Goal: Task Accomplishment & Management: Use online tool/utility

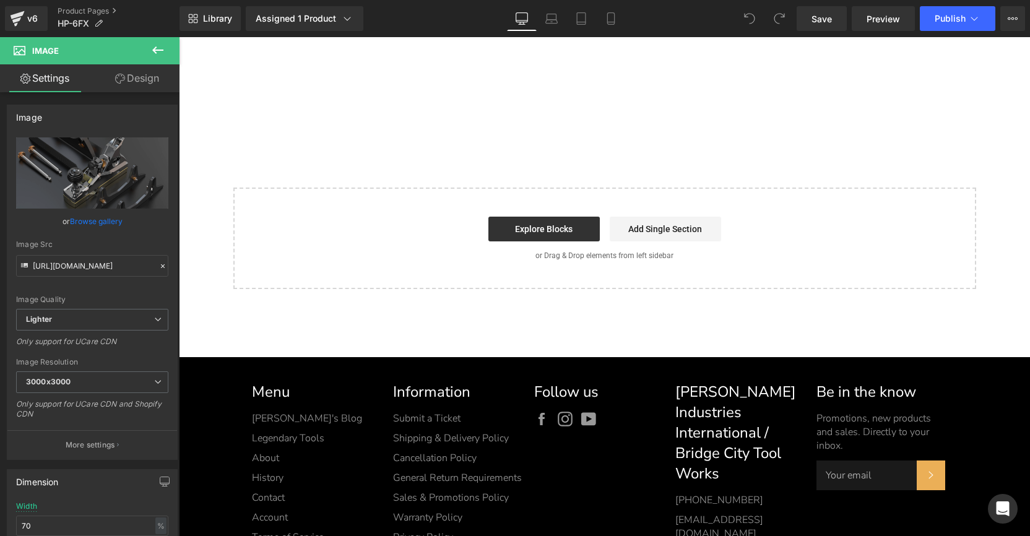
scroll to position [15563, 0]
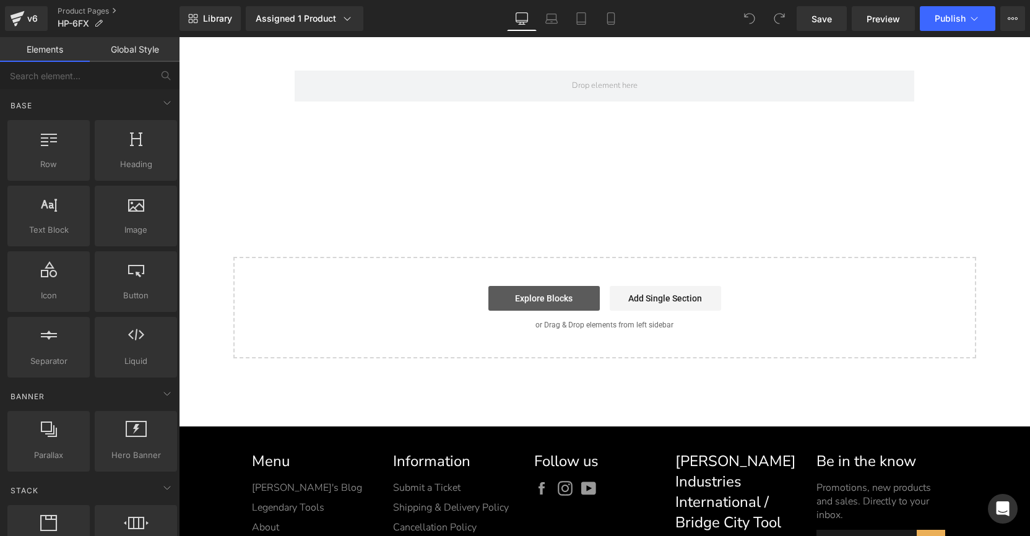
click at [550, 293] on link "Explore Blocks" at bounding box center [543, 298] width 111 height 25
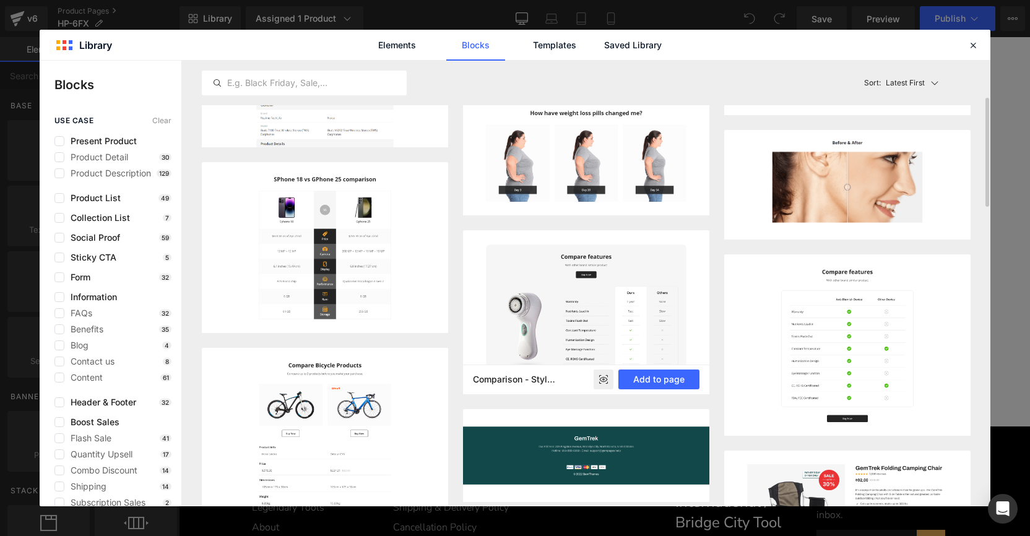
scroll to position [0, 0]
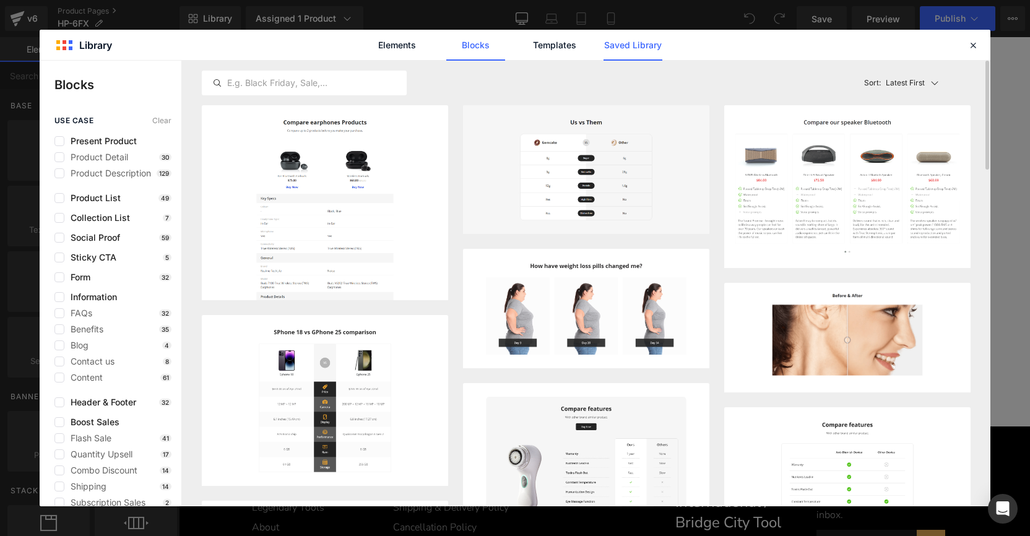
click at [625, 45] on link "Saved Library" at bounding box center [633, 45] width 59 height 31
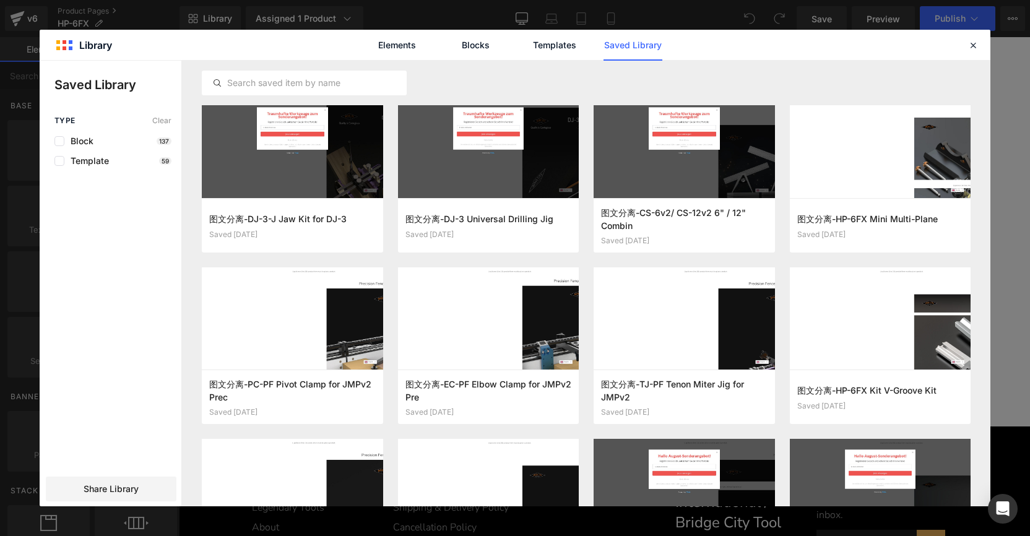
scroll to position [490, 0]
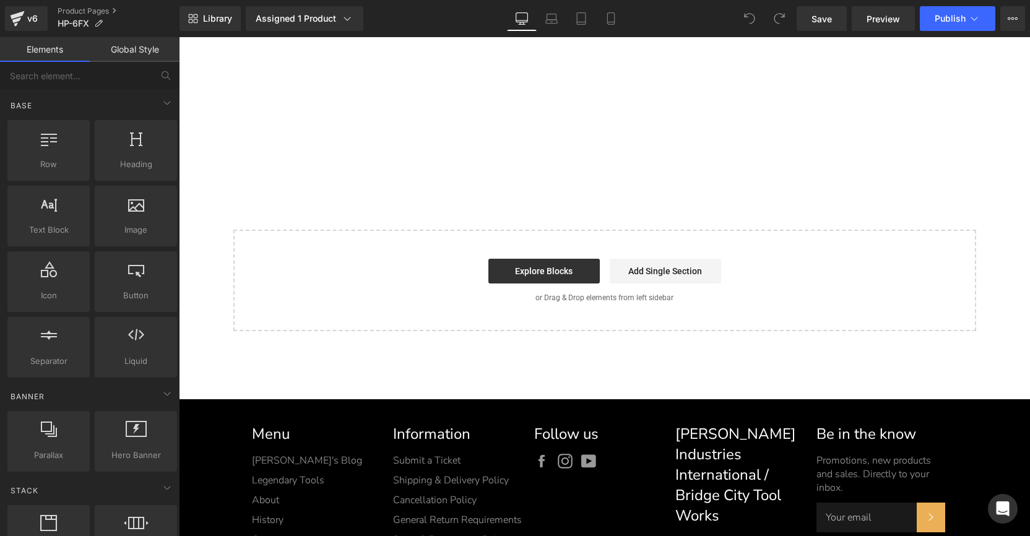
scroll to position [15654, 0]
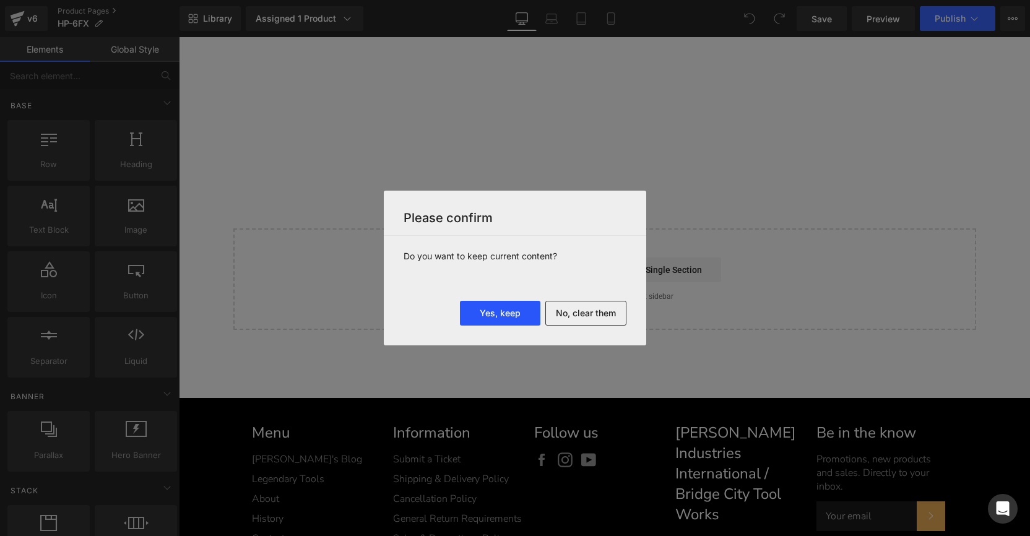
click at [0, 0] on button "Yes, keep" at bounding box center [0, 0] width 0 height 0
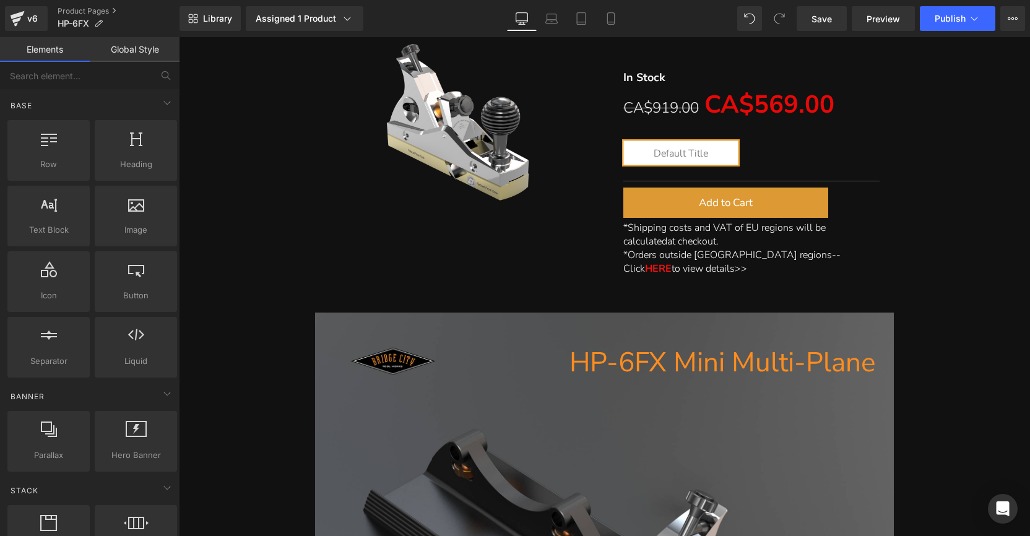
scroll to position [15887, 0]
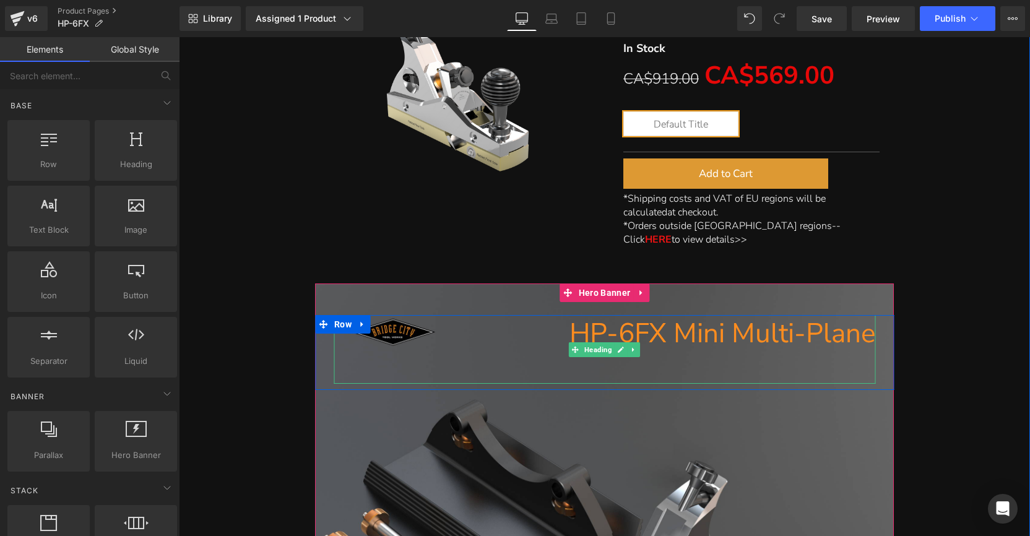
click at [633, 315] on h1 "HP-6FX Mini Multi-Plane" at bounding box center [605, 334] width 542 height 38
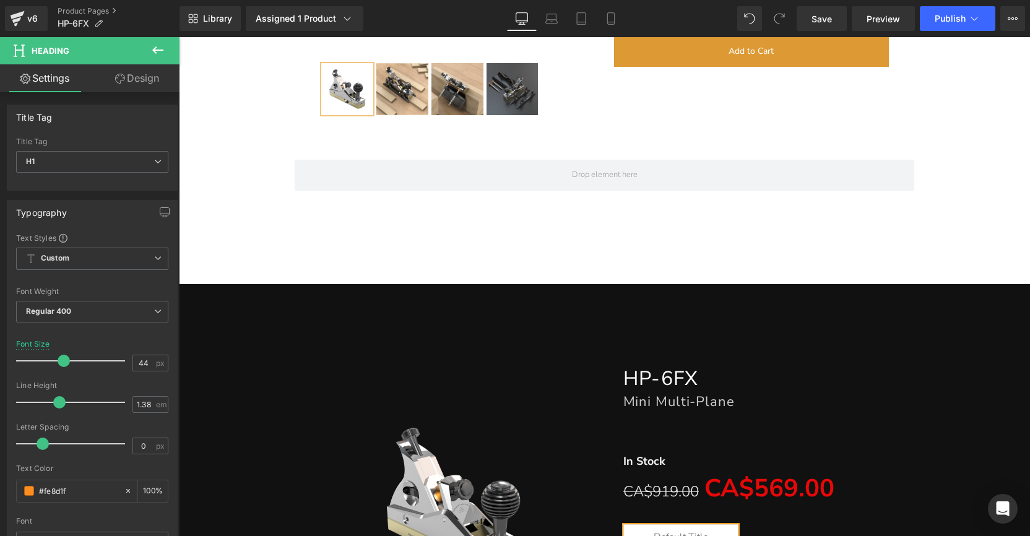
scroll to position [15555, 0]
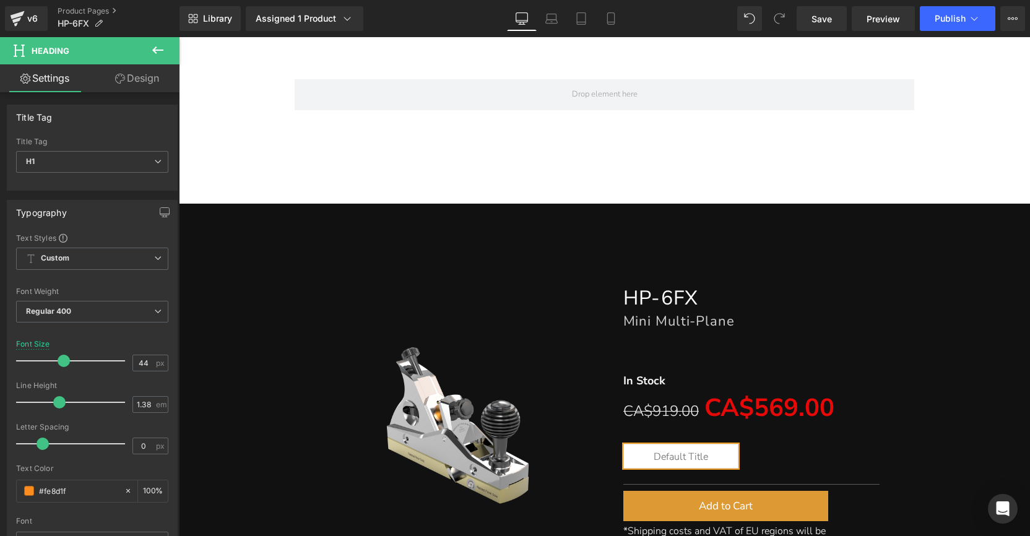
click at [803, 274] on div "HP-6FX Heading Mini Multi-Plane Heading Separator In Stock Text Block CA$919.00…" at bounding box center [751, 425] width 275 height 319
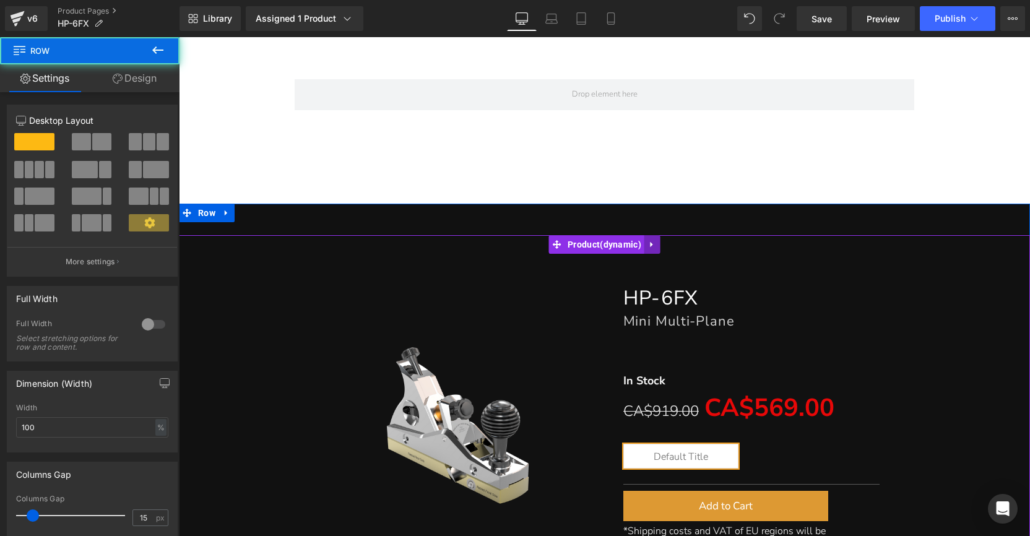
click at [654, 240] on icon at bounding box center [652, 244] width 9 height 9
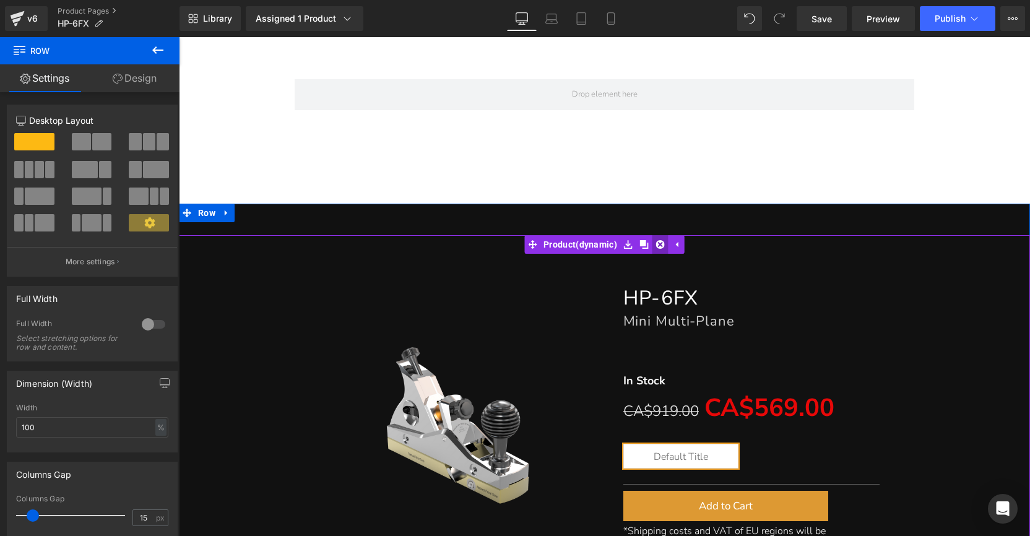
click at [656, 240] on icon at bounding box center [660, 244] width 9 height 9
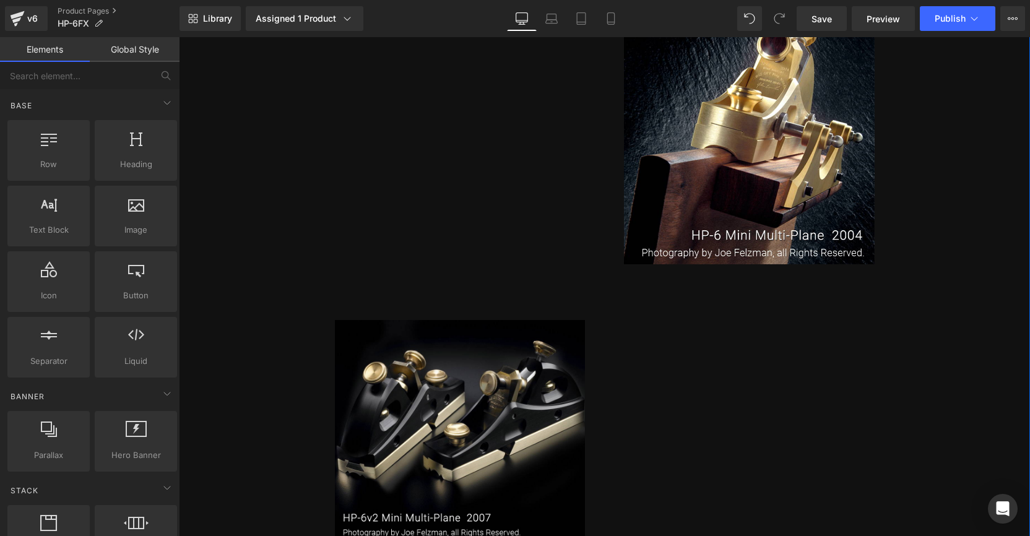
scroll to position [16952, 0]
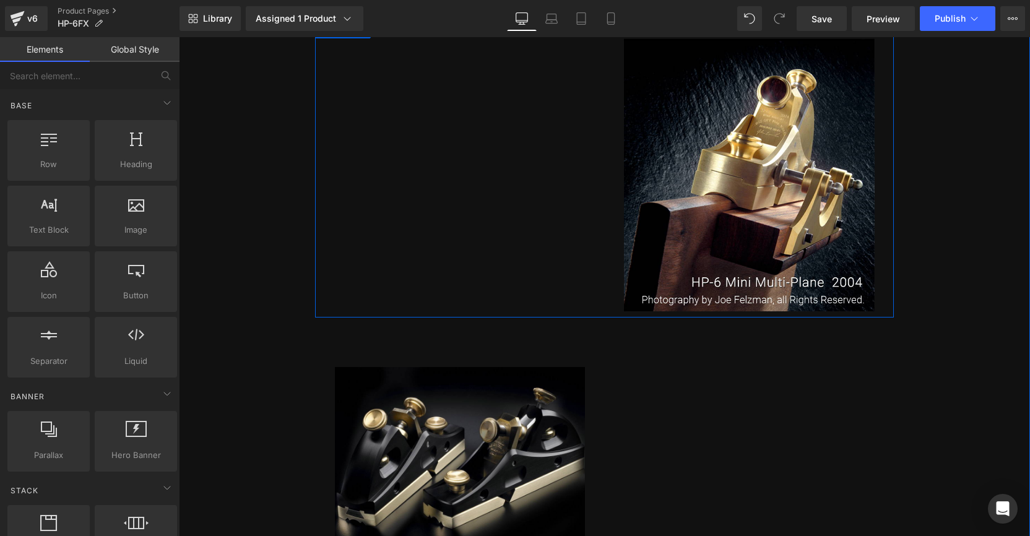
click at [462, 150] on p "Due to its great versatility and incredible profile cutting quality, the HP-6 M…" at bounding box center [460, 150] width 202 height 174
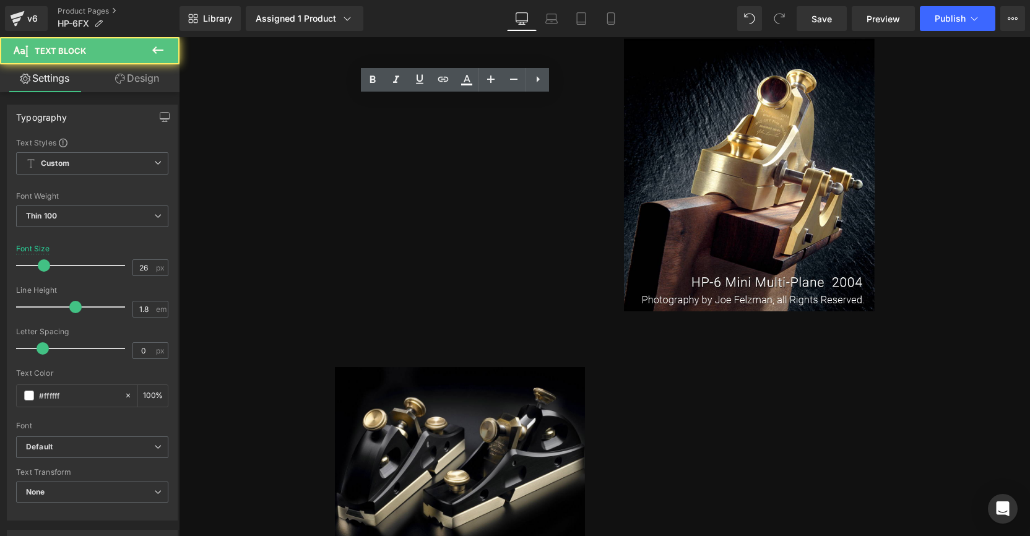
scroll to position [17105, 0]
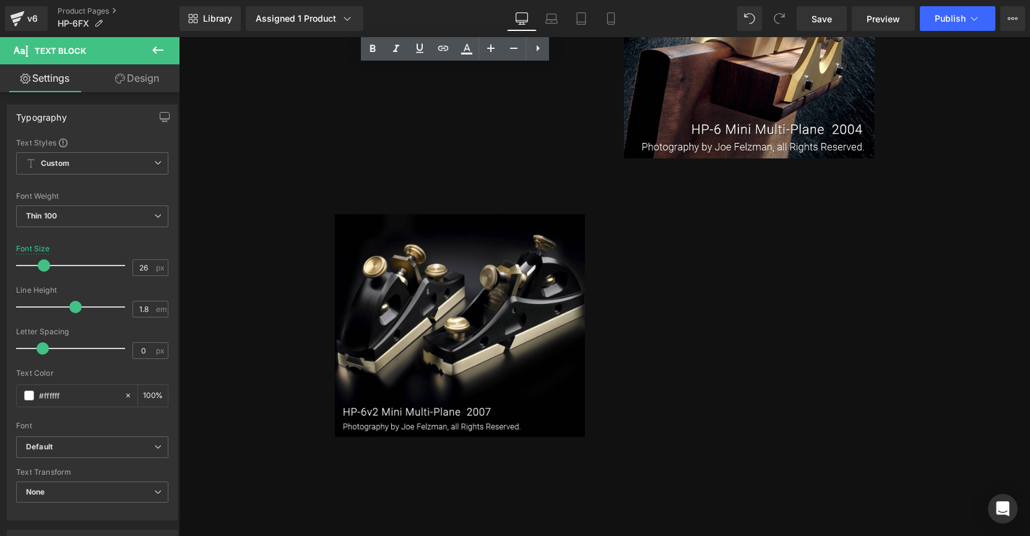
click at [730, 309] on p "In 2007 John released a second generation of the Mini Multi-Plane HP-6v2, which…" at bounding box center [749, 415] width 201 height 290
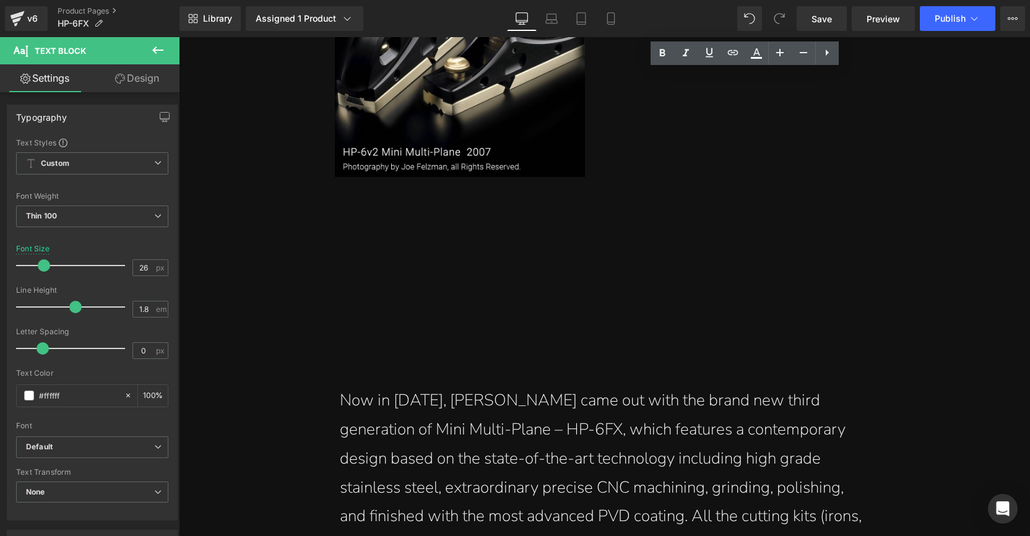
scroll to position [17436, 0]
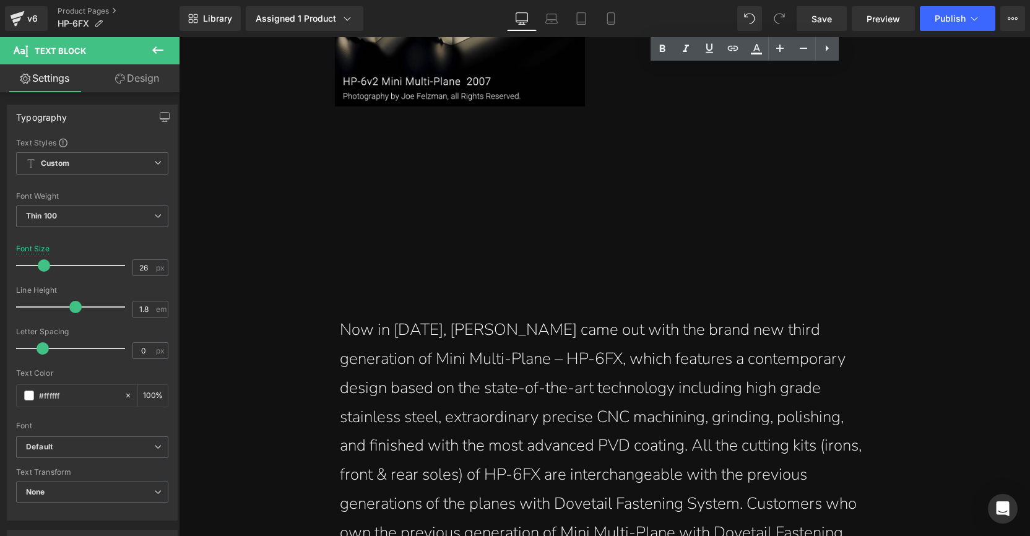
click at [574, 268] on span at bounding box center [579, 275] width 13 height 15
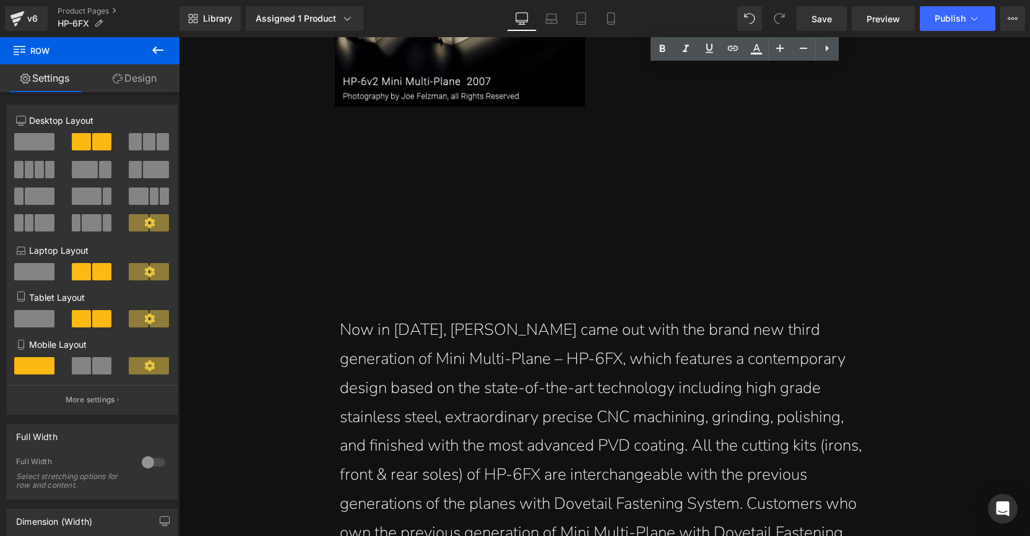
click at [557, 167] on div "Image" at bounding box center [460, 69] width 290 height 370
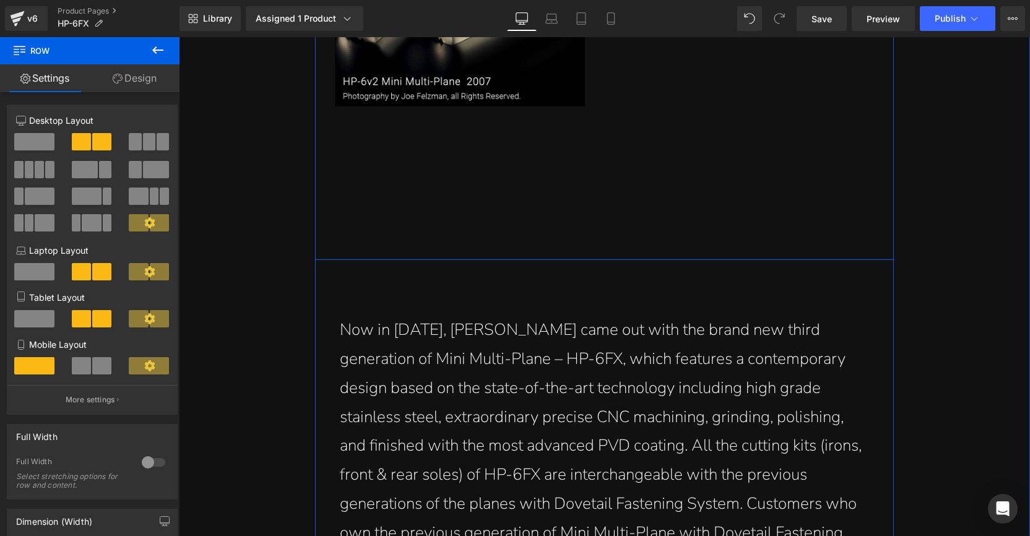
click at [509, 165] on div "Image" at bounding box center [460, 69] width 290 height 370
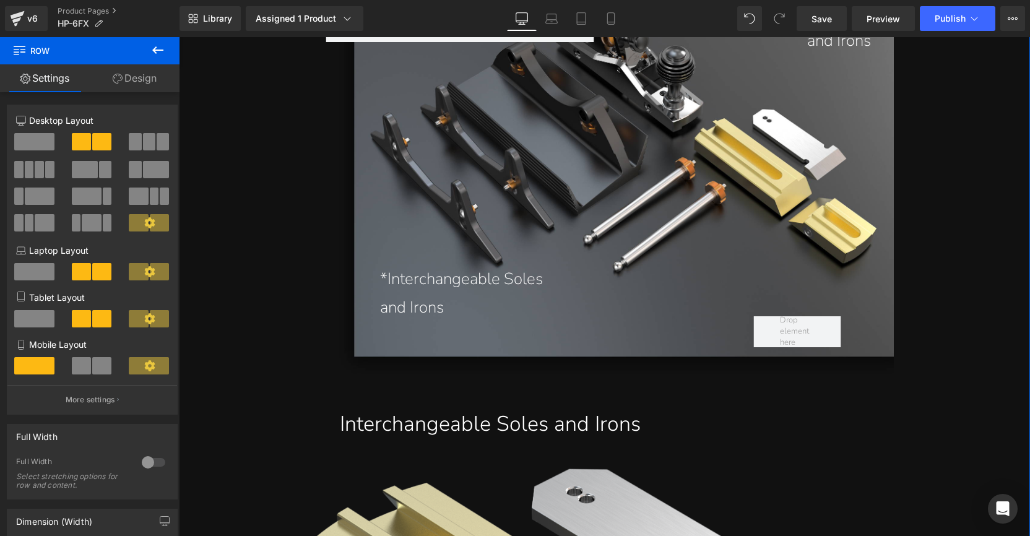
scroll to position [18408, 0]
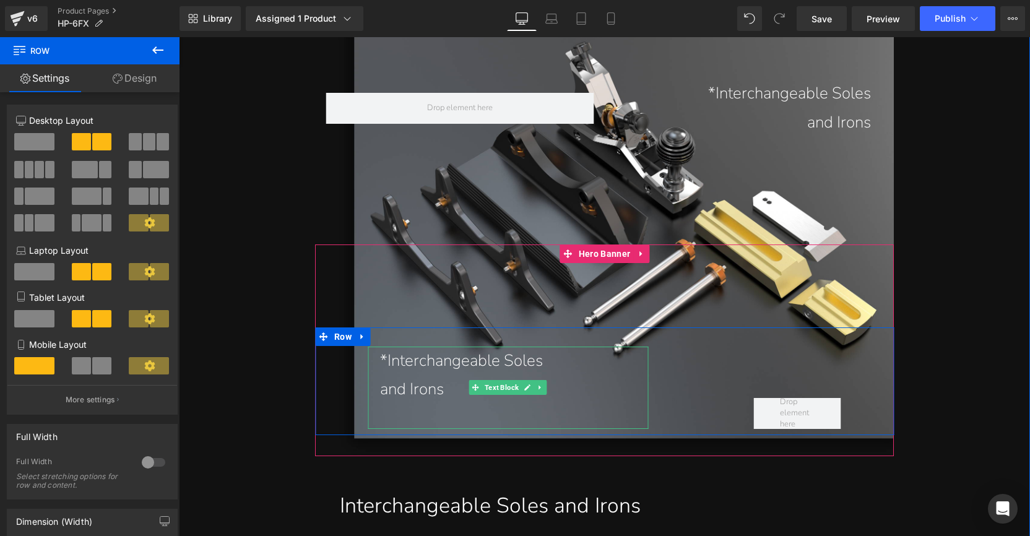
click at [428, 375] on p "and Irons" at bounding box center [514, 389] width 268 height 29
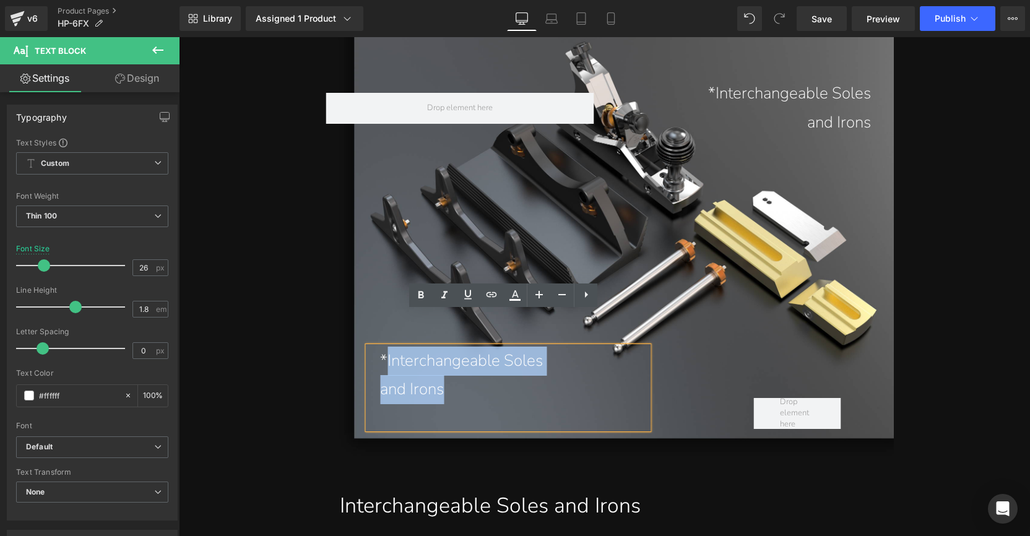
drag, startPoint x: 445, startPoint y: 355, endPoint x: 384, endPoint y: 327, distance: 66.8
click at [384, 347] on div "*Interchangeable Soles and Irons" at bounding box center [508, 388] width 280 height 83
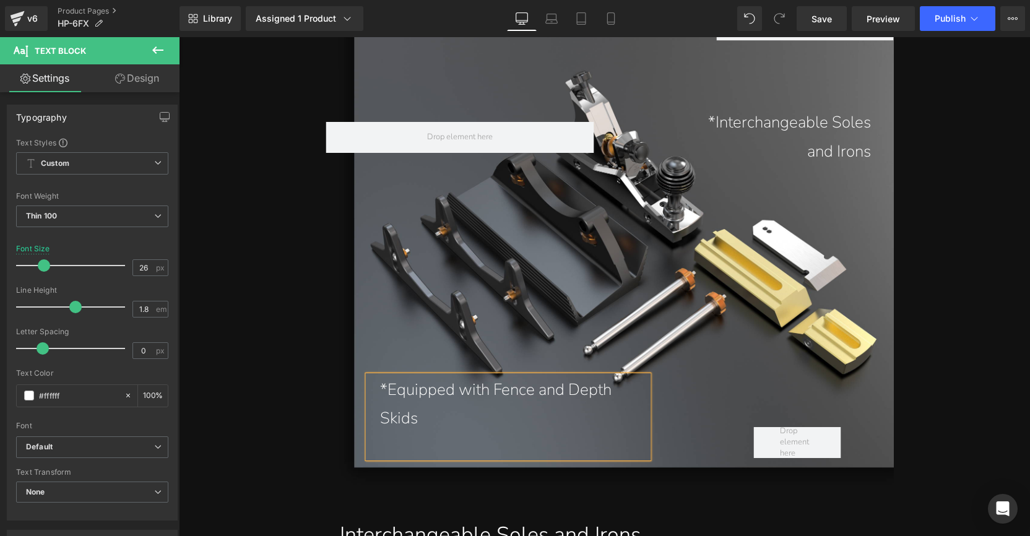
scroll to position [18350, 0]
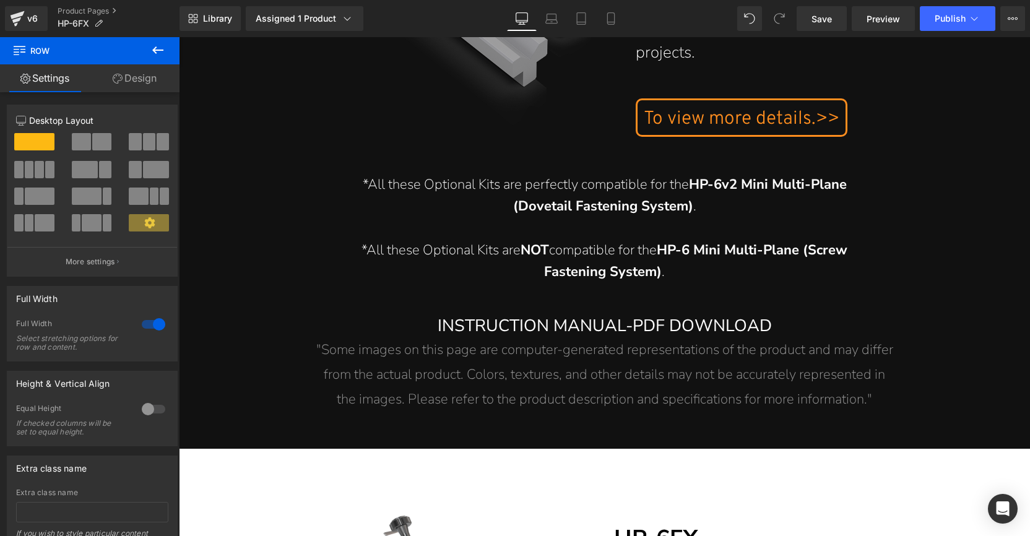
scroll to position [31117, 0]
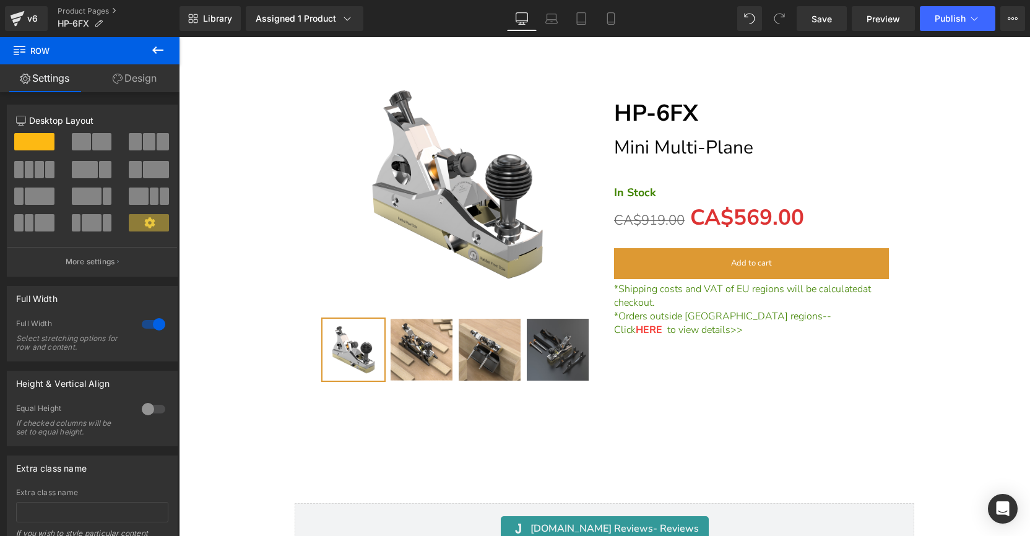
scroll to position [31574, 0]
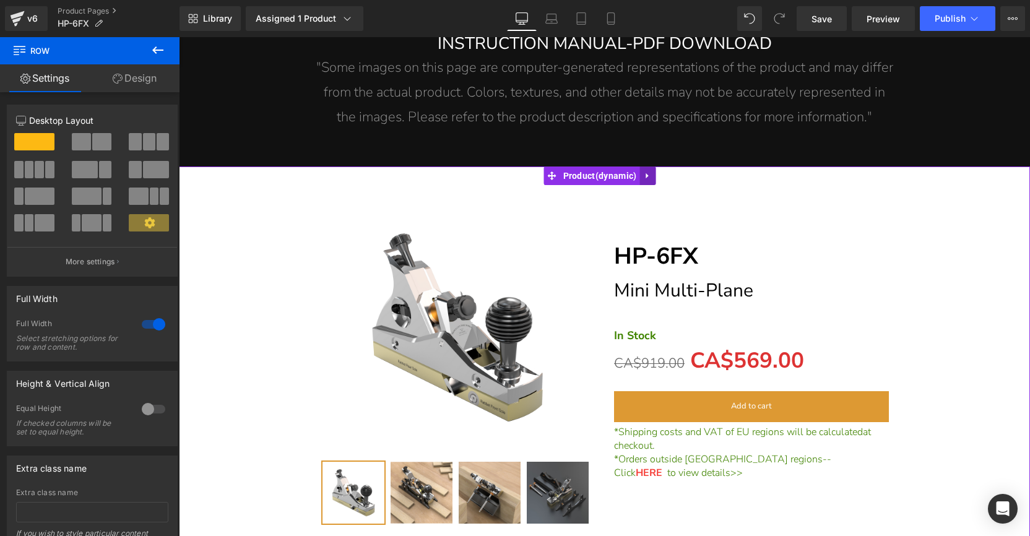
click at [651, 171] on icon at bounding box center [647, 175] width 9 height 9
click at [656, 171] on icon at bounding box center [655, 175] width 9 height 9
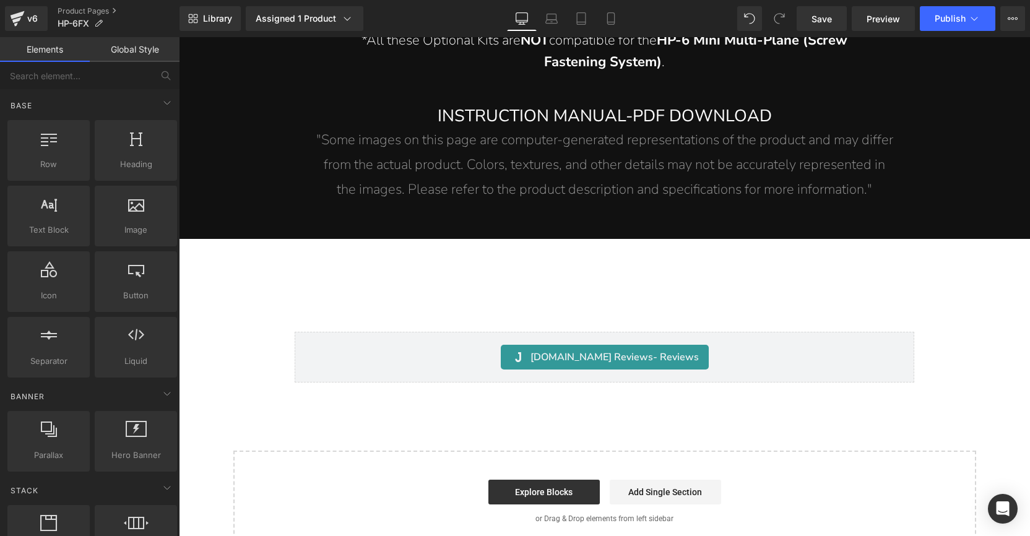
scroll to position [31385, 0]
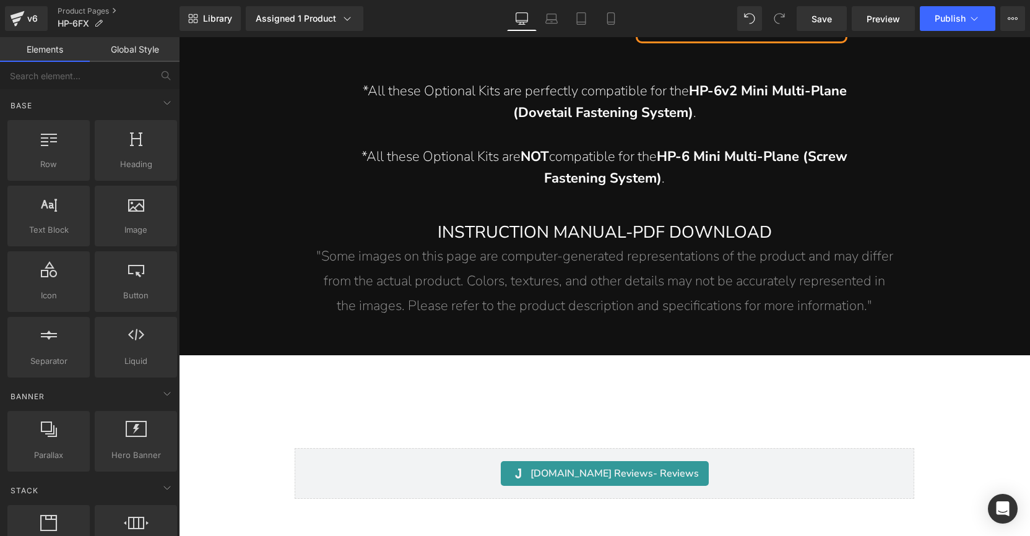
click at [496, 362] on hr at bounding box center [604, 396] width 851 height 68
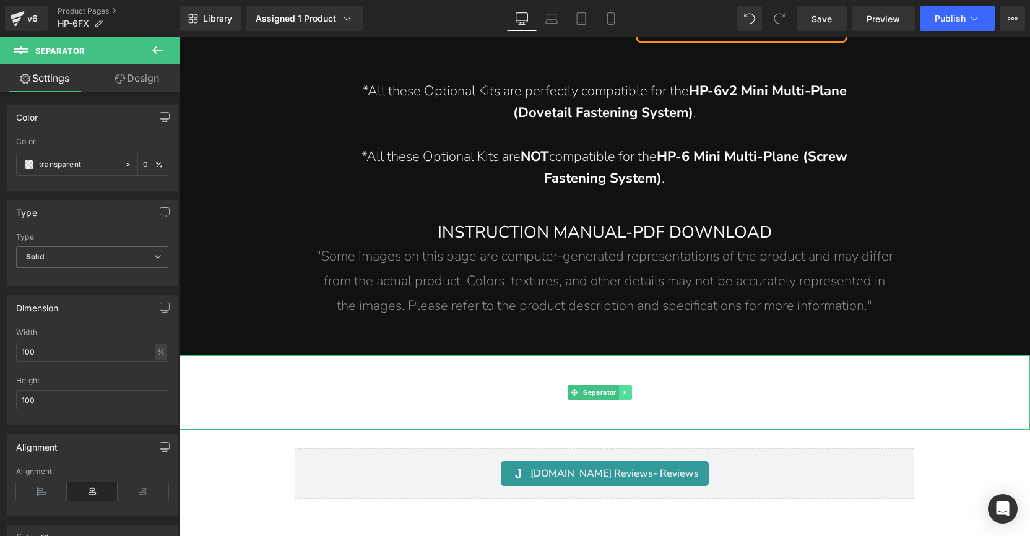
click at [628, 389] on icon at bounding box center [625, 392] width 7 height 7
click at [631, 389] on icon at bounding box center [631, 392] width 7 height 7
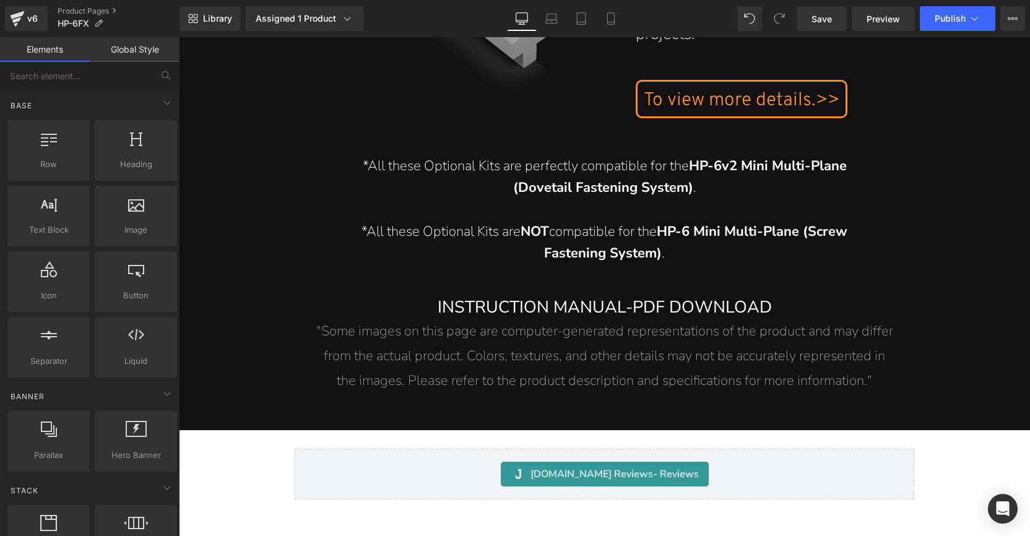
scroll to position [31311, 0]
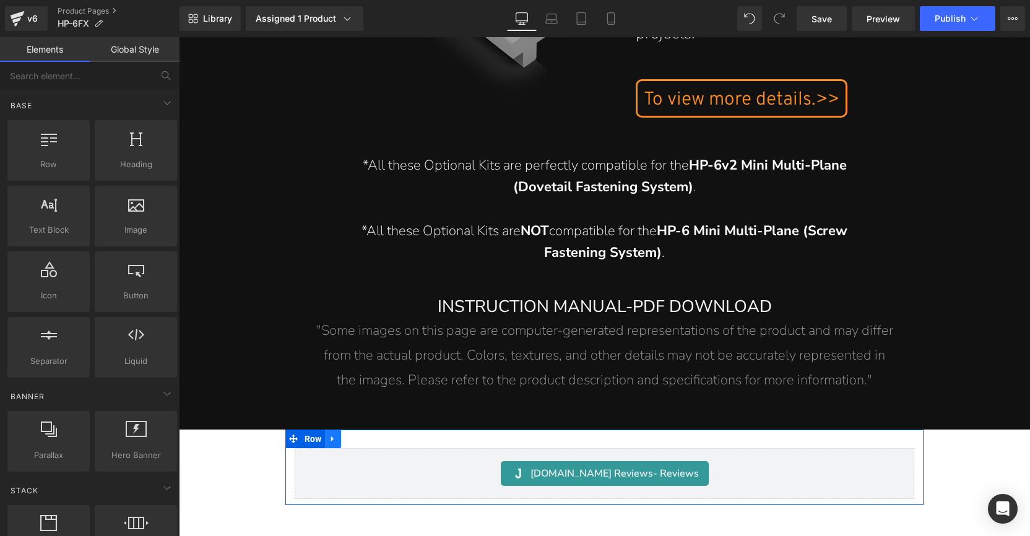
click at [333, 435] on icon at bounding box center [333, 439] width 9 height 9
click at [362, 435] on icon at bounding box center [365, 439] width 9 height 9
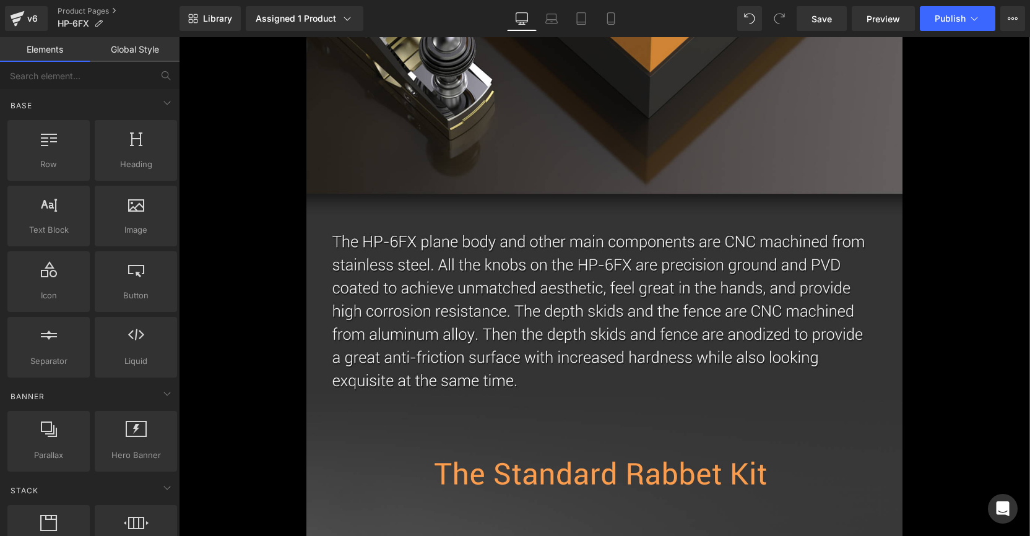
scroll to position [0, 0]
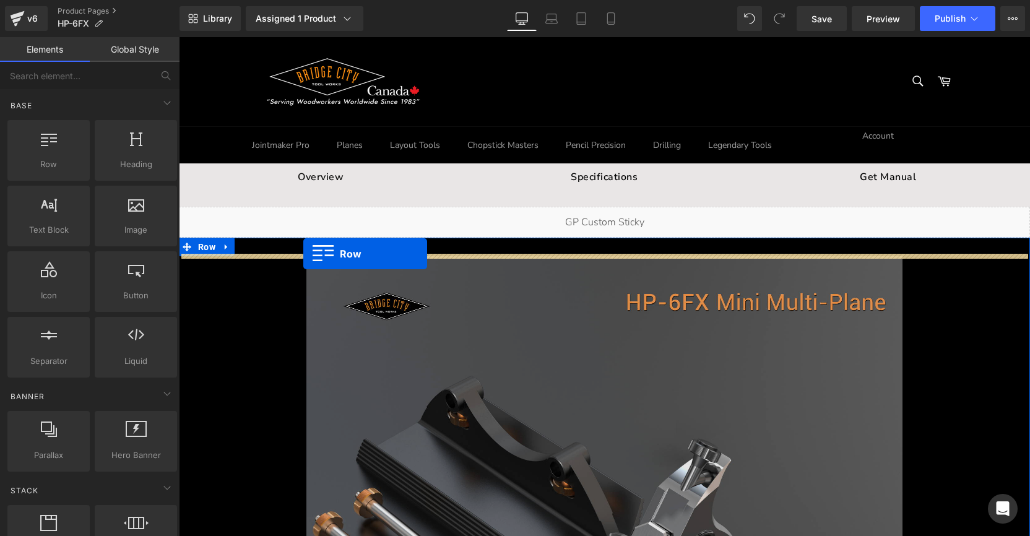
drag, startPoint x: 203, startPoint y: 380, endPoint x: 303, endPoint y: 254, distance: 161.3
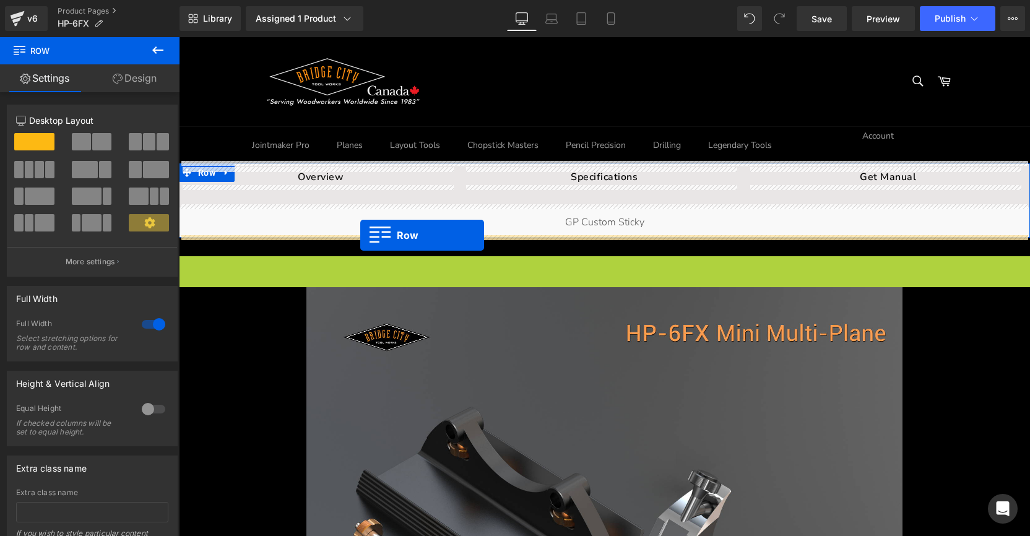
drag, startPoint x: 201, startPoint y: 262, endPoint x: 360, endPoint y: 235, distance: 161.3
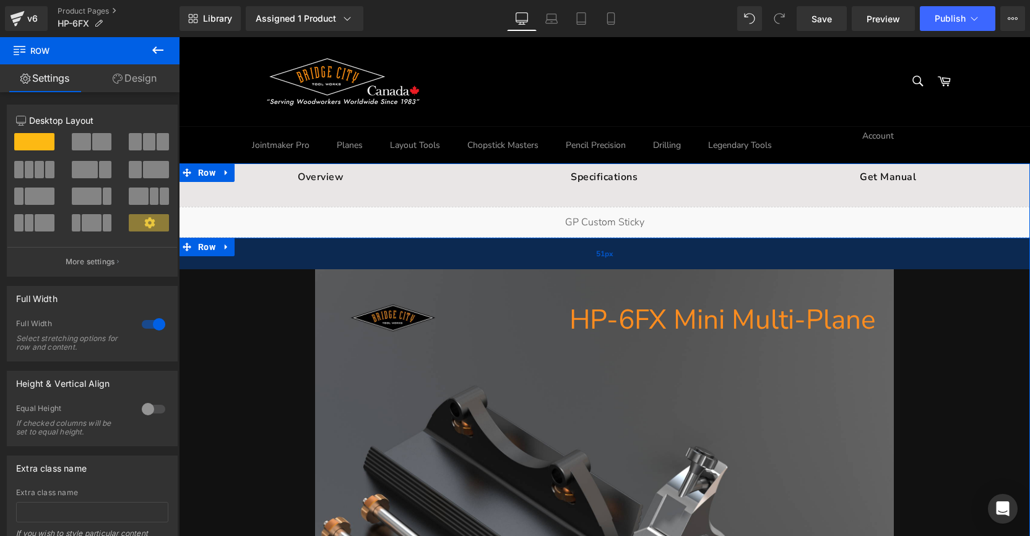
click at [267, 251] on div "51px" at bounding box center [604, 254] width 851 height 32
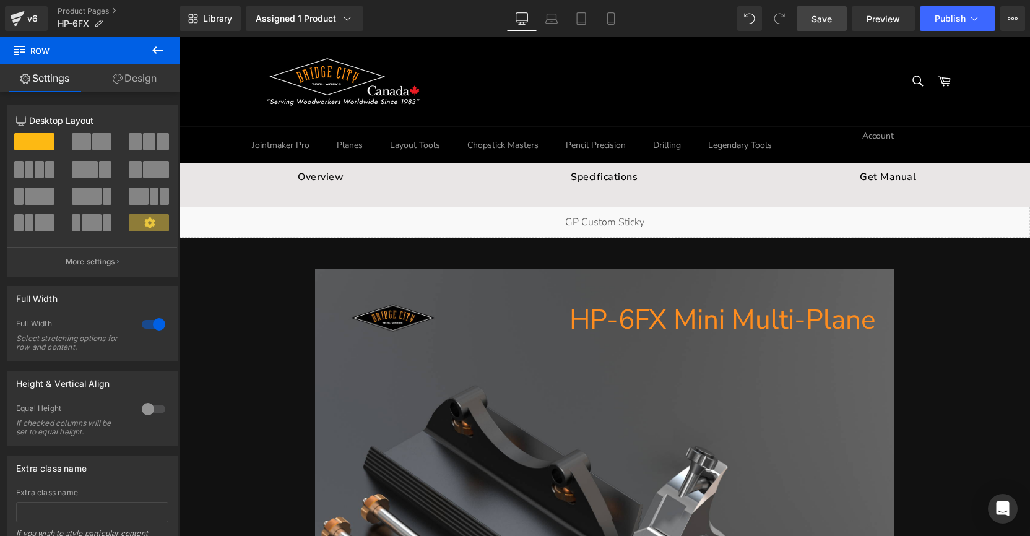
click at [821, 15] on span "Save" at bounding box center [822, 18] width 20 height 13
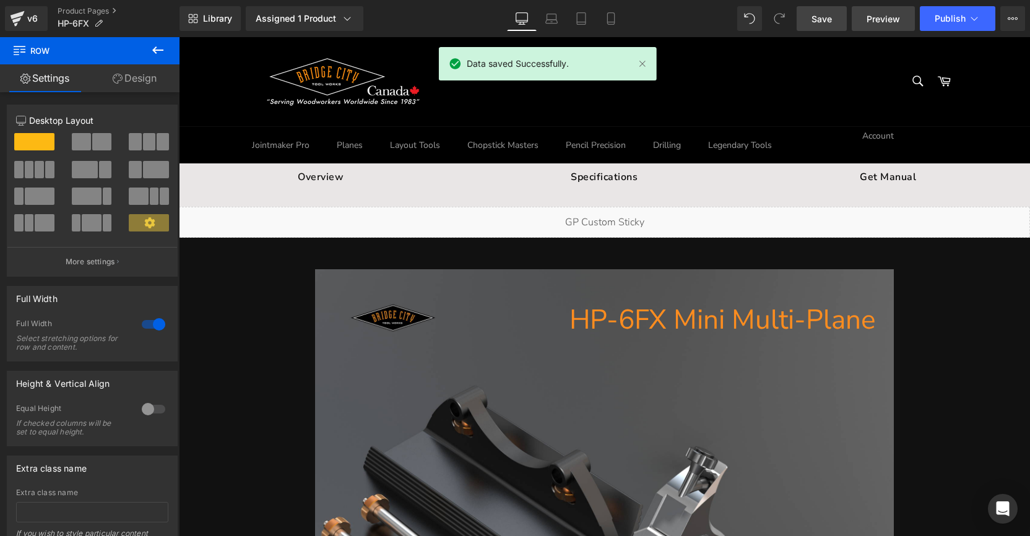
click at [888, 22] on span "Preview" at bounding box center [883, 18] width 33 height 13
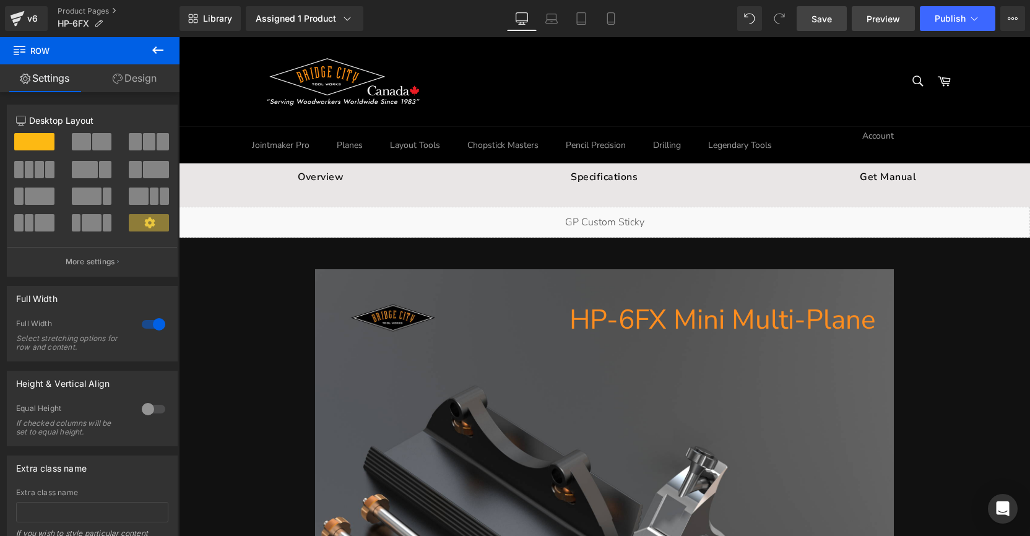
click at [881, 24] on span "Preview" at bounding box center [883, 18] width 33 height 13
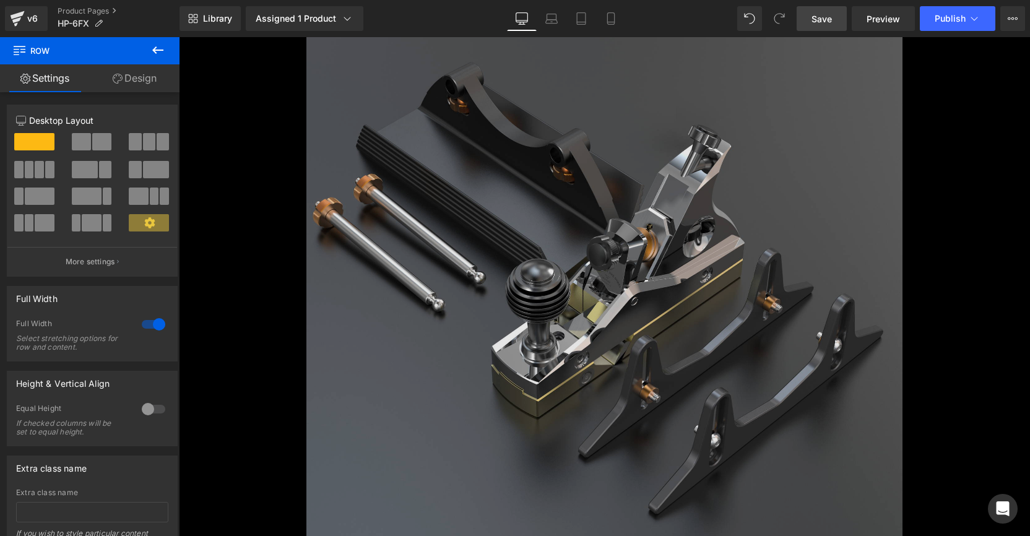
scroll to position [15962, 0]
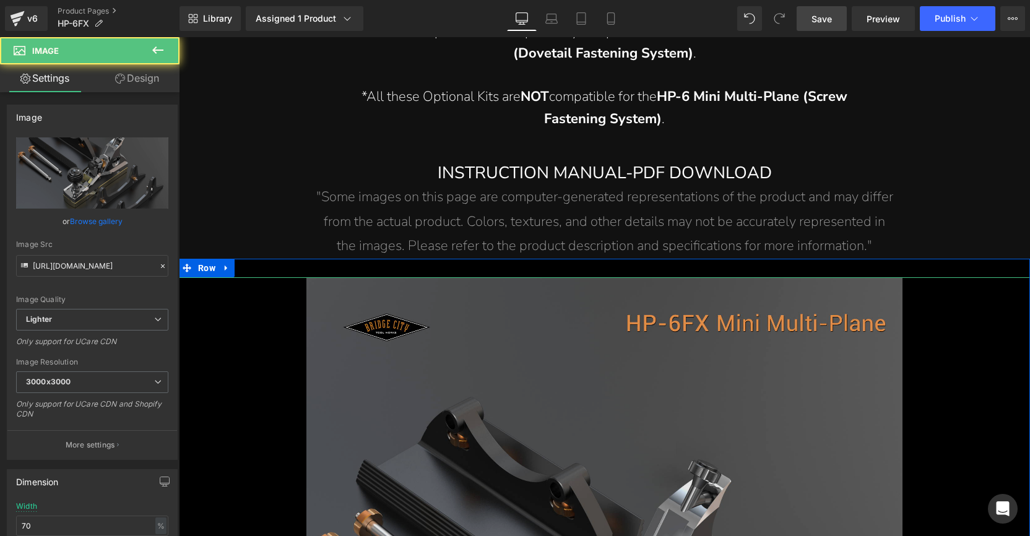
scroll to position [16035, 0]
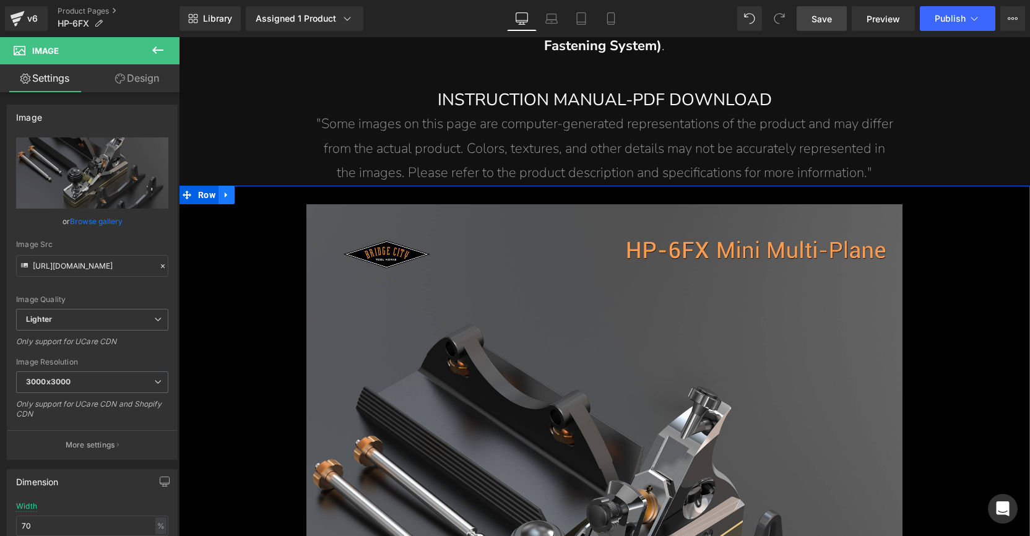
click at [226, 190] on icon at bounding box center [226, 194] width 9 height 9
click at [255, 190] on icon at bounding box center [258, 194] width 9 height 9
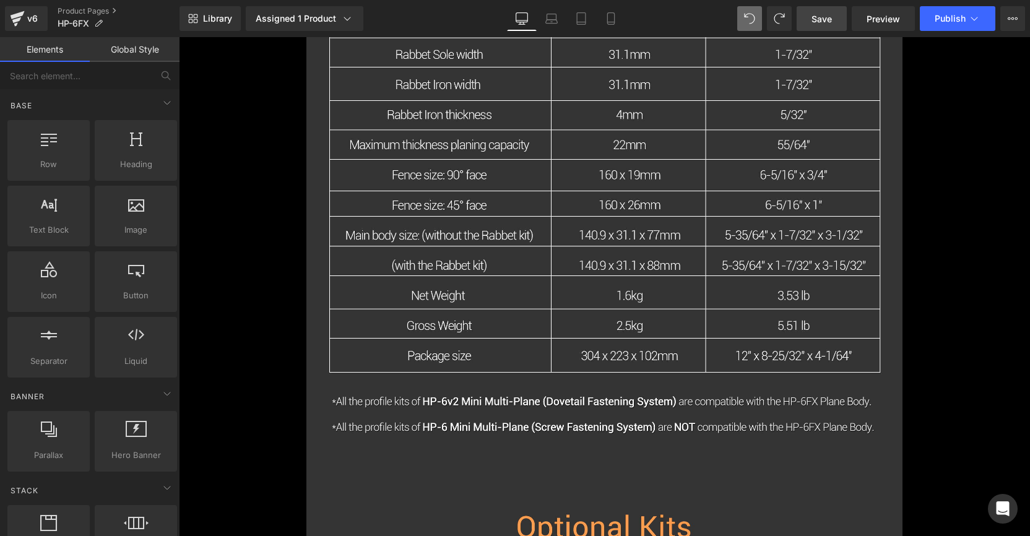
scroll to position [30906, 0]
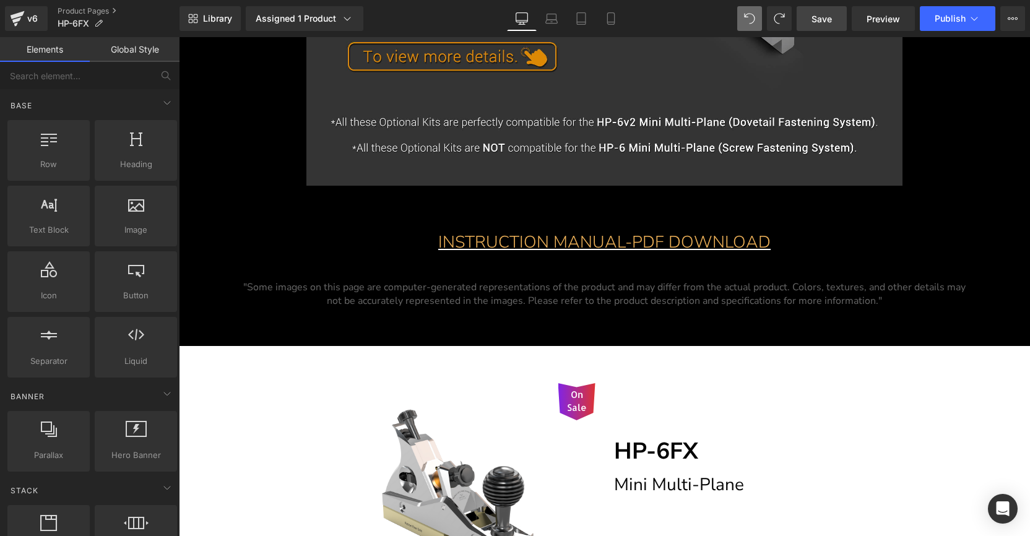
drag, startPoint x: 1025, startPoint y: 288, endPoint x: 1182, endPoint y: 532, distance: 290.5
click at [590, 346] on span "Product" at bounding box center [600, 355] width 80 height 19
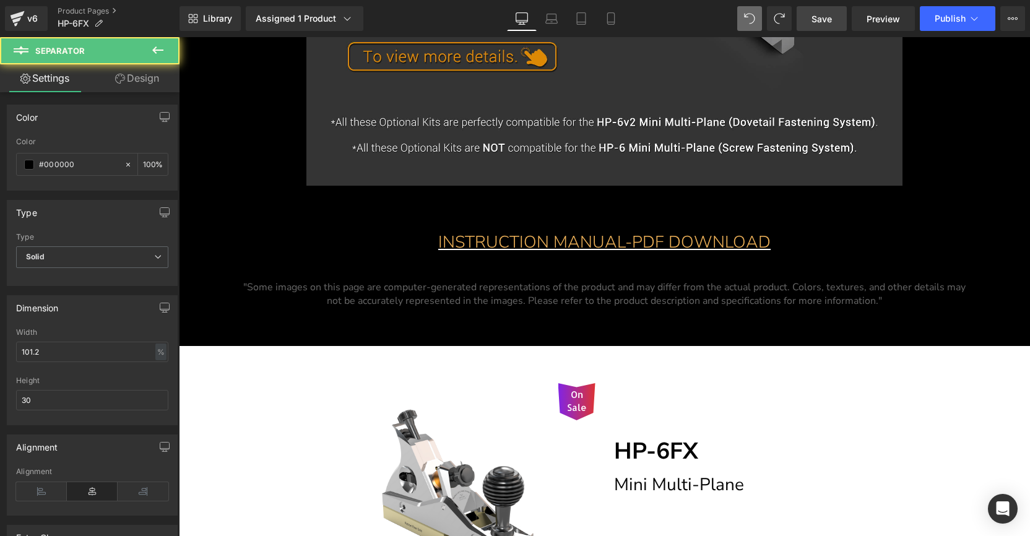
click at [729, 192] on hr at bounding box center [610, 204] width 862 height 25
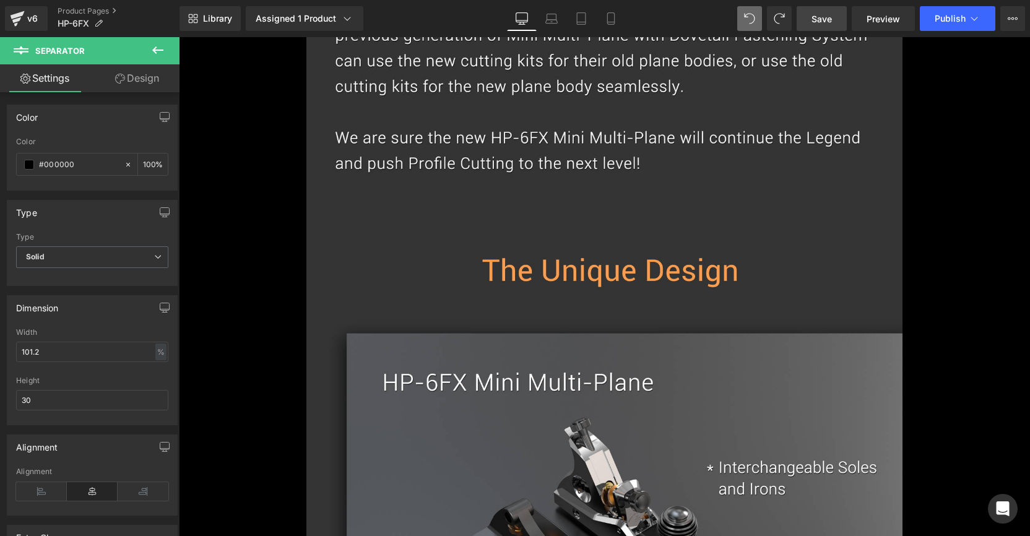
scroll to position [17148, 0]
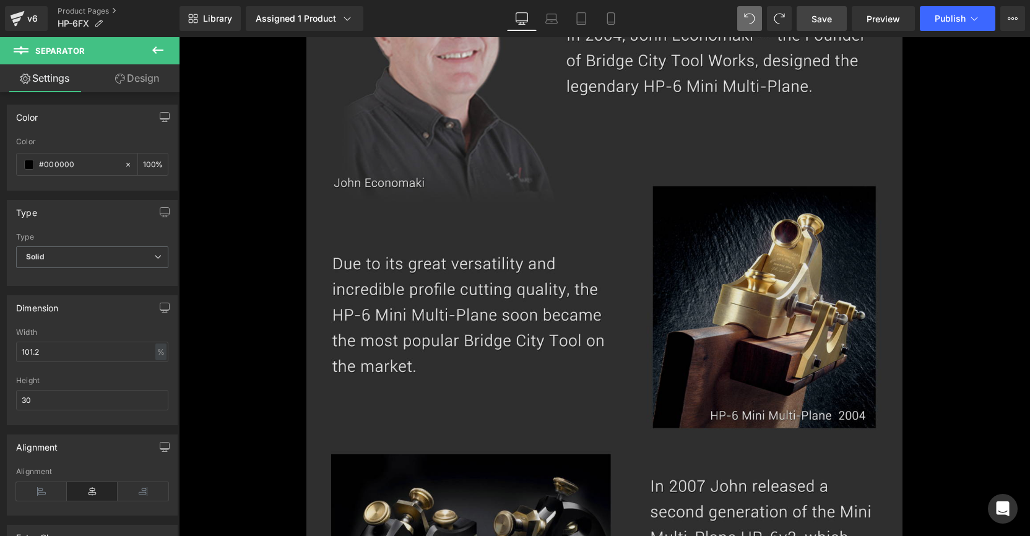
click at [720, 248] on img at bounding box center [604, 435] width 596 height 1330
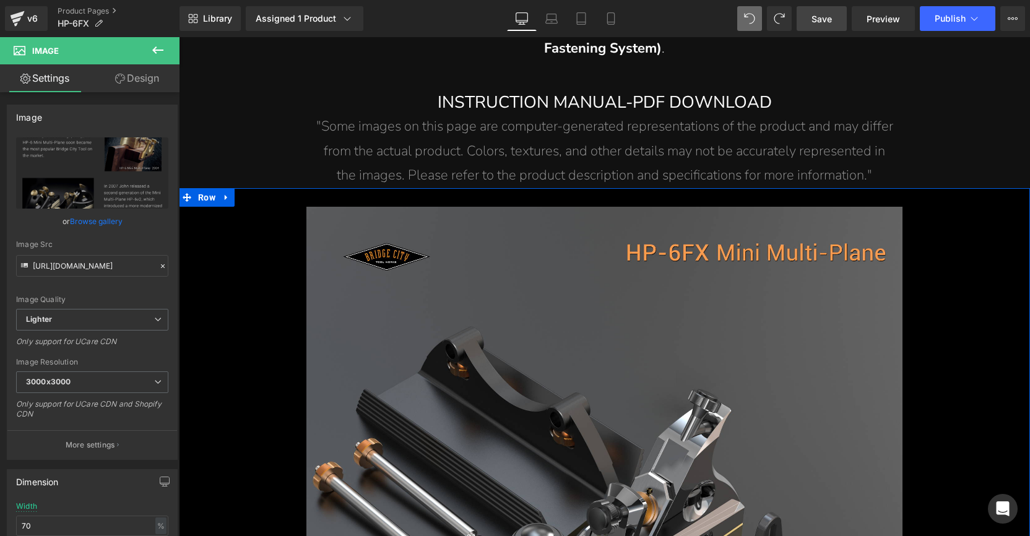
scroll to position [16030, 0]
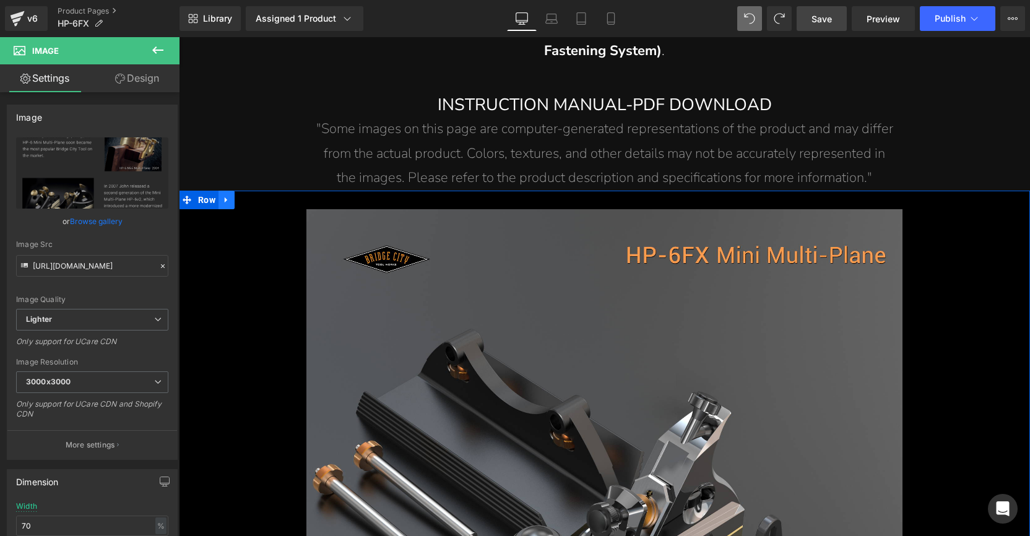
click at [222, 195] on icon at bounding box center [226, 199] width 9 height 9
click at [251, 191] on link at bounding box center [259, 200] width 16 height 19
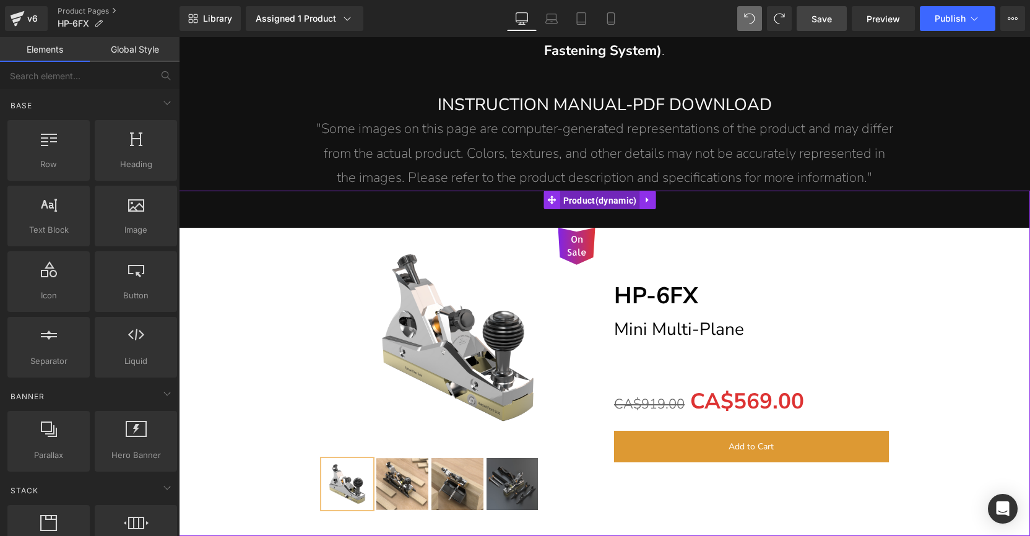
click at [601, 191] on span "Product" at bounding box center [600, 200] width 80 height 19
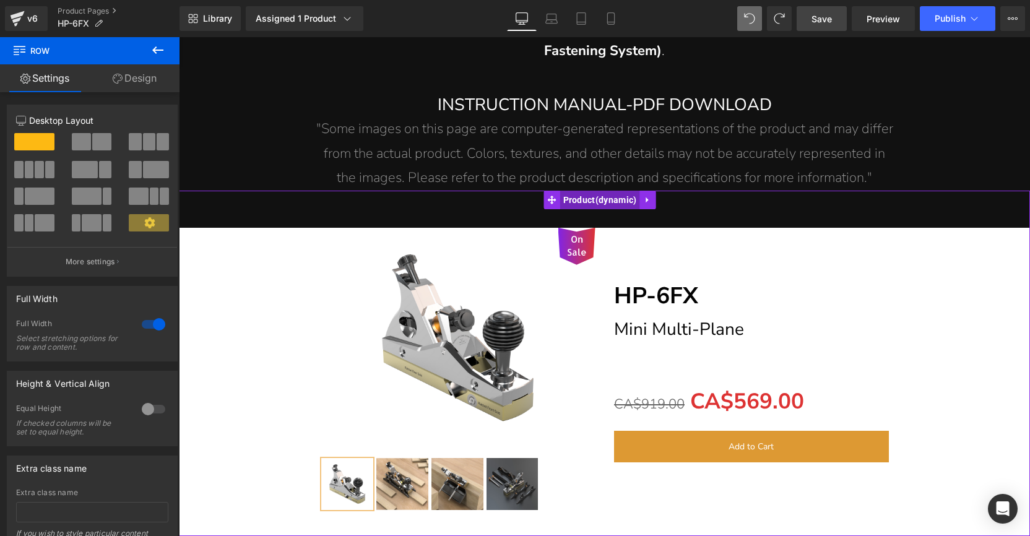
click at [605, 191] on span "Product" at bounding box center [600, 200] width 80 height 19
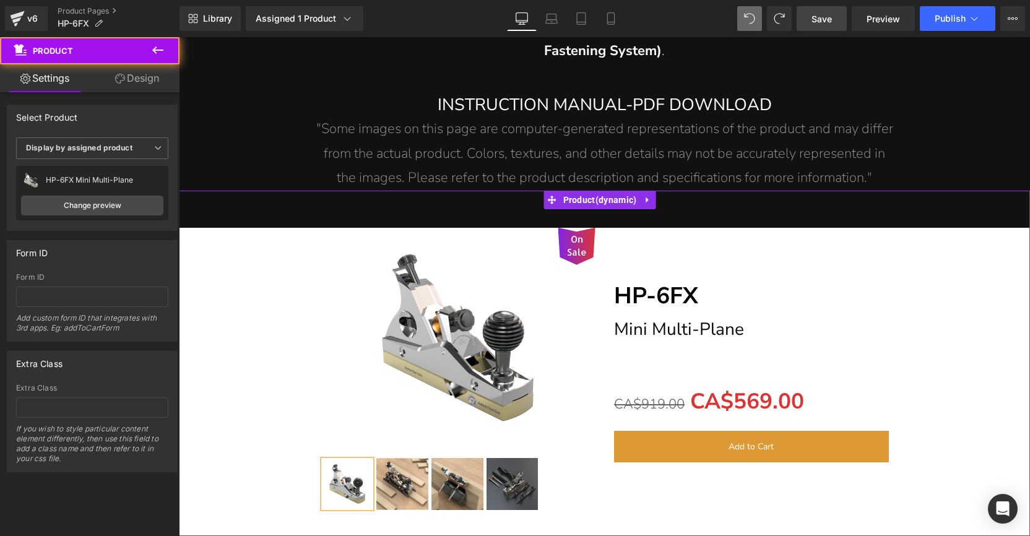
click at [150, 78] on link "Design" at bounding box center [137, 78] width 90 height 28
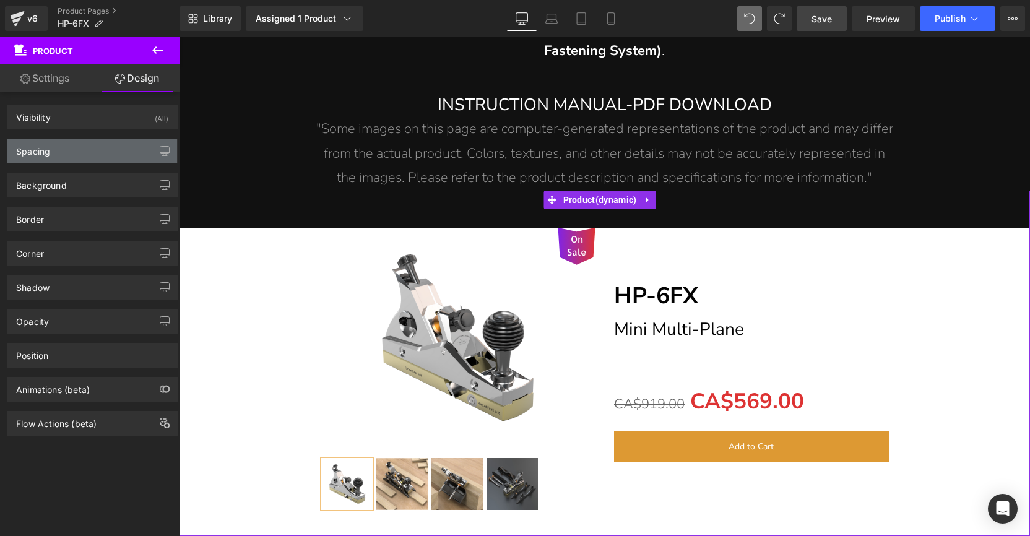
click at [53, 150] on div "Spacing" at bounding box center [92, 151] width 170 height 24
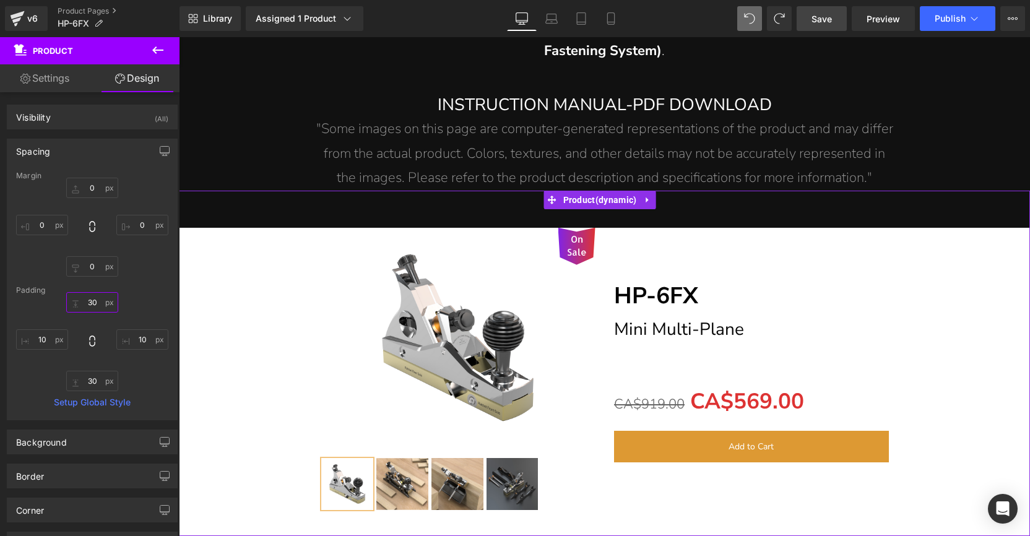
click at [91, 300] on input "30" at bounding box center [92, 302] width 52 height 20
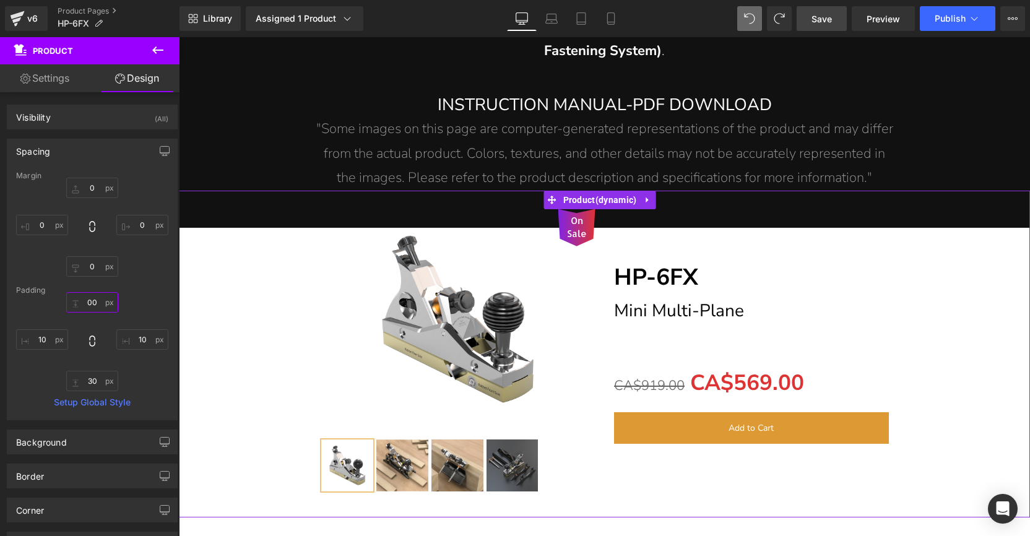
type input "30"
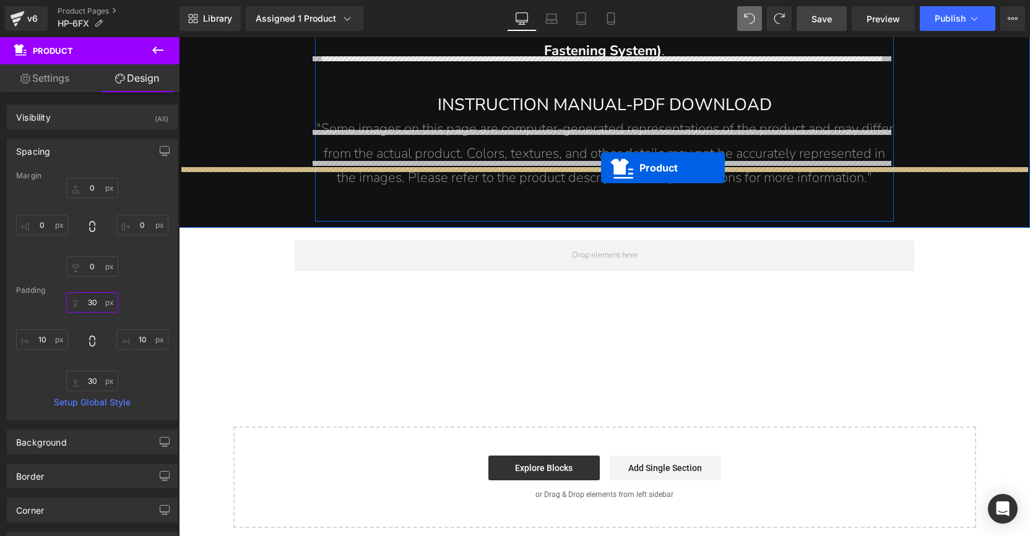
drag, startPoint x: 604, startPoint y: 136, endPoint x: 601, endPoint y: 167, distance: 31.7
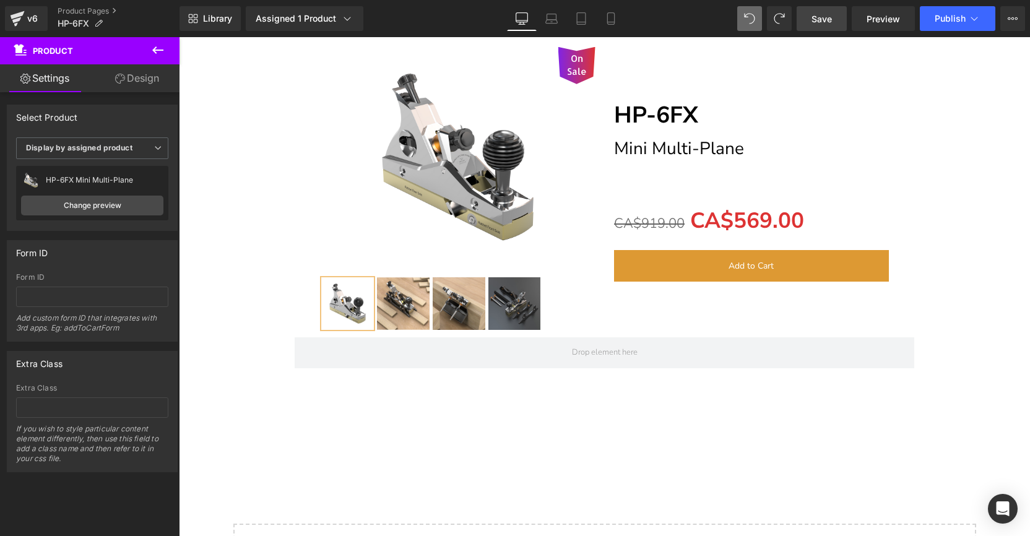
scroll to position [15915, 0]
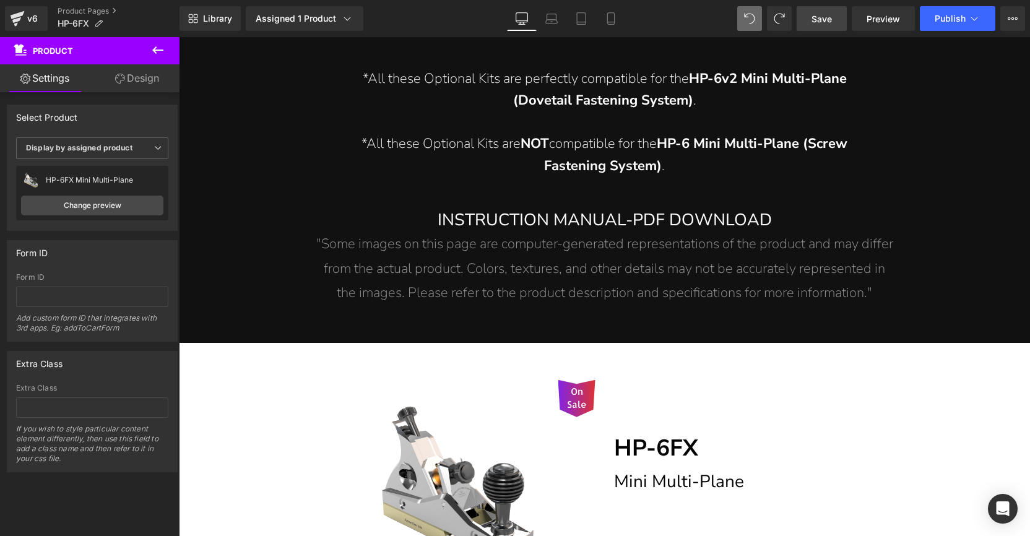
click at [826, 20] on span "Save" at bounding box center [822, 18] width 20 height 13
click at [886, 19] on span "Preview" at bounding box center [883, 18] width 33 height 13
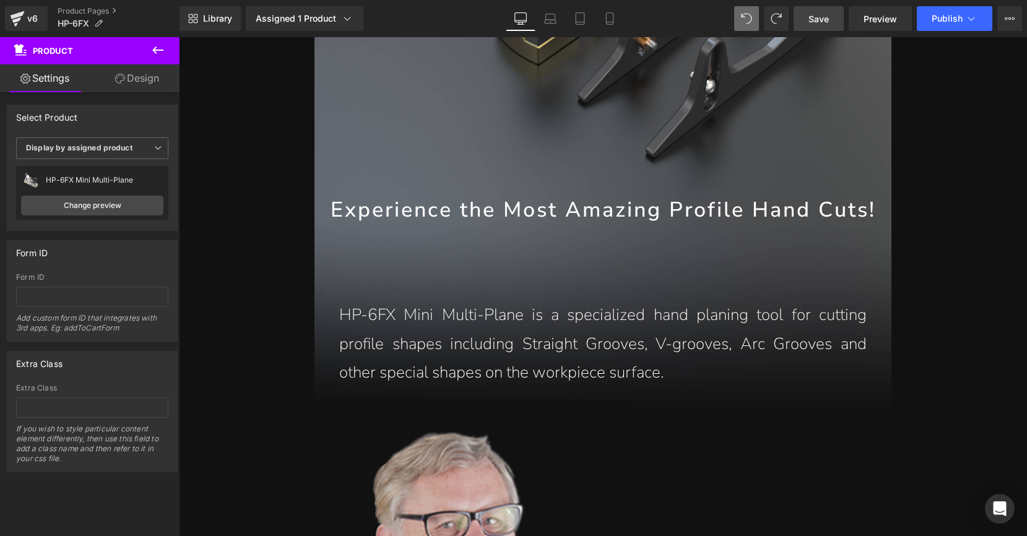
scroll to position [948, 0]
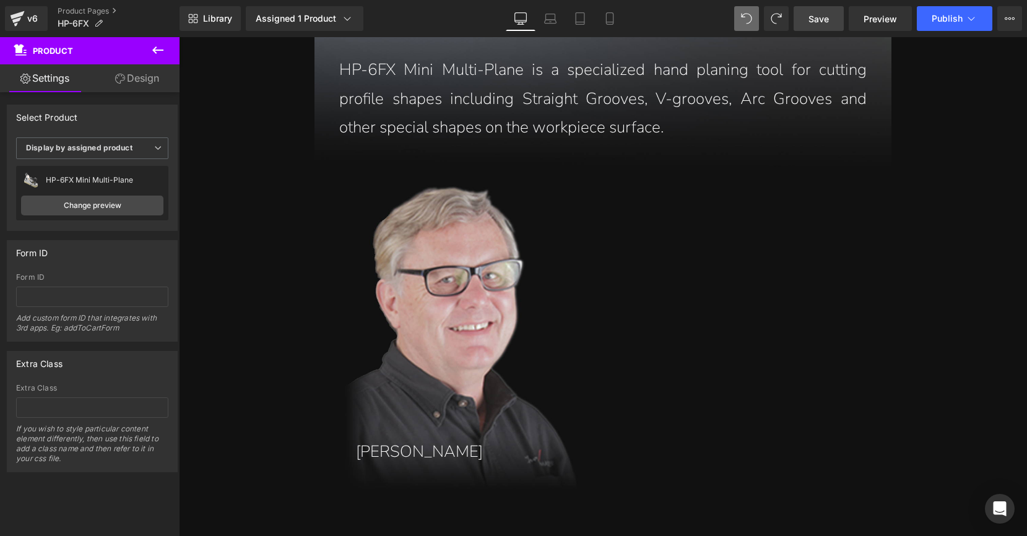
click at [819, 25] on link "Save" at bounding box center [819, 18] width 50 height 25
click at [885, 26] on link "Preview" at bounding box center [880, 18] width 63 height 25
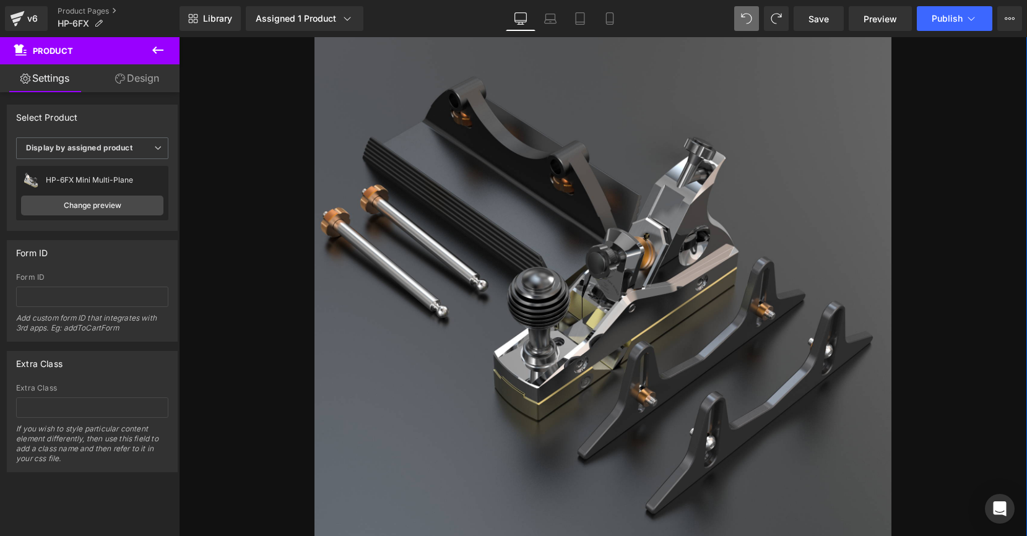
scroll to position [0, 0]
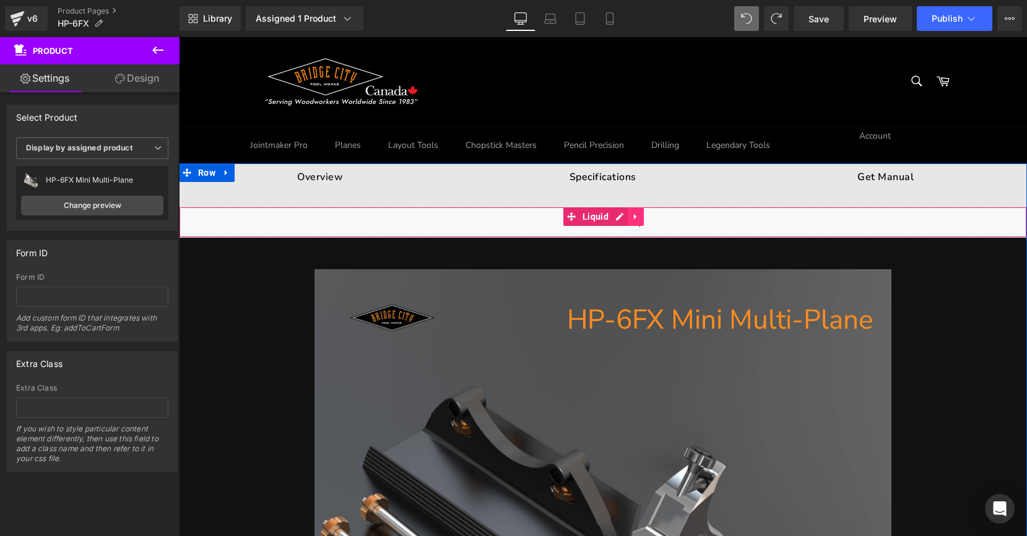
click at [631, 215] on icon at bounding box center [635, 216] width 9 height 9
click at [641, 212] on icon at bounding box center [643, 216] width 9 height 9
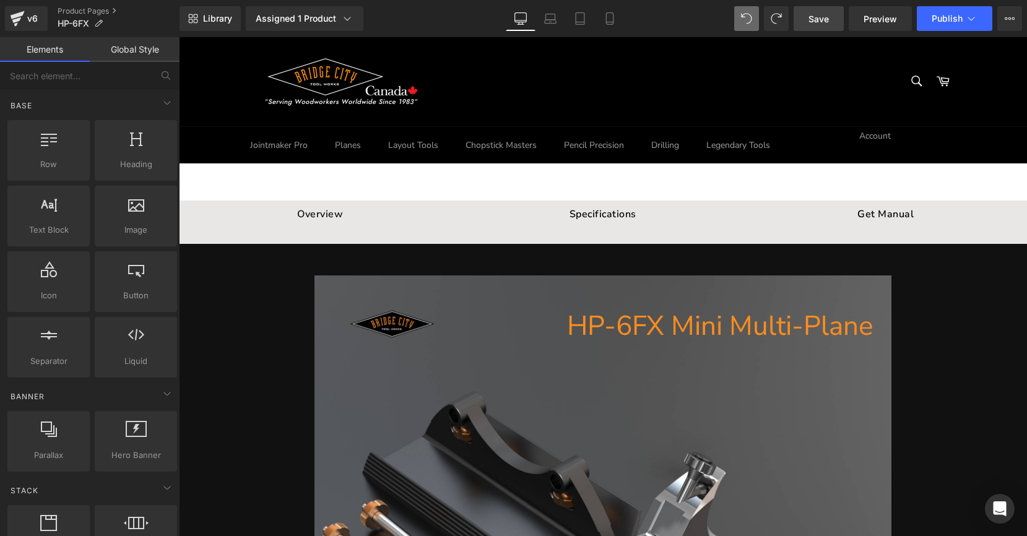
click at [818, 15] on span "Save" at bounding box center [818, 18] width 20 height 13
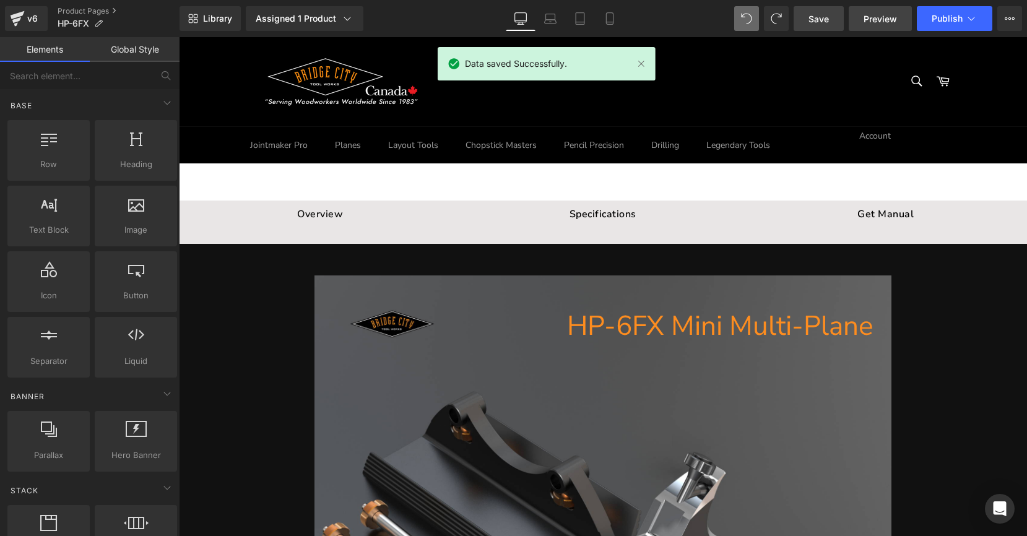
click at [889, 25] on link "Preview" at bounding box center [880, 18] width 63 height 25
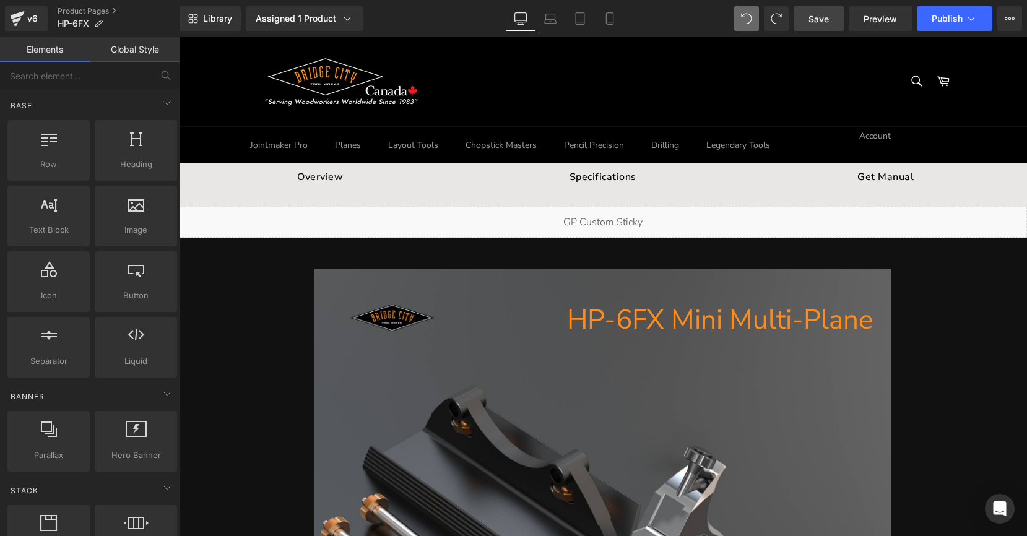
click at [836, 22] on link "Save" at bounding box center [819, 18] width 50 height 25
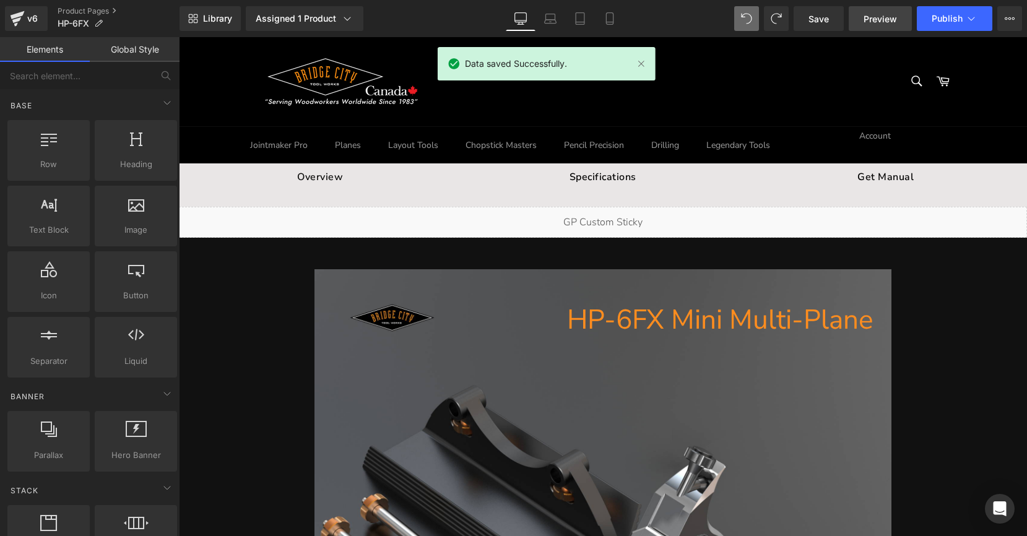
click at [882, 24] on span "Preview" at bounding box center [880, 18] width 33 height 13
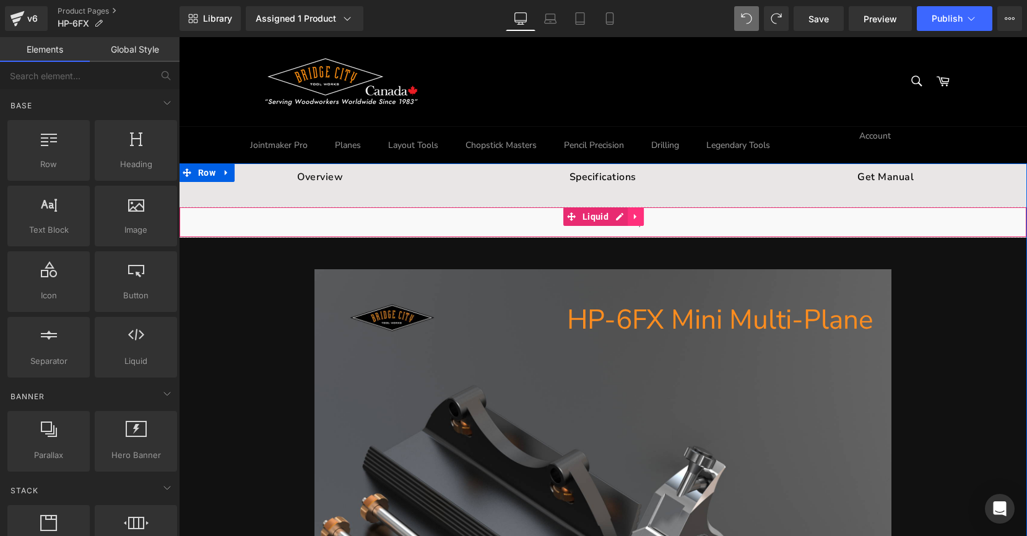
click at [633, 215] on icon at bounding box center [635, 216] width 9 height 9
click at [566, 216] on link "Liquid" at bounding box center [587, 216] width 48 height 19
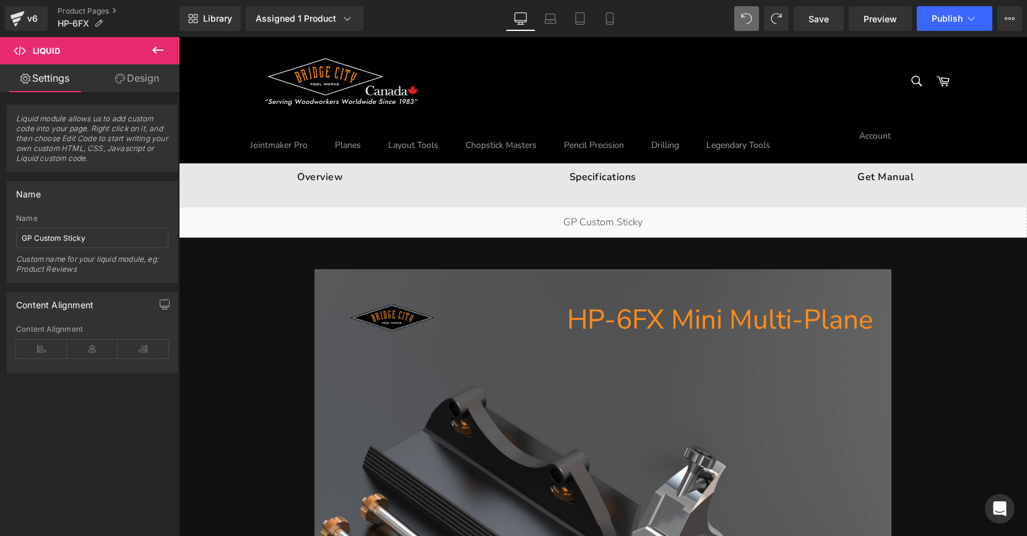
click at [154, 46] on icon at bounding box center [157, 50] width 15 height 15
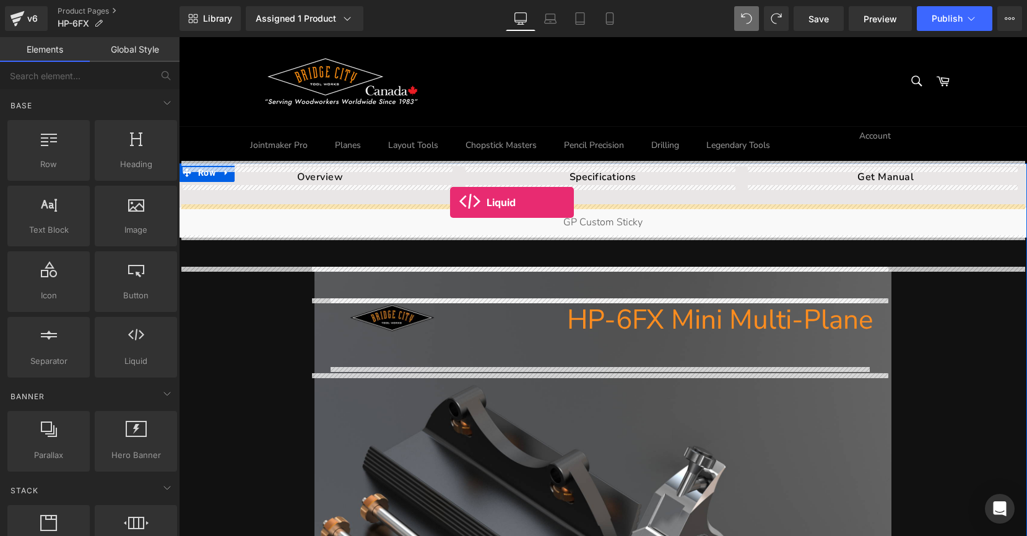
drag, startPoint x: 306, startPoint y: 381, endPoint x: 450, endPoint y: 202, distance: 229.8
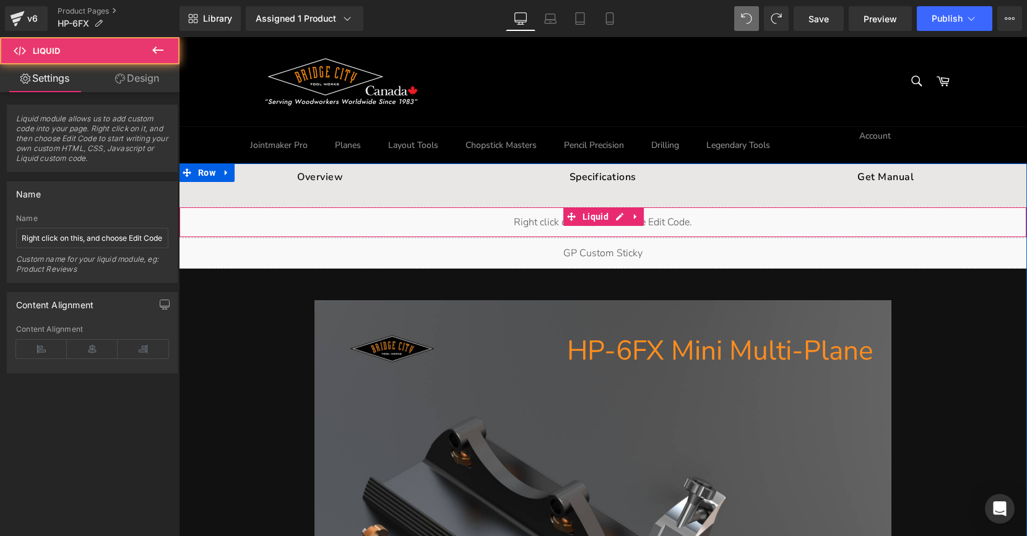
click at [481, 209] on div "Liquid" at bounding box center [603, 222] width 848 height 31
click at [487, 223] on div "Liquid" at bounding box center [603, 222] width 848 height 31
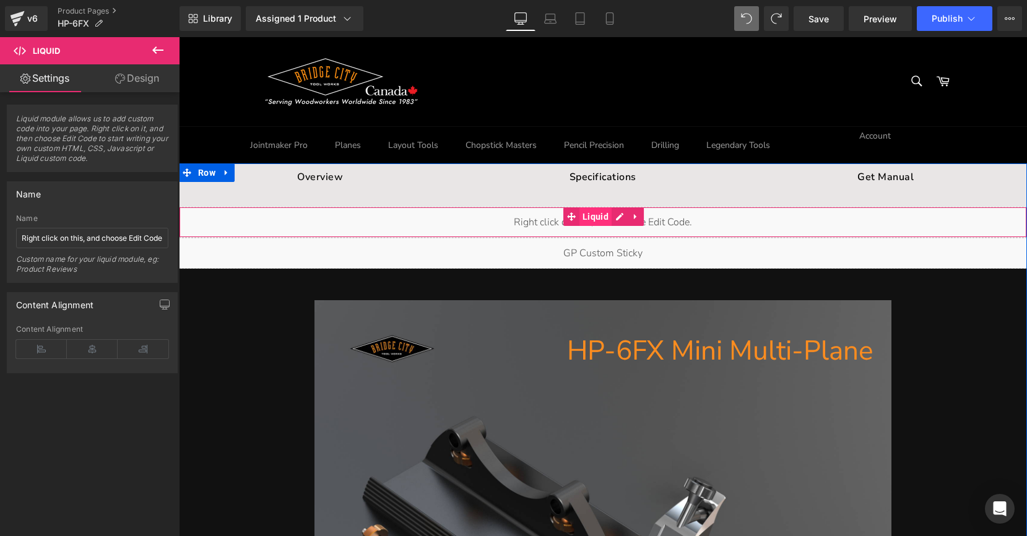
click at [587, 214] on span "Liquid" at bounding box center [595, 216] width 32 height 19
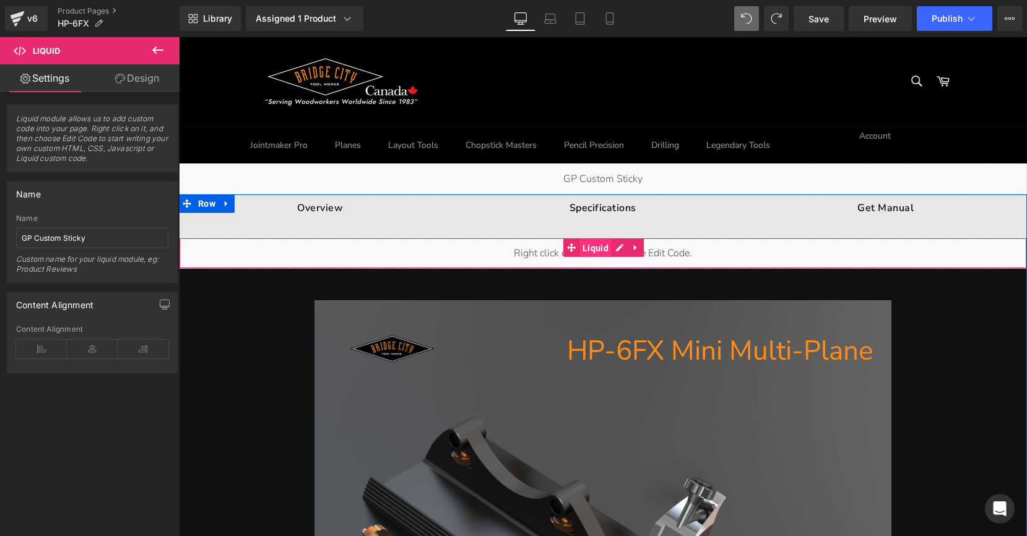
click at [594, 248] on span "Liquid" at bounding box center [595, 248] width 32 height 19
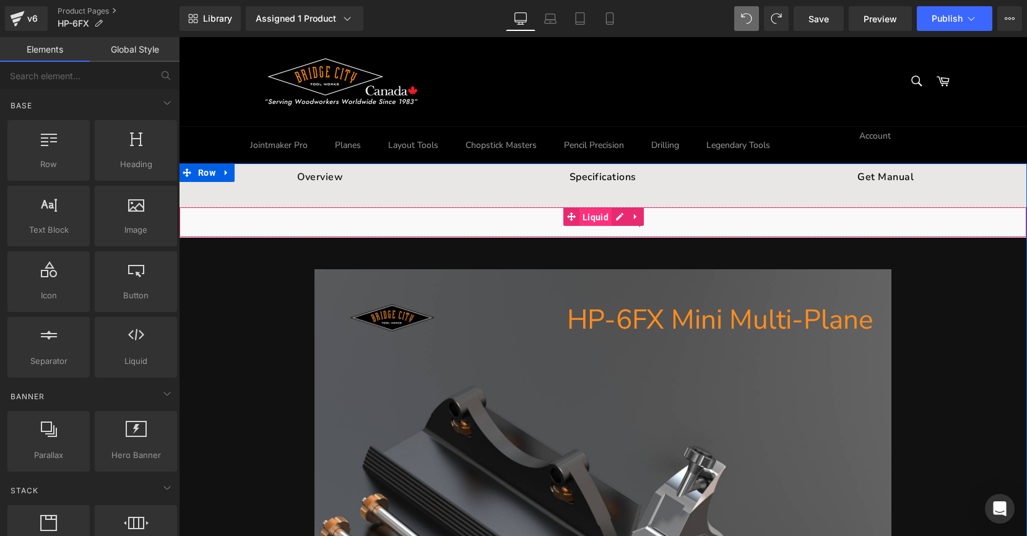
click at [582, 213] on span "Liquid" at bounding box center [595, 217] width 32 height 19
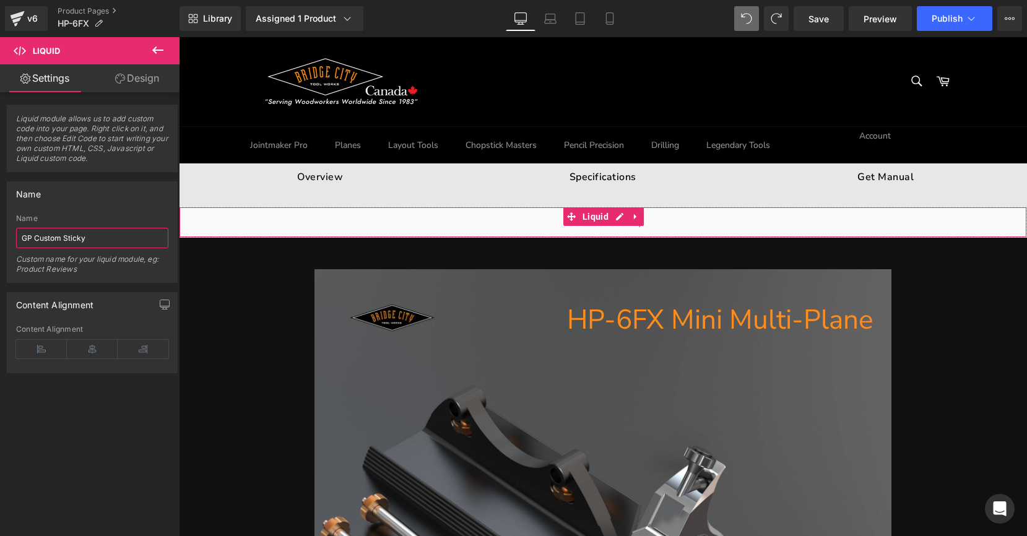
click at [98, 235] on input "GP Custom Sticky" at bounding box center [92, 238] width 152 height 20
drag, startPoint x: 102, startPoint y: 238, endPoint x: 1, endPoint y: 232, distance: 101.1
click at [1, 232] on div "Name GP Custom Sticky Name GP Custom Sticky Custom name for your liquid module,…" at bounding box center [92, 227] width 185 height 111
click at [807, 21] on link "Save" at bounding box center [819, 18] width 50 height 25
click at [863, 24] on link "Preview" at bounding box center [880, 18] width 63 height 25
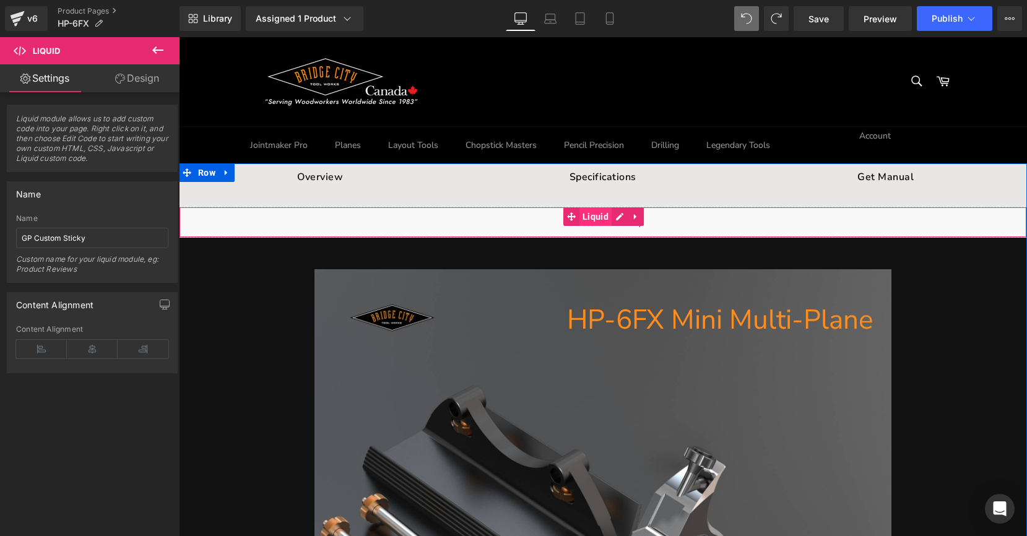
click at [581, 215] on span "Liquid" at bounding box center [595, 216] width 32 height 19
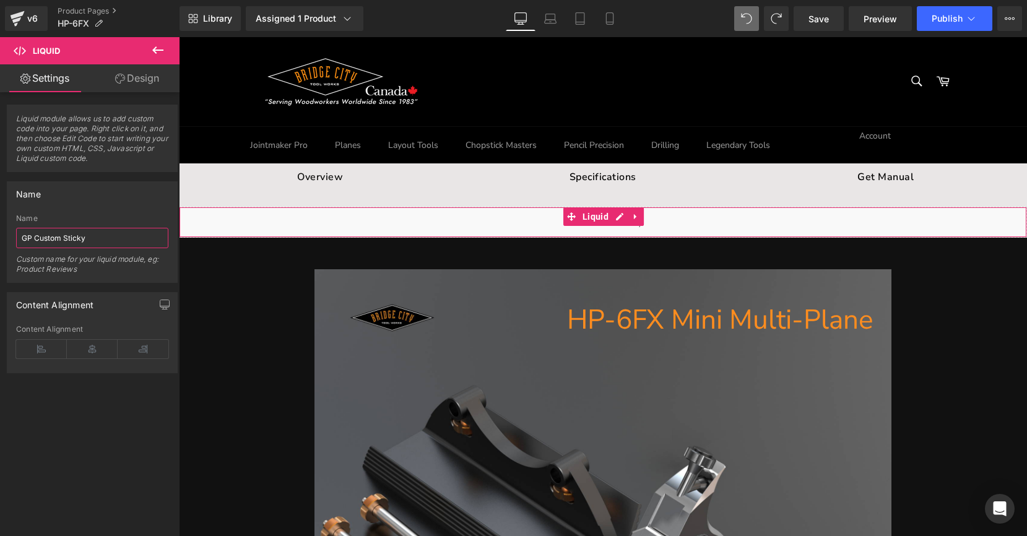
drag, startPoint x: 92, startPoint y: 236, endPoint x: 21, endPoint y: 238, distance: 70.6
click at [21, 238] on input "GP Custom Sticky" at bounding box center [92, 238] width 152 height 20
click at [158, 55] on icon at bounding box center [157, 50] width 15 height 15
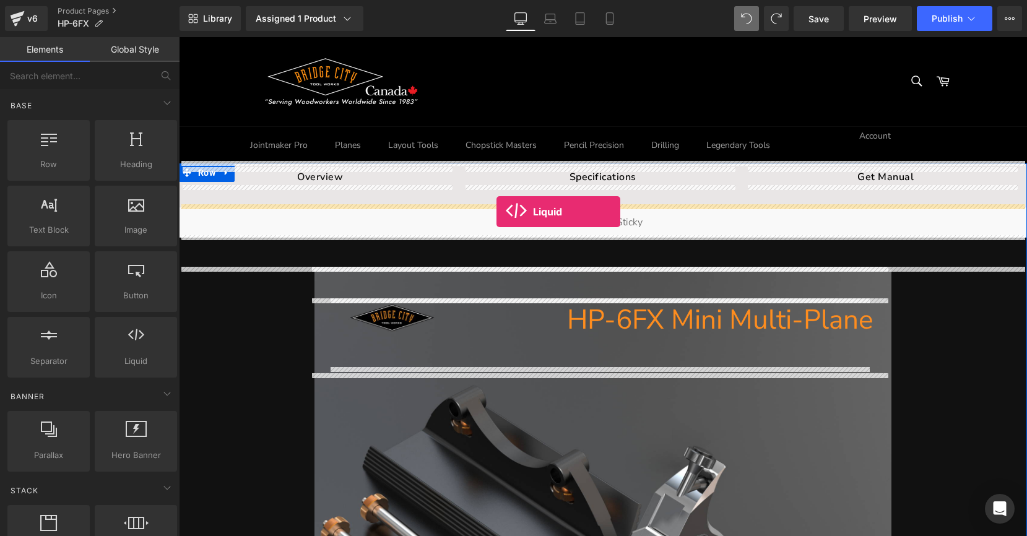
drag, startPoint x: 316, startPoint y: 385, endPoint x: 496, endPoint y: 212, distance: 250.4
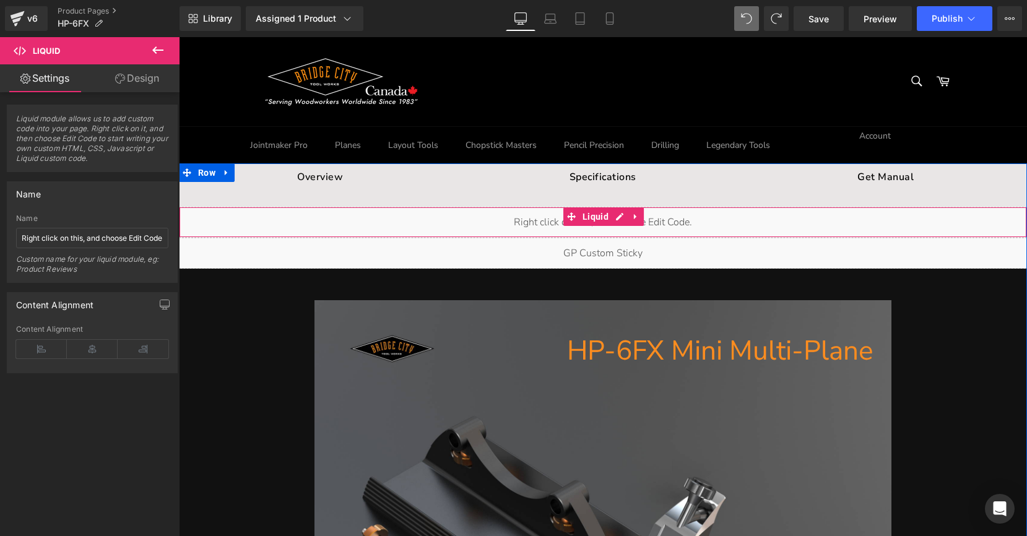
click at [523, 217] on div "Liquid" at bounding box center [603, 222] width 848 height 31
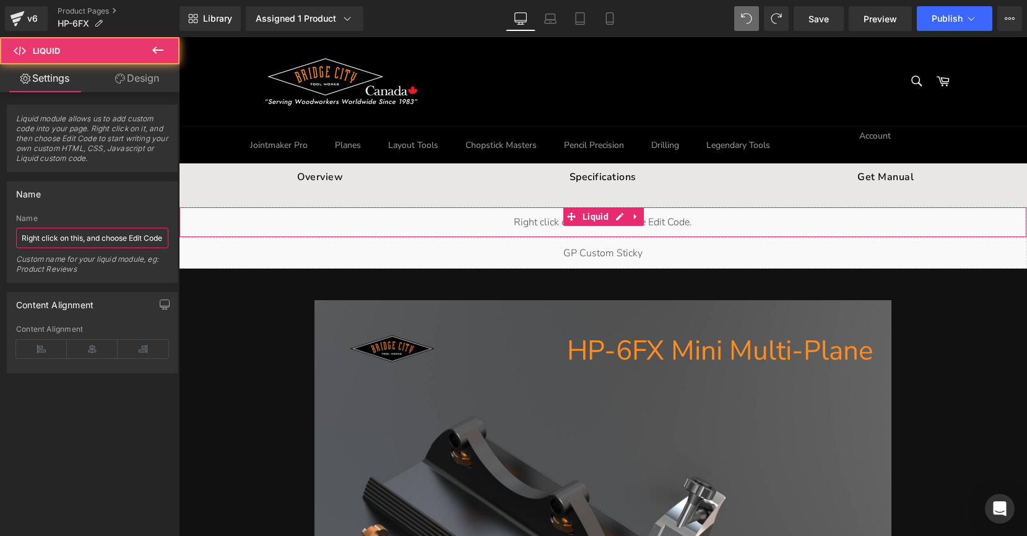
click at [123, 241] on input "Right click on this, and choose Edit Code." at bounding box center [92, 238] width 152 height 20
drag, startPoint x: 129, startPoint y: 238, endPoint x: 42, endPoint y: 236, distance: 87.3
click at [42, 236] on input "Right click on this, and choose Edit Code." at bounding box center [92, 238] width 152 height 20
type input "Right dit Code."
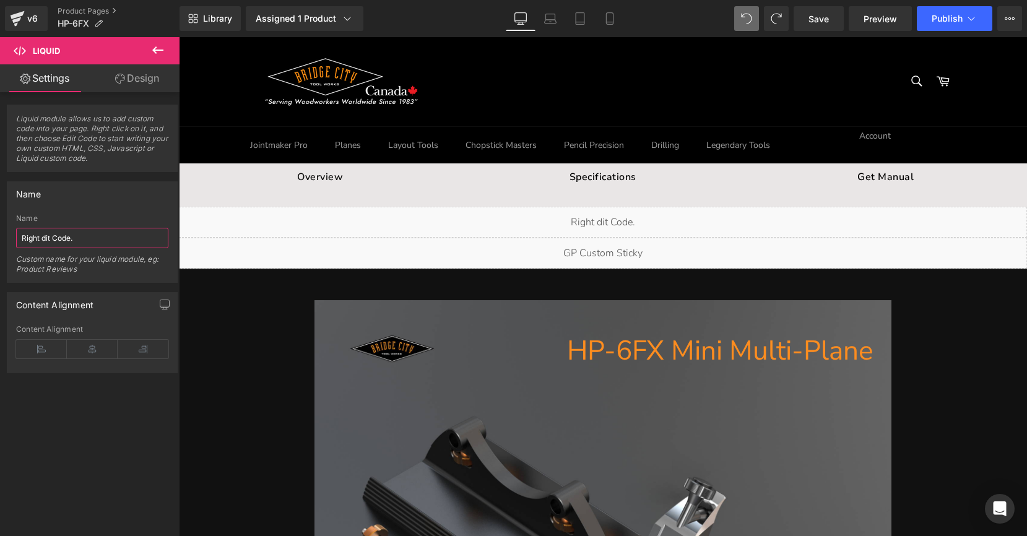
drag, startPoint x: 61, startPoint y: 236, endPoint x: 9, endPoint y: 229, distance: 53.1
click at [9, 229] on div "Right click on this, and choose Edit Code. Name Right dit Code. Custom name for…" at bounding box center [92, 248] width 170 height 68
drag, startPoint x: 90, startPoint y: 240, endPoint x: 16, endPoint y: 233, distance: 74.6
click at [16, 233] on input "Right dit Code." at bounding box center [92, 238] width 152 height 20
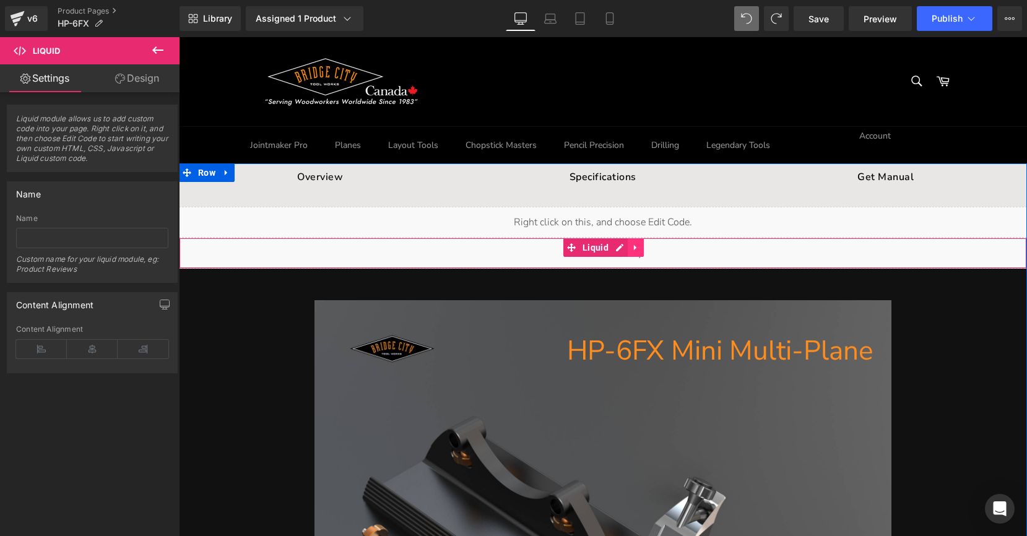
click at [634, 245] on icon at bounding box center [635, 248] width 2 height 6
click at [639, 243] on icon at bounding box center [643, 247] width 9 height 9
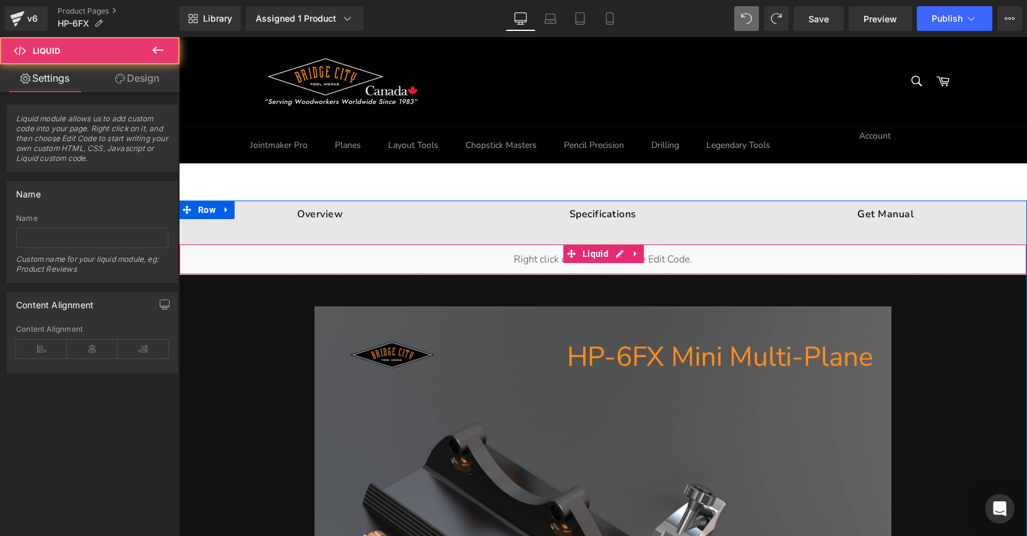
click at [518, 257] on div "Liquid" at bounding box center [603, 259] width 848 height 31
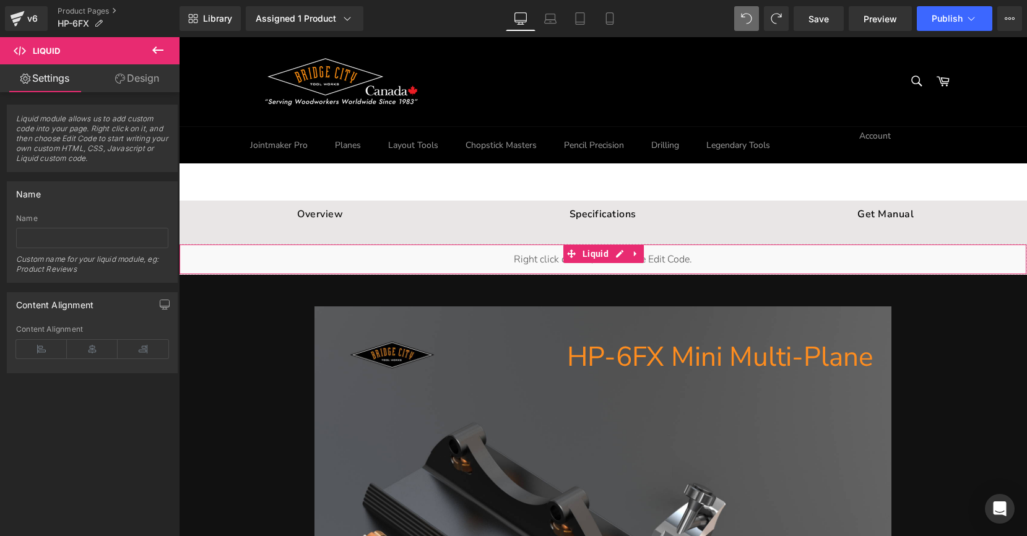
click at [21, 225] on div "Name Custom name for your liquid module, eg: Product Reviews" at bounding box center [92, 248] width 152 height 68
click at [27, 237] on input "text" at bounding box center [92, 238] width 152 height 20
paste input "GP Custom Sticky"
type input "GP Custom Sticky"
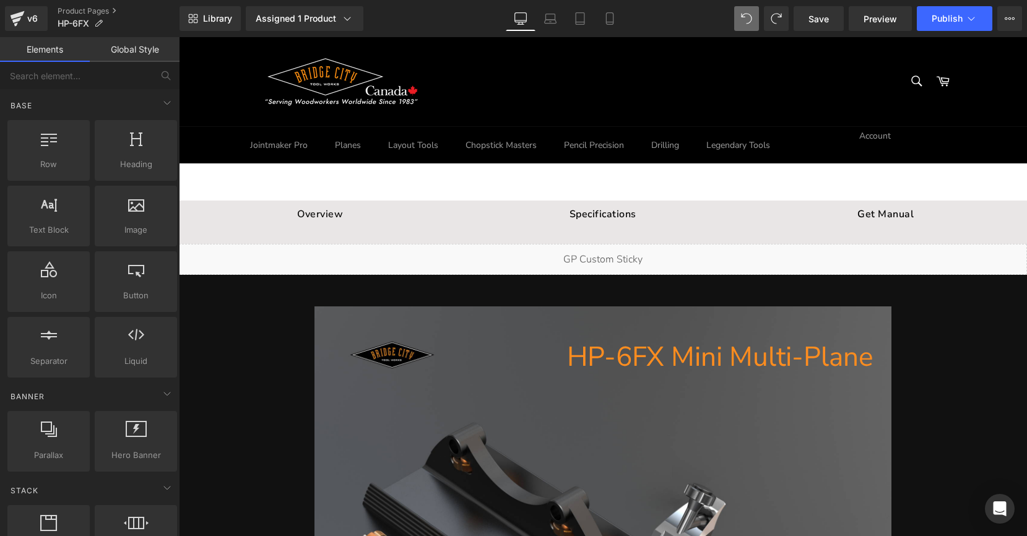
click at [812, 22] on span "Save" at bounding box center [818, 18] width 20 height 13
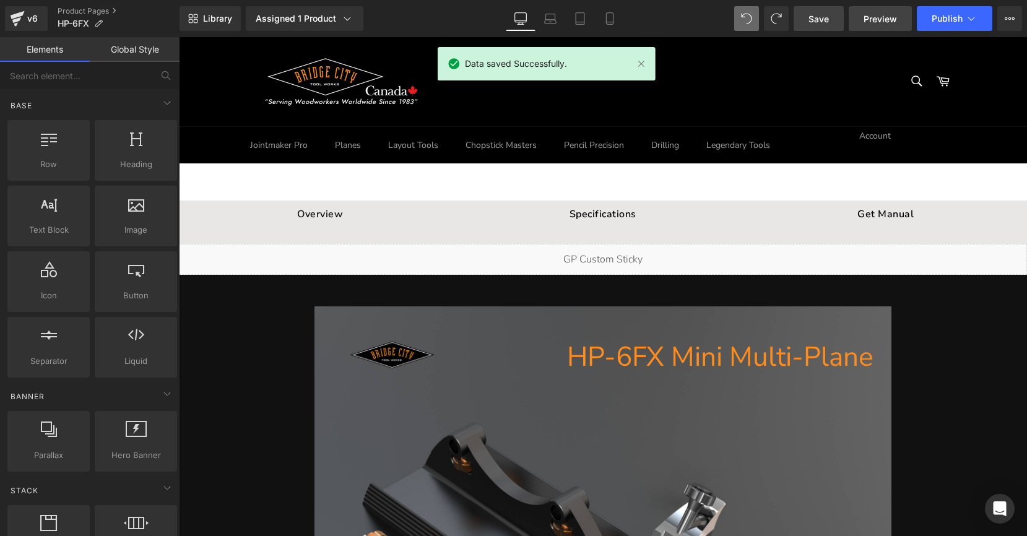
click at [880, 17] on span "Preview" at bounding box center [880, 18] width 33 height 13
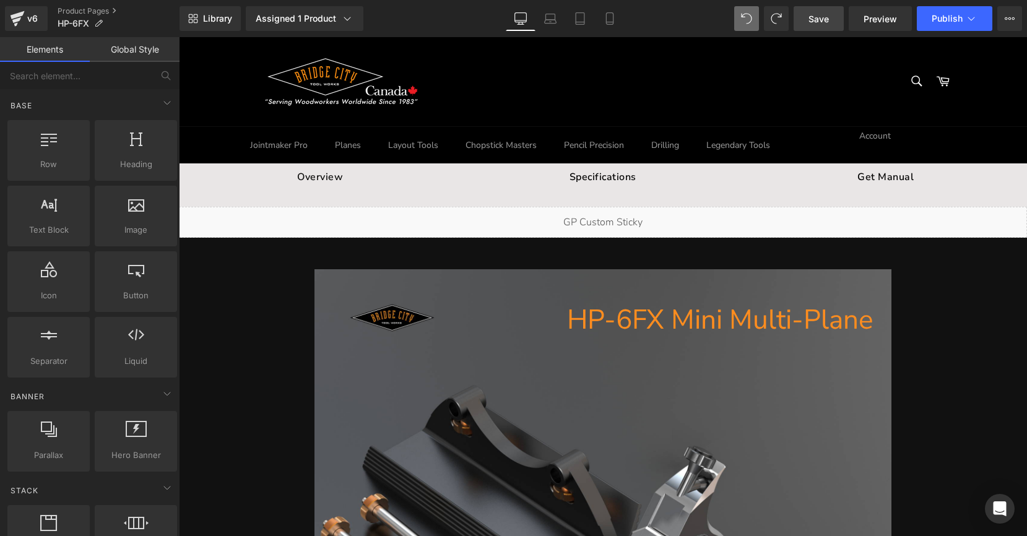
click at [818, 20] on span "Save" at bounding box center [818, 18] width 20 height 13
click at [877, 21] on span "Preview" at bounding box center [880, 18] width 33 height 13
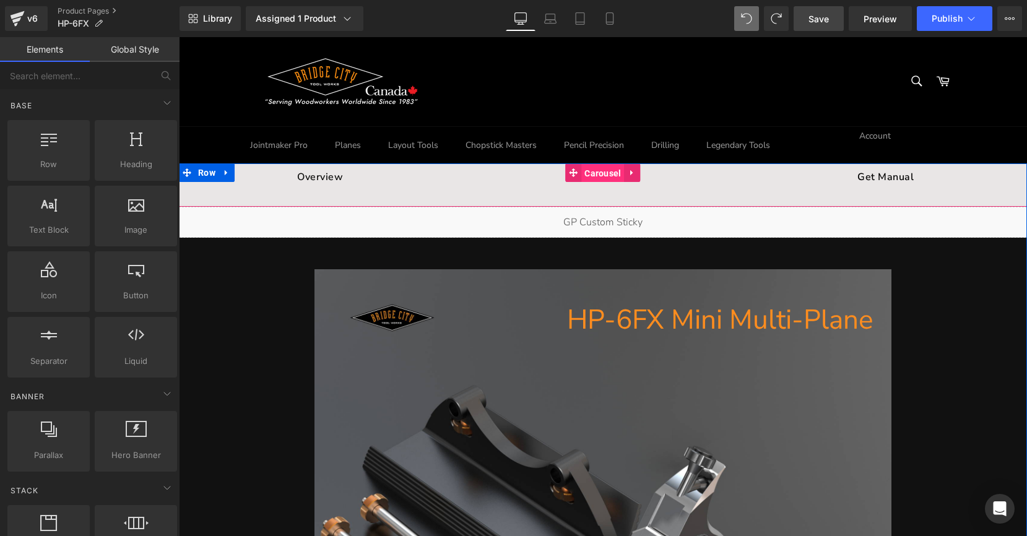
click at [602, 173] on span "Carousel" at bounding box center [602, 173] width 43 height 19
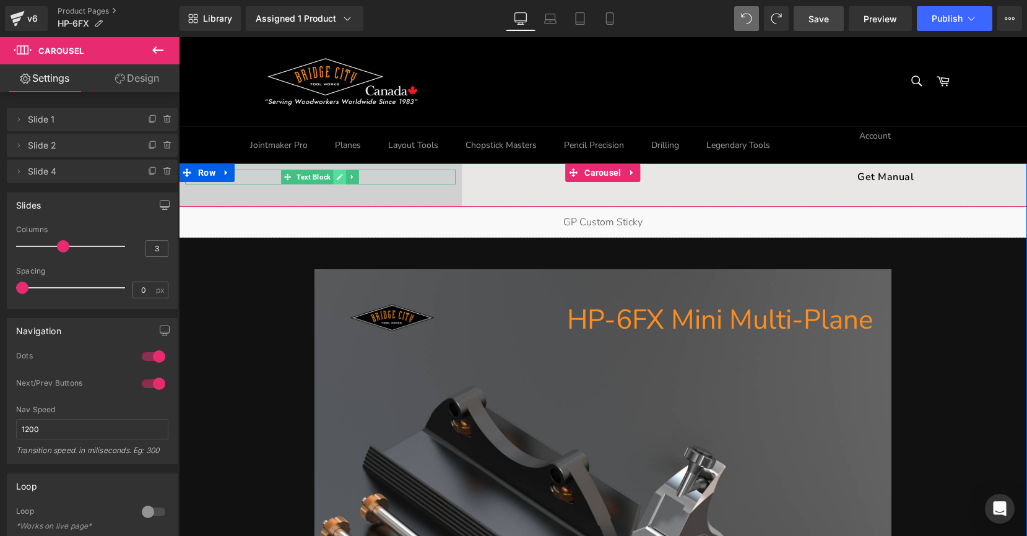
click at [334, 177] on link at bounding box center [340, 177] width 13 height 15
click at [323, 182] on div "Overview Text Block" at bounding box center [320, 177] width 271 height 15
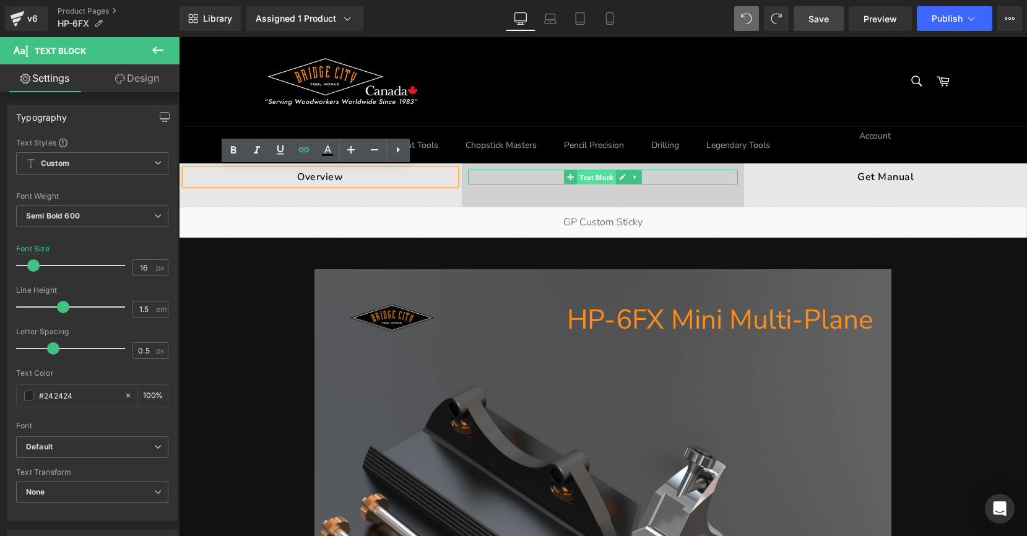
click at [596, 178] on span "Text Block" at bounding box center [596, 177] width 39 height 15
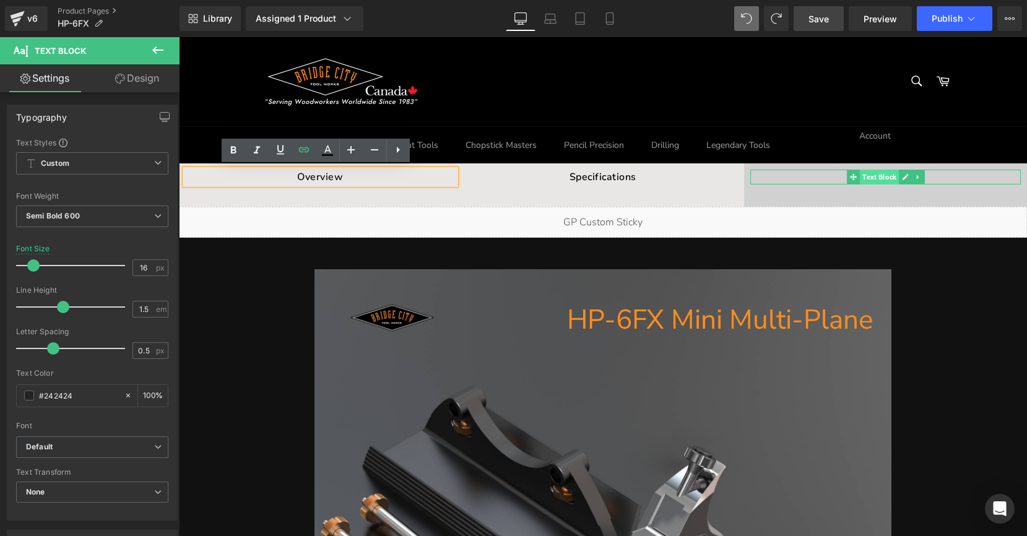
click at [860, 170] on span "Text Block" at bounding box center [879, 177] width 39 height 15
click at [872, 172] on span "Text Block" at bounding box center [879, 177] width 39 height 15
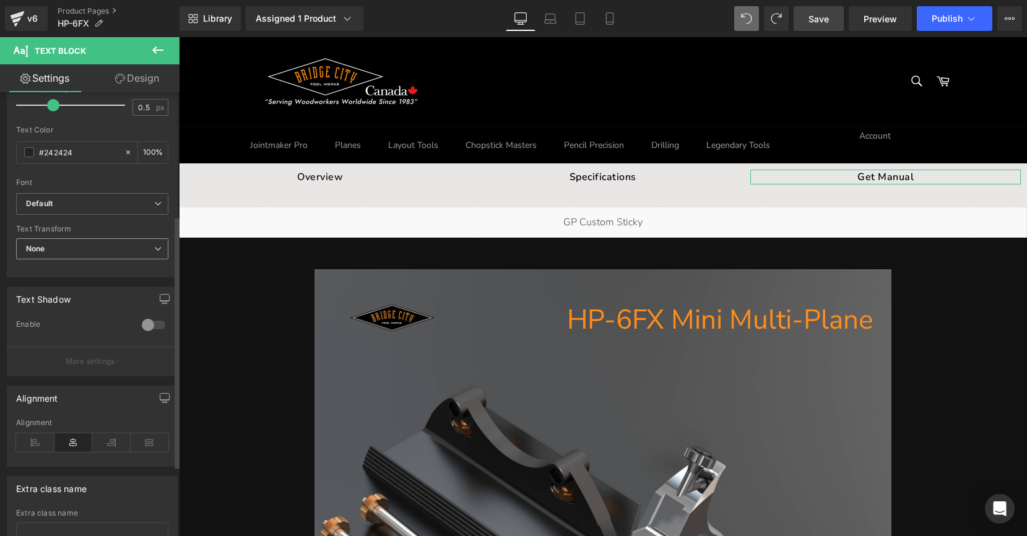
scroll to position [339, 0]
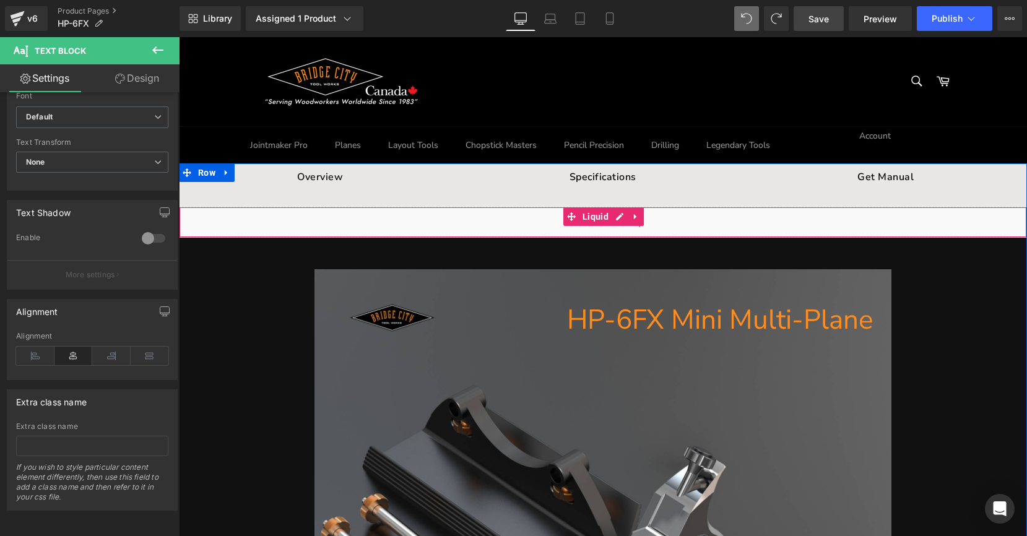
click at [591, 219] on span "Liquid" at bounding box center [595, 216] width 32 height 19
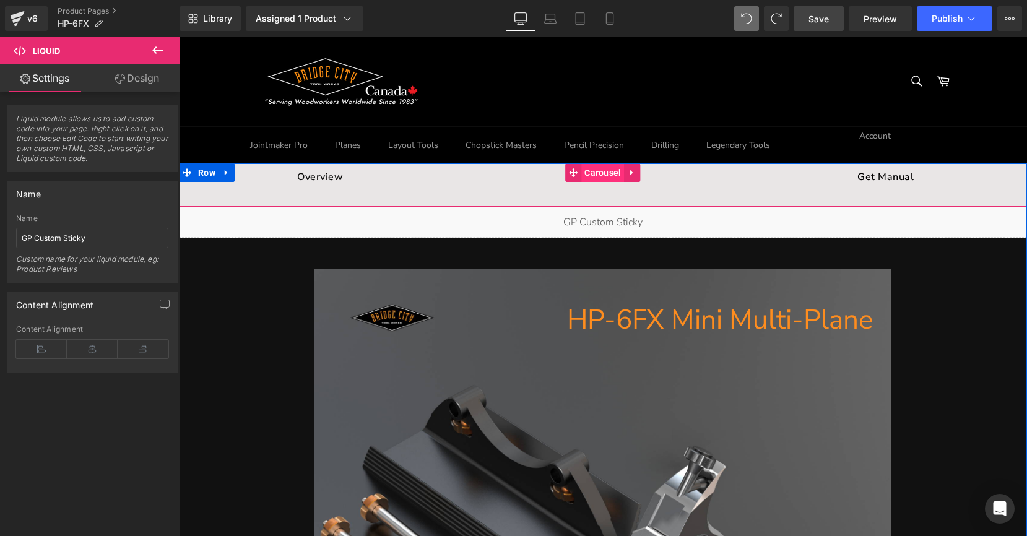
click at [605, 177] on span "Carousel" at bounding box center [602, 172] width 43 height 19
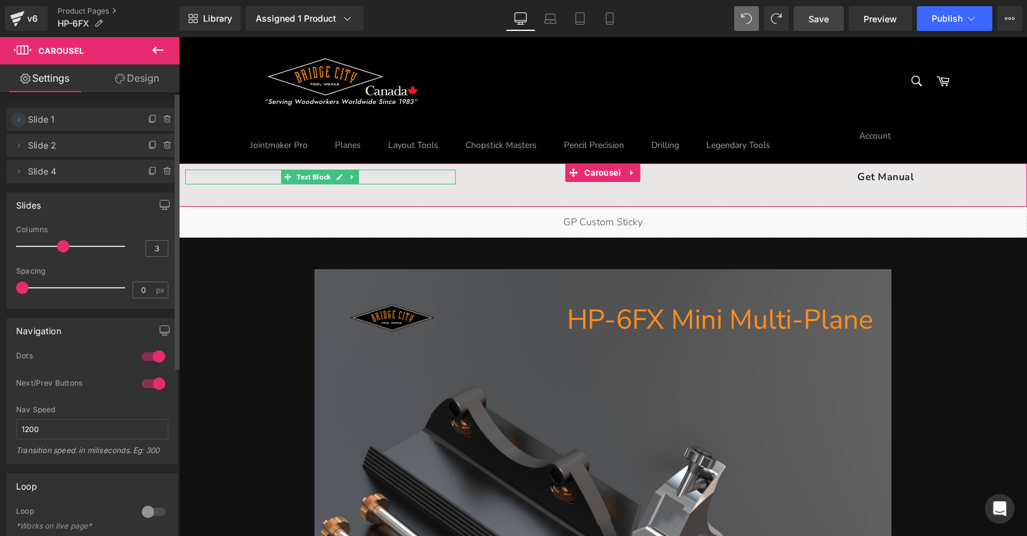
click at [17, 119] on icon at bounding box center [19, 120] width 10 height 10
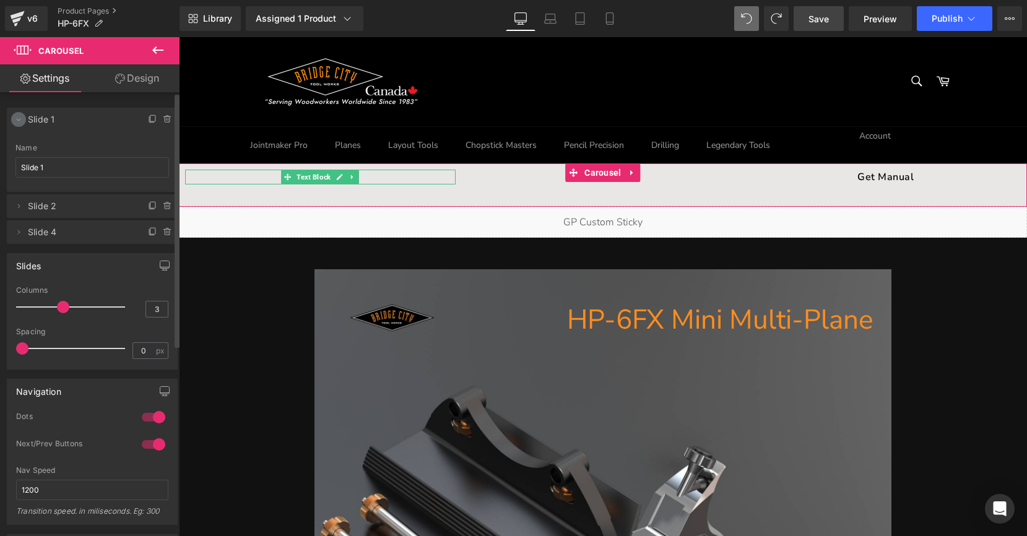
click at [18, 119] on icon at bounding box center [19, 120] width 10 height 10
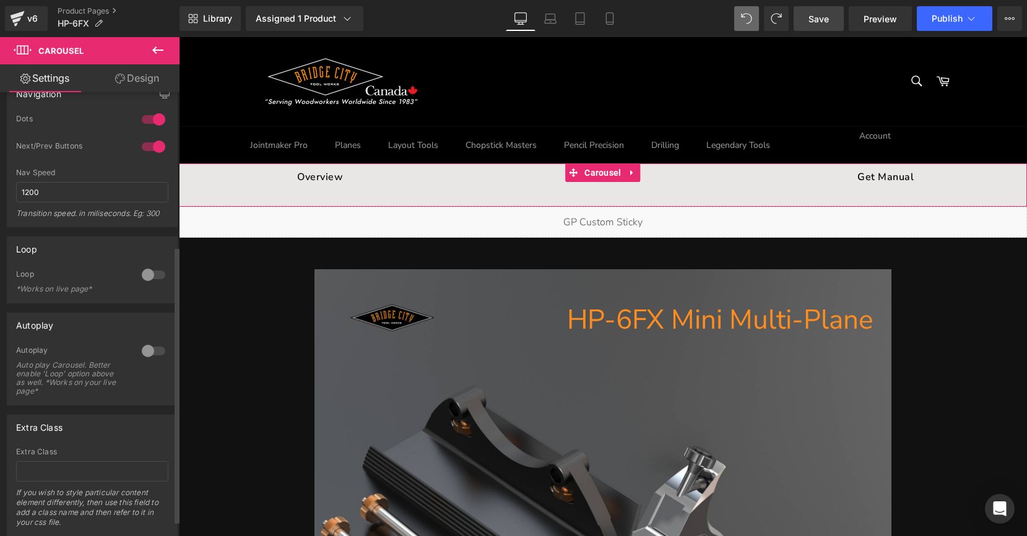
scroll to position [252, 0]
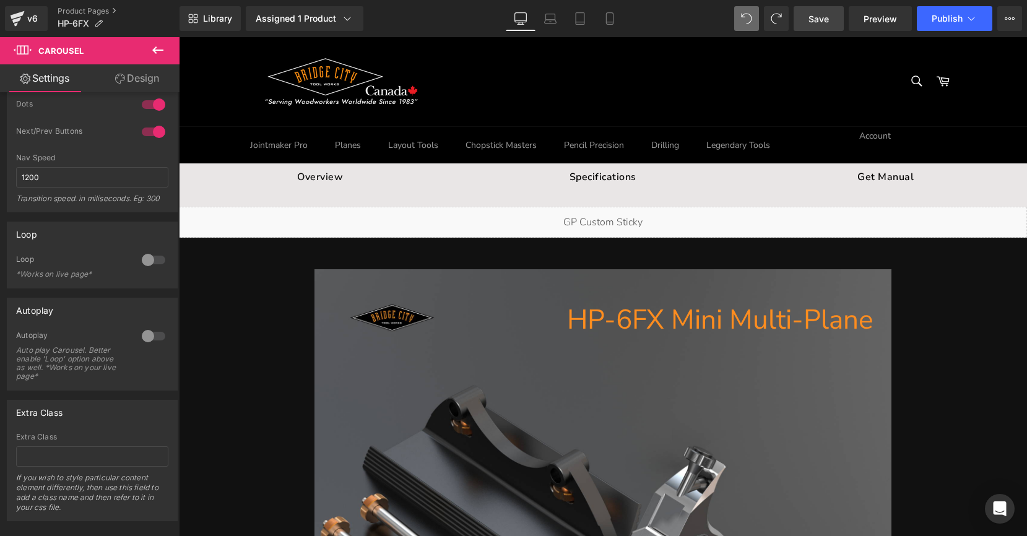
click at [827, 24] on span "Save" at bounding box center [818, 18] width 20 height 13
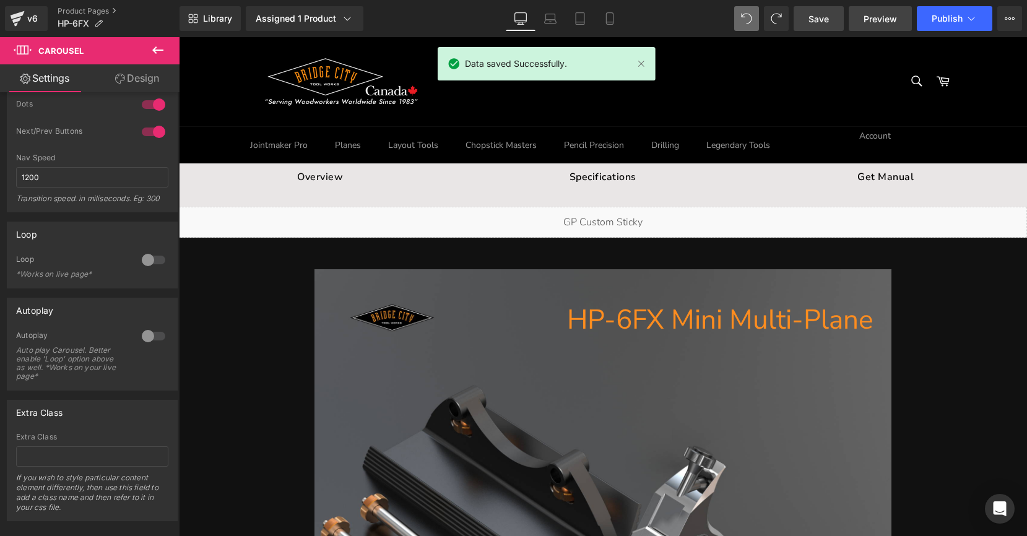
click at [882, 20] on span "Preview" at bounding box center [880, 18] width 33 height 13
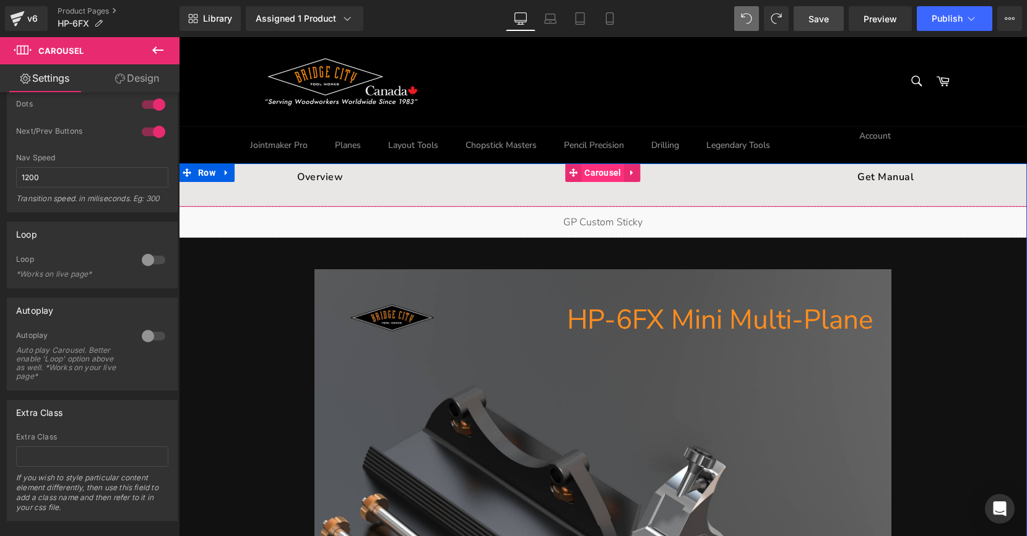
click at [594, 168] on span "Carousel" at bounding box center [602, 172] width 43 height 19
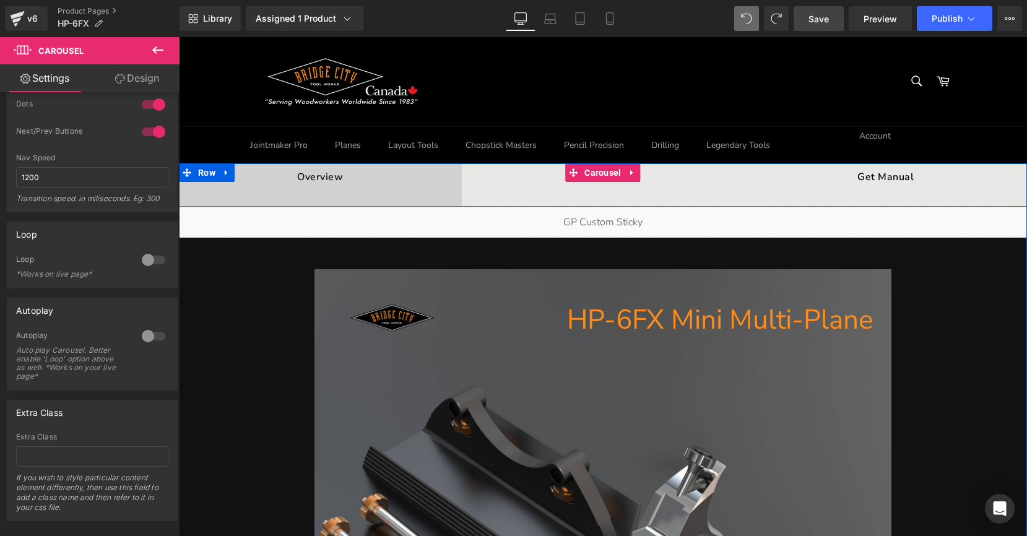
click at [400, 190] on div "Overview Text Block" at bounding box center [320, 185] width 271 height 31
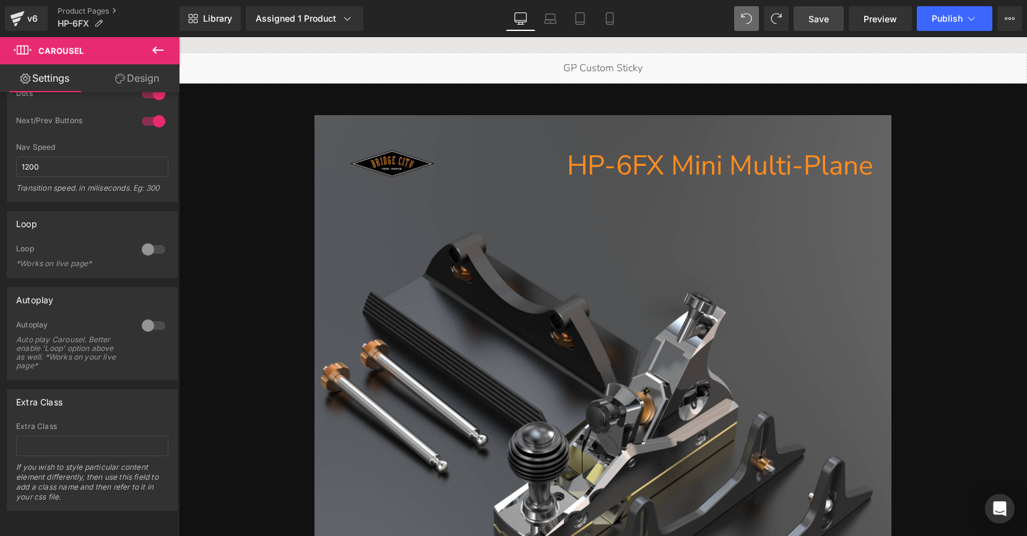
scroll to position [85, 0]
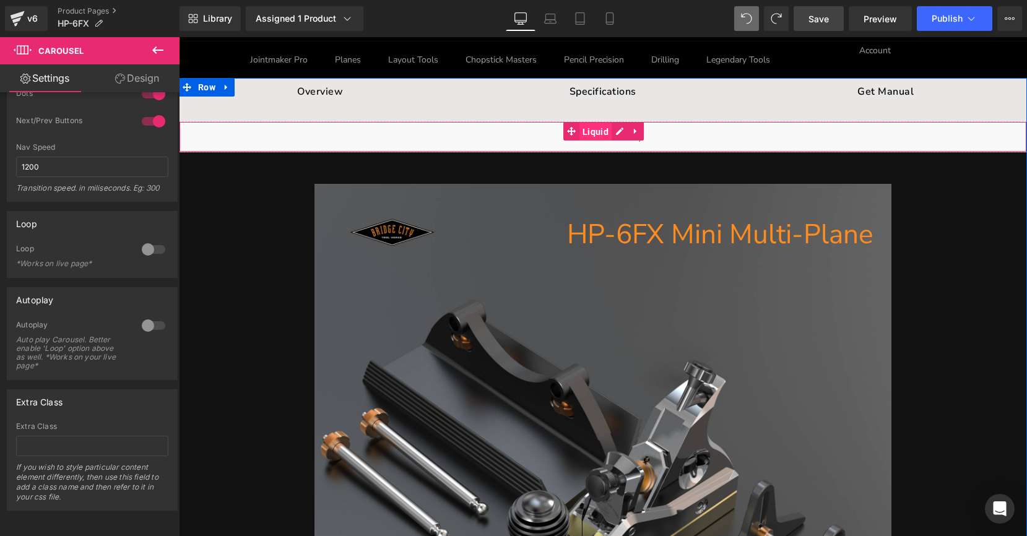
click at [590, 131] on span "Liquid" at bounding box center [595, 132] width 32 height 19
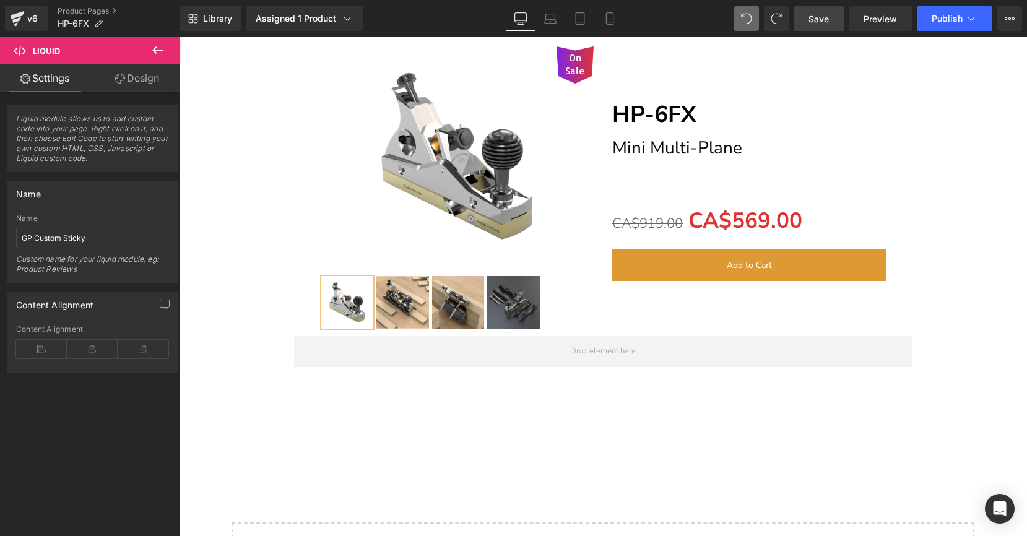
scroll to position [16008, 0]
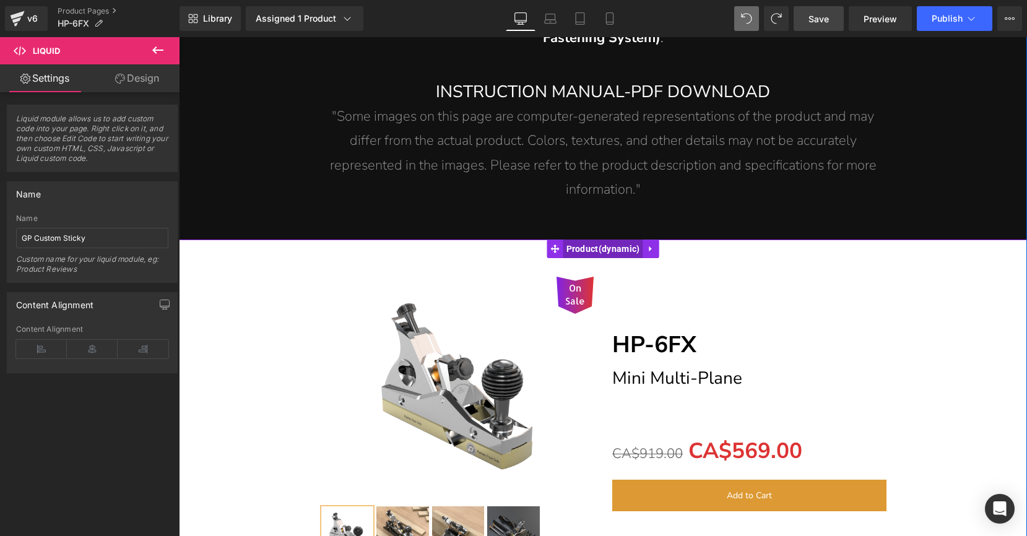
click at [587, 240] on span "Product" at bounding box center [603, 249] width 80 height 19
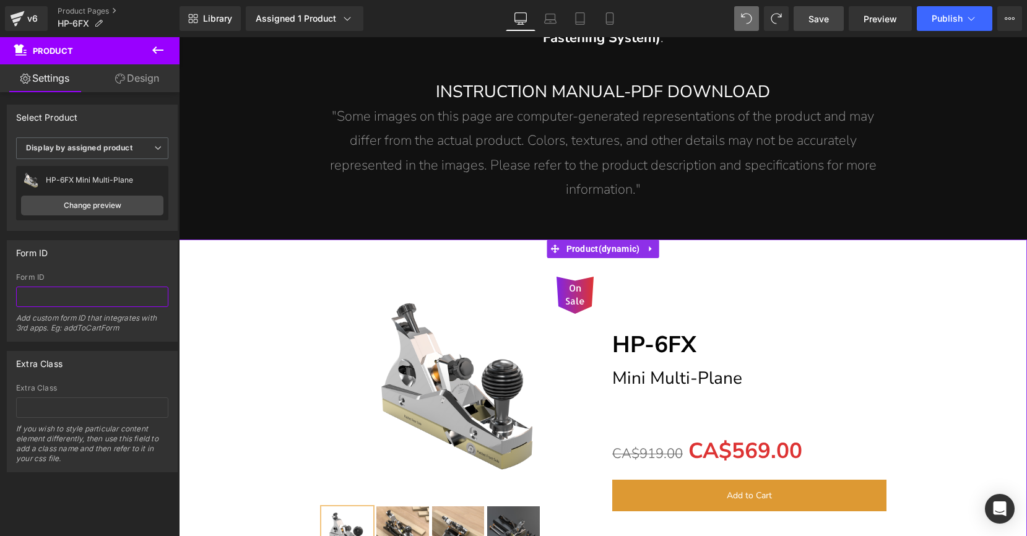
click at [85, 288] on input "text" at bounding box center [92, 297] width 152 height 20
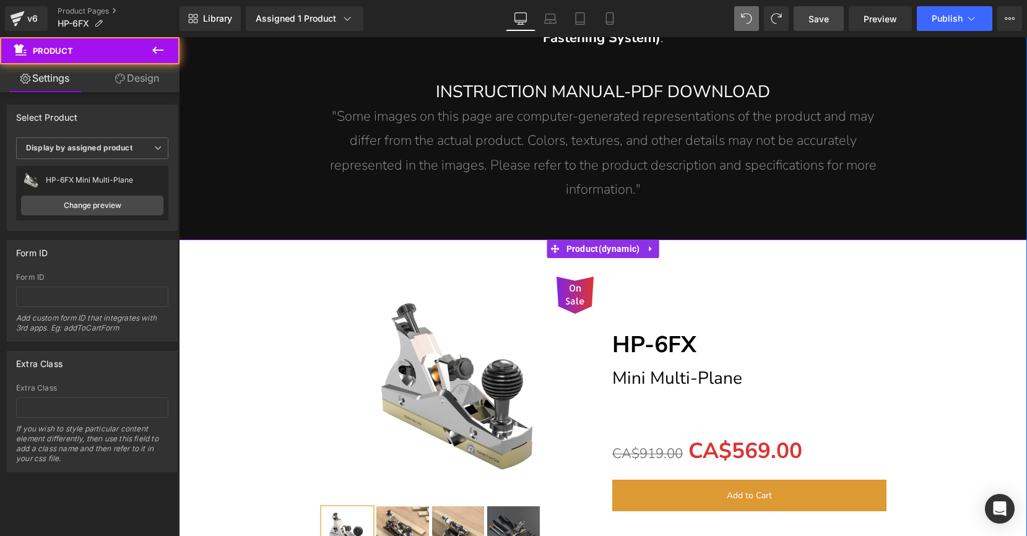
click at [995, 272] on div "On Sale (P) Image" at bounding box center [603, 412] width 836 height 308
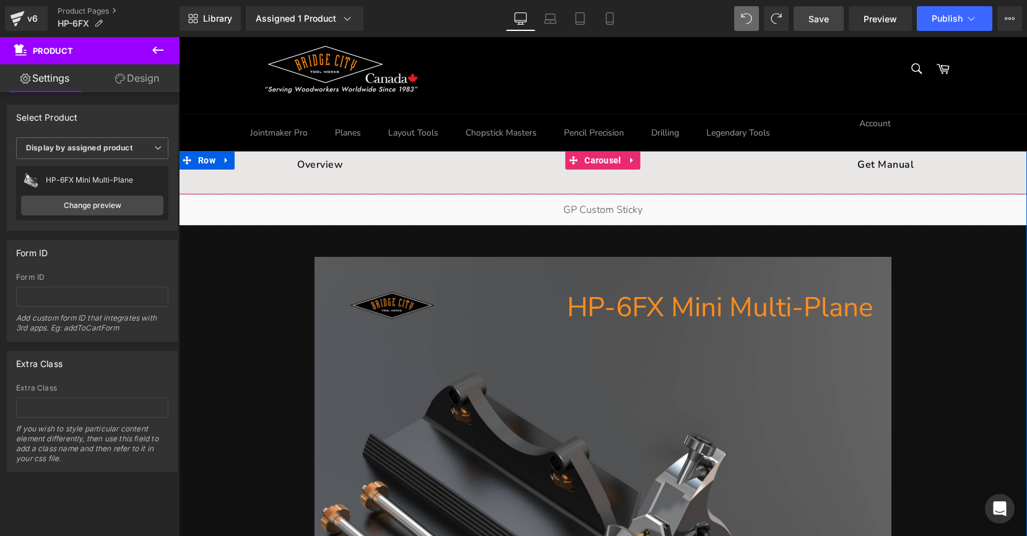
scroll to position [3, 0]
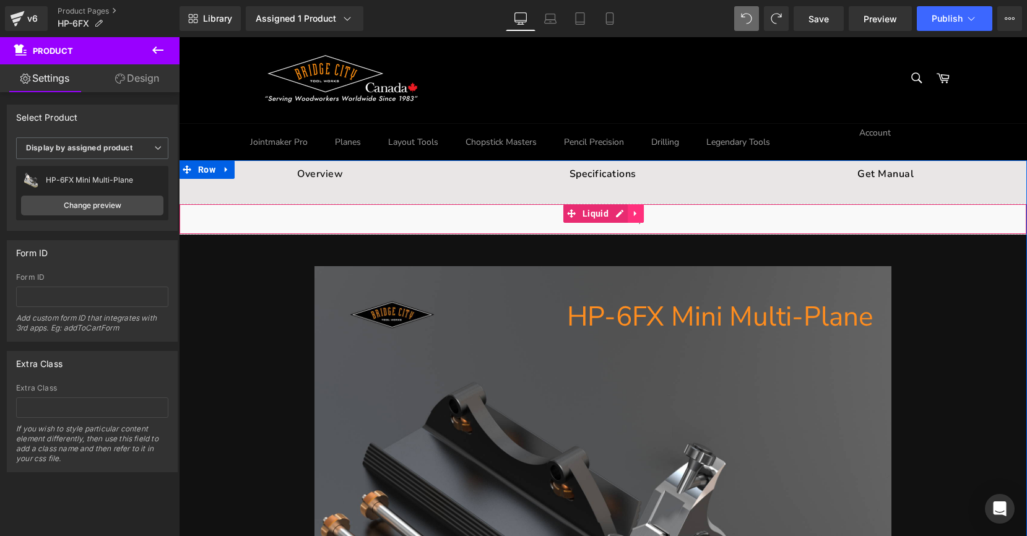
click at [635, 210] on icon at bounding box center [635, 213] width 9 height 9
click at [641, 209] on icon at bounding box center [643, 213] width 9 height 9
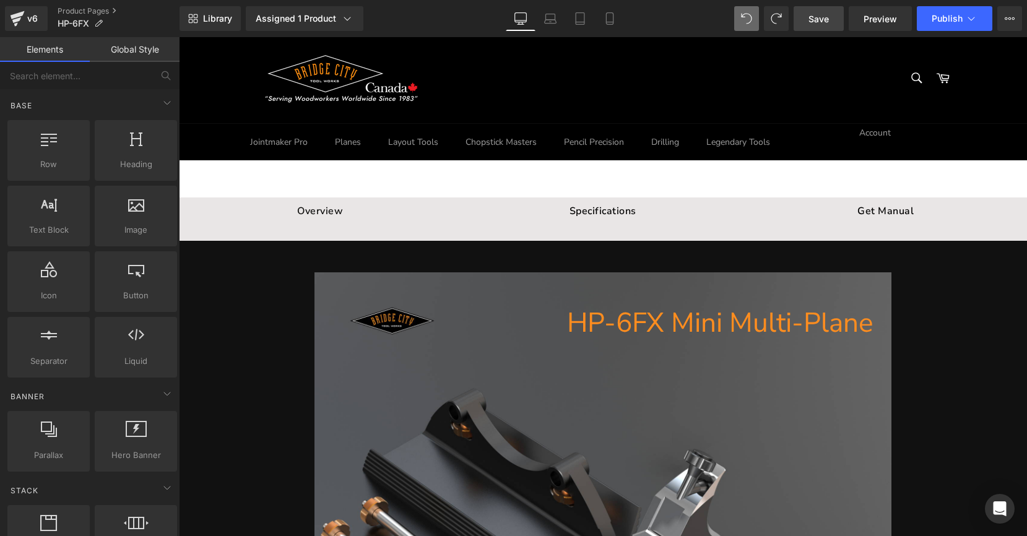
click at [831, 19] on link "Save" at bounding box center [819, 18] width 50 height 25
click at [869, 22] on span "Preview" at bounding box center [880, 18] width 33 height 13
click at [957, 17] on span "Publish" at bounding box center [947, 19] width 31 height 10
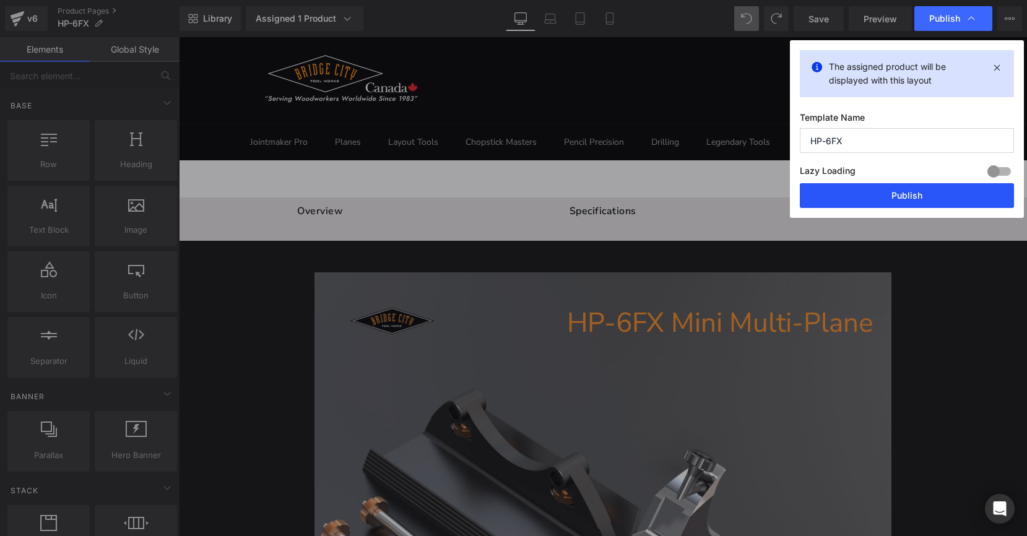
click at [901, 198] on button "Publish" at bounding box center [907, 195] width 214 height 25
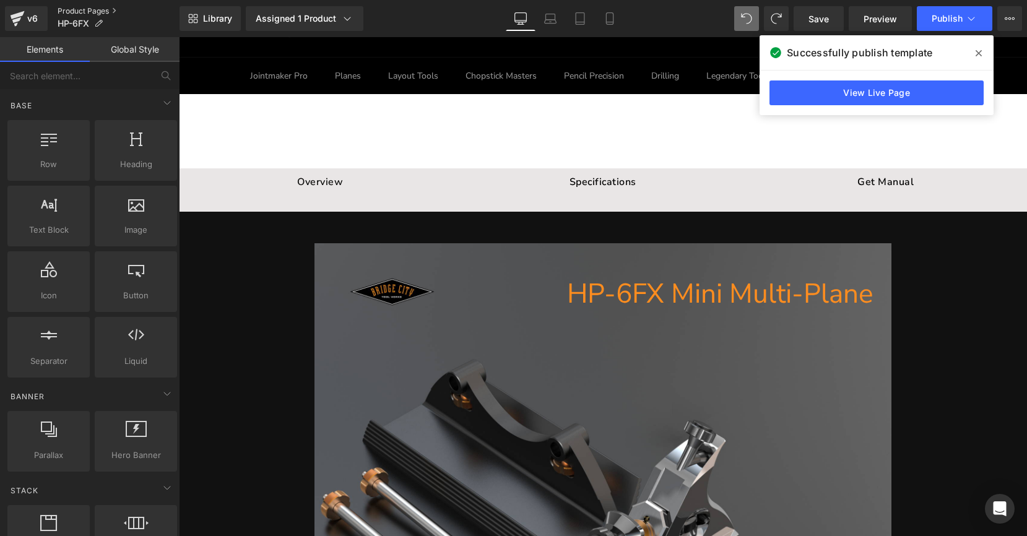
scroll to position [653, 0]
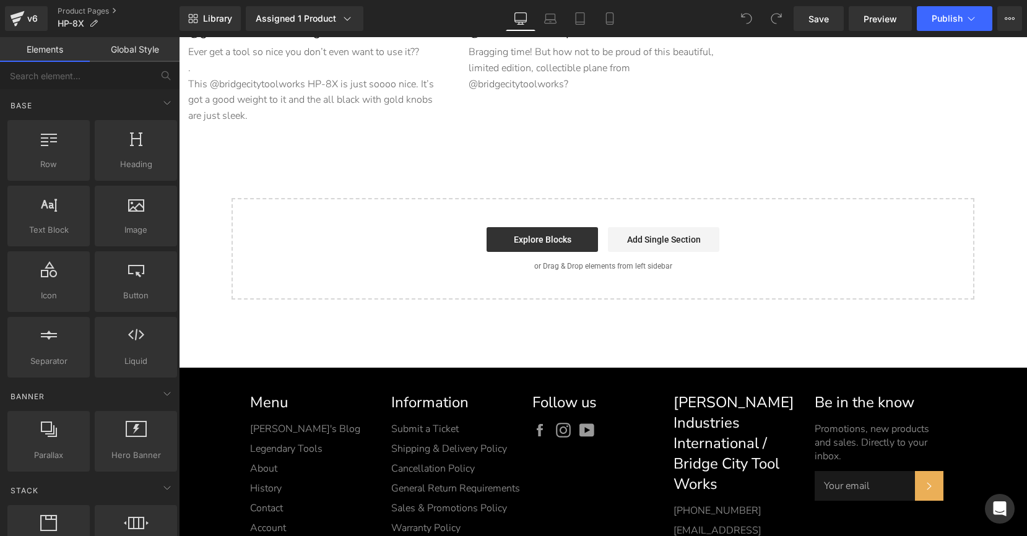
scroll to position [7057, 0]
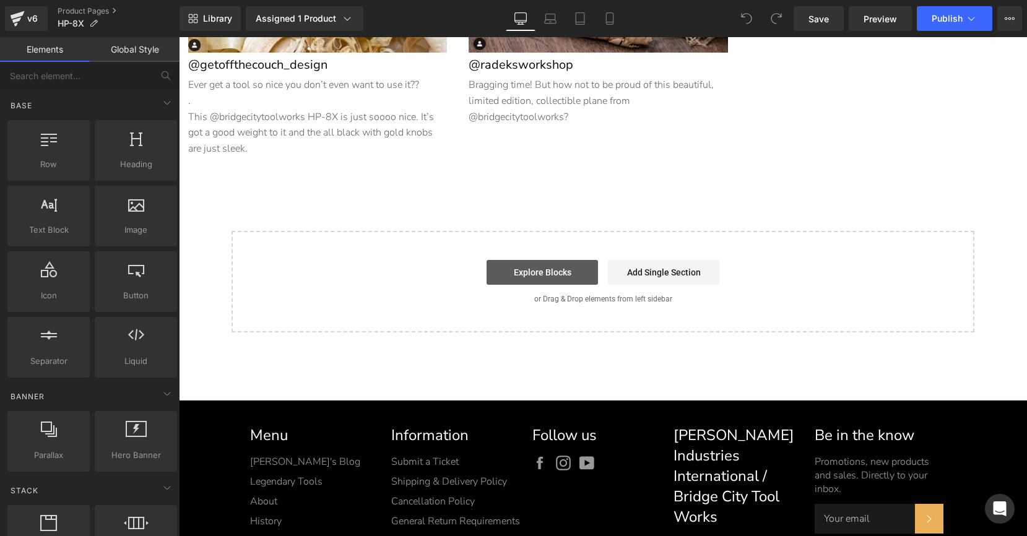
click at [526, 271] on link "Explore Blocks" at bounding box center [542, 272] width 111 height 25
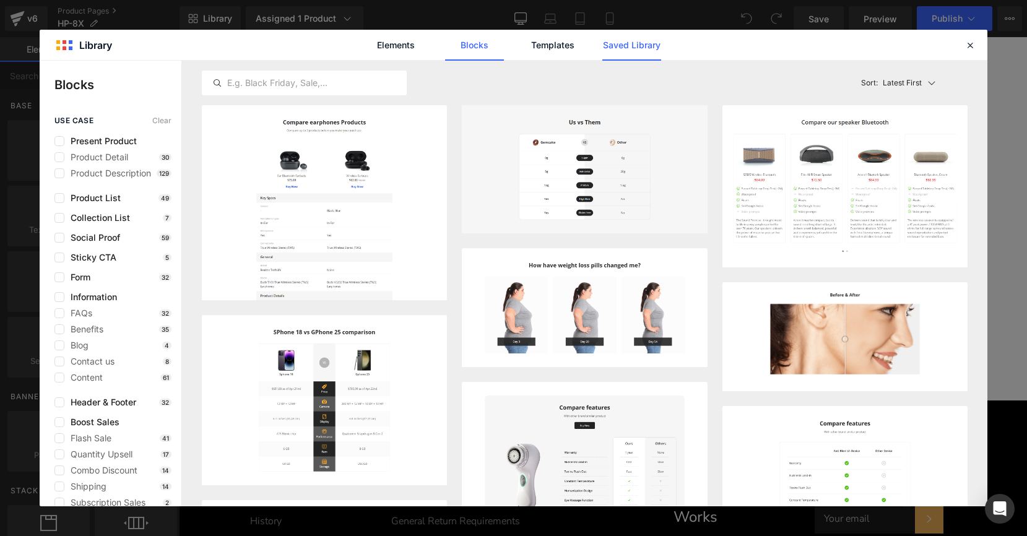
click at [628, 54] on link "Saved Library" at bounding box center [631, 45] width 59 height 31
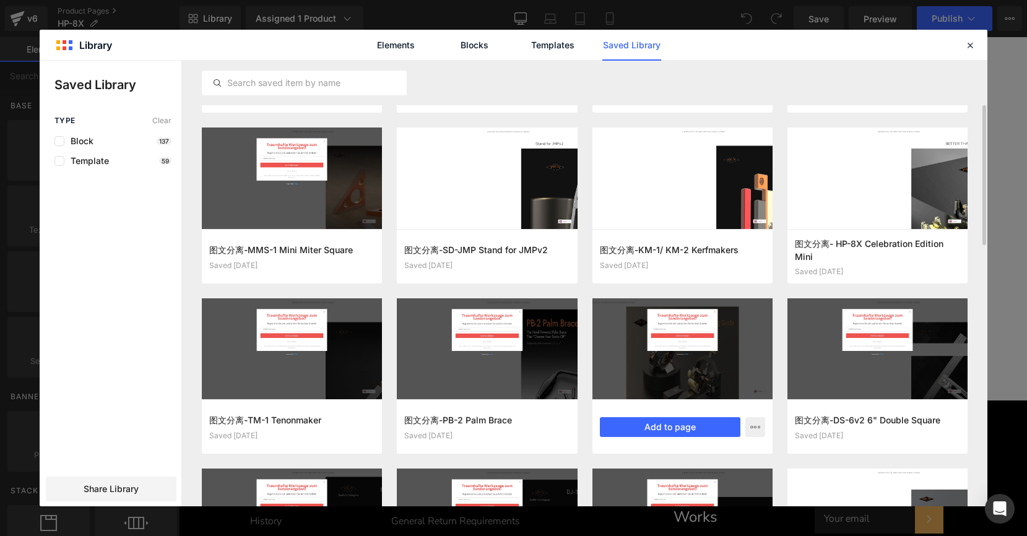
scroll to position [142, 0]
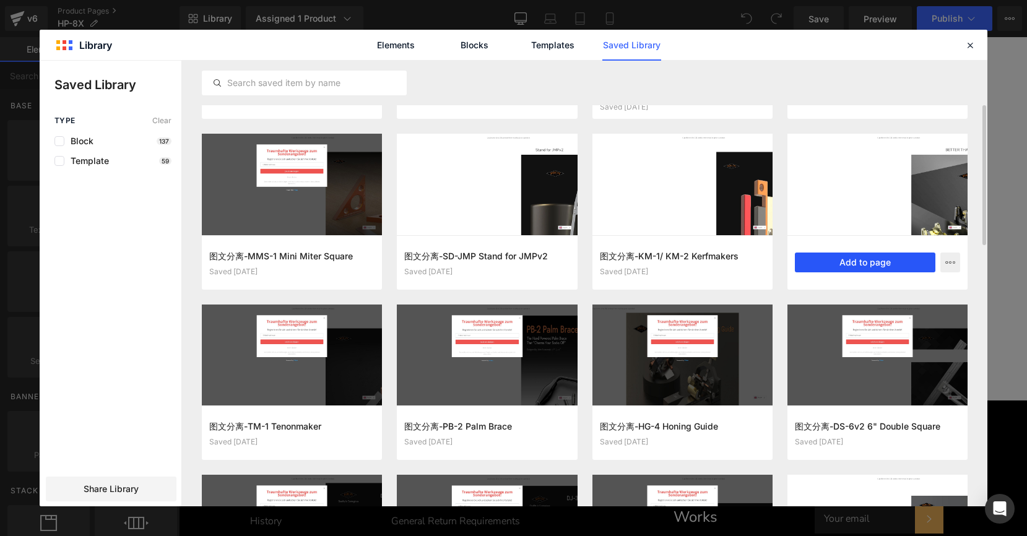
click at [844, 256] on button "Add to page" at bounding box center [865, 263] width 141 height 20
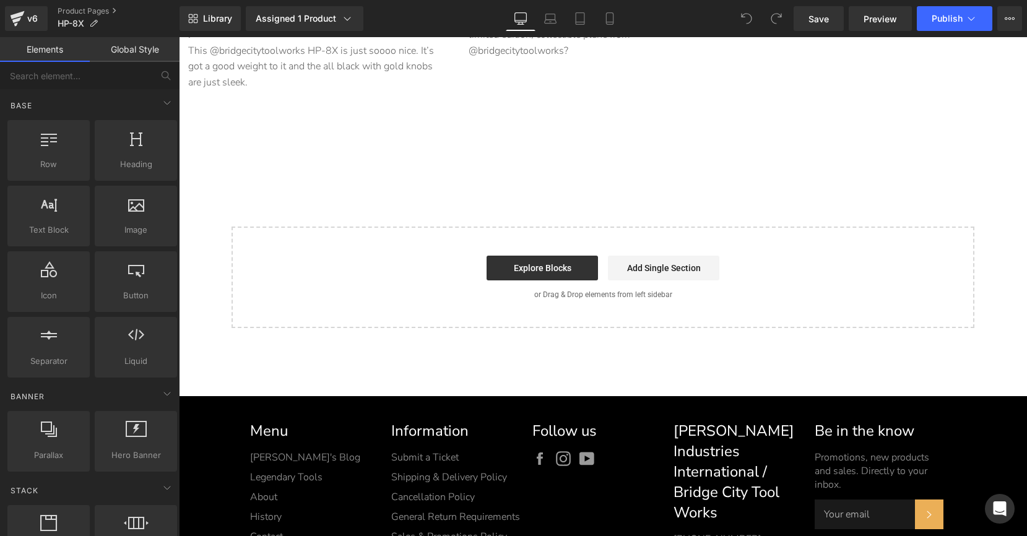
scroll to position [7125, 0]
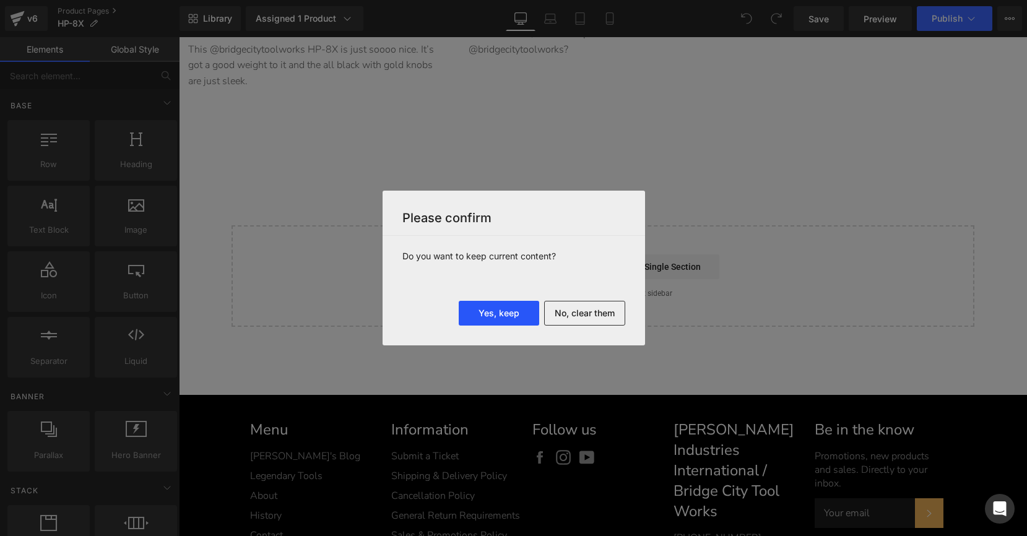
click at [487, 316] on button "Yes, keep" at bounding box center [499, 313] width 80 height 25
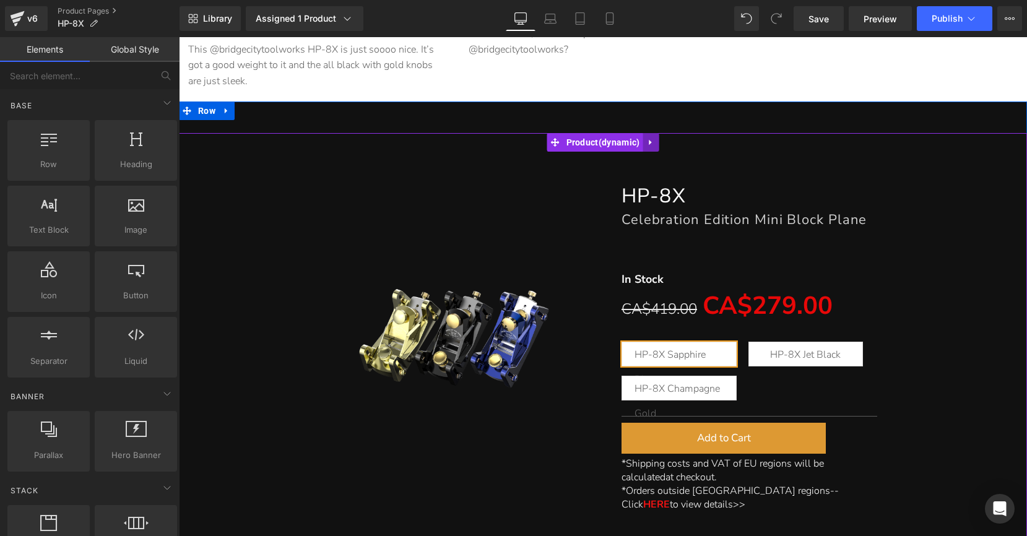
click at [646, 144] on icon at bounding box center [650, 142] width 9 height 9
click at [658, 143] on icon at bounding box center [658, 142] width 9 height 9
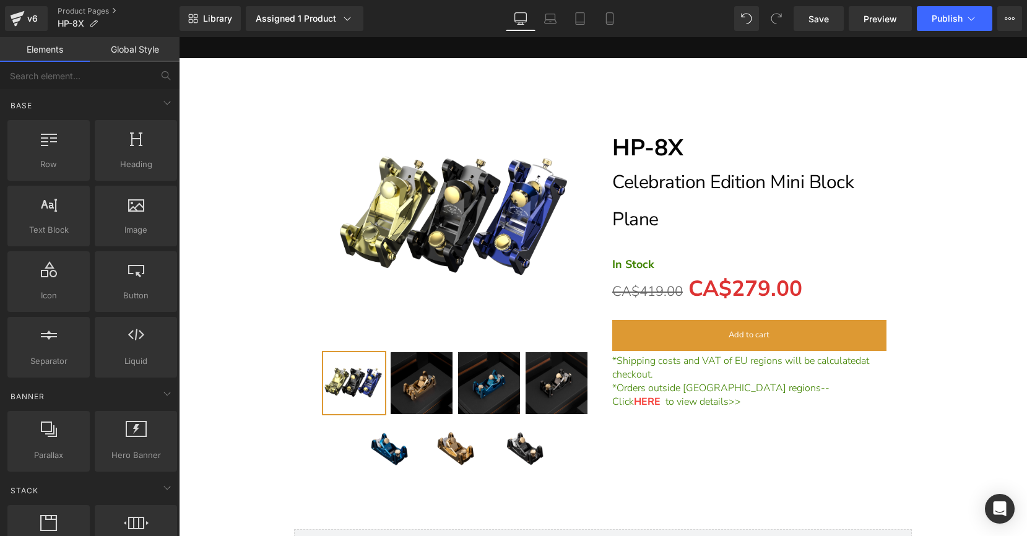
scroll to position [14258, 0]
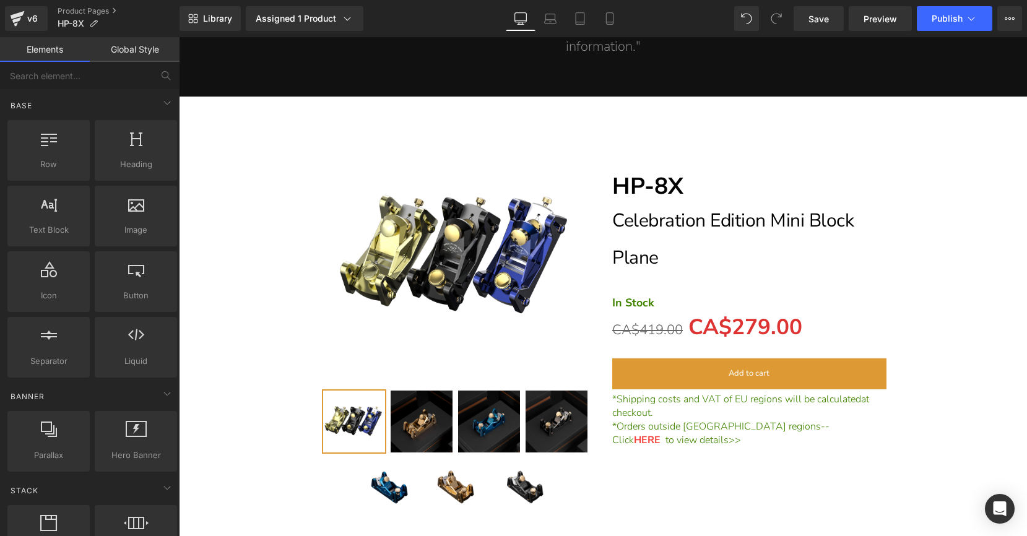
click at [643, 208] on span "Celebration Edition Mini Block Plane" at bounding box center [732, 239] width 241 height 63
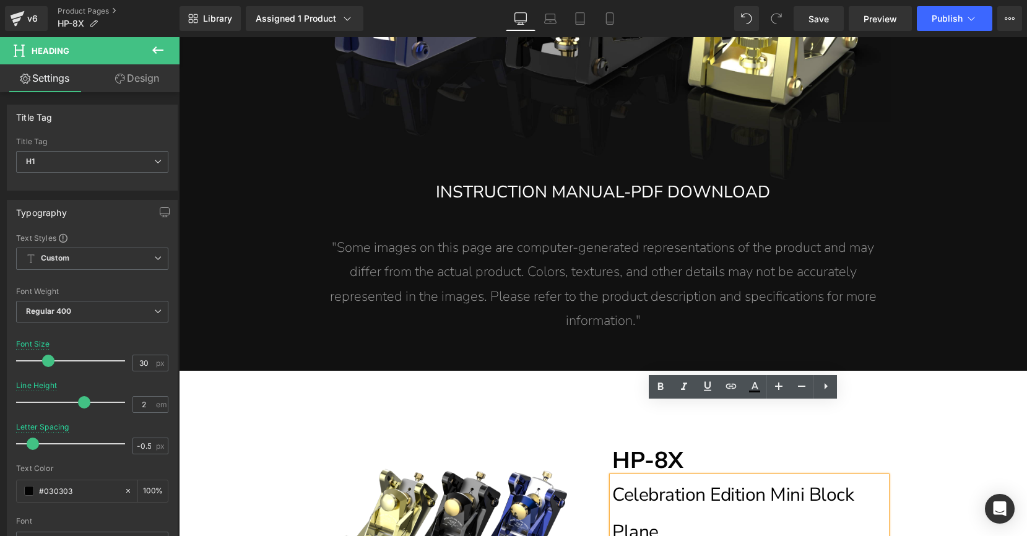
scroll to position [13967, 0]
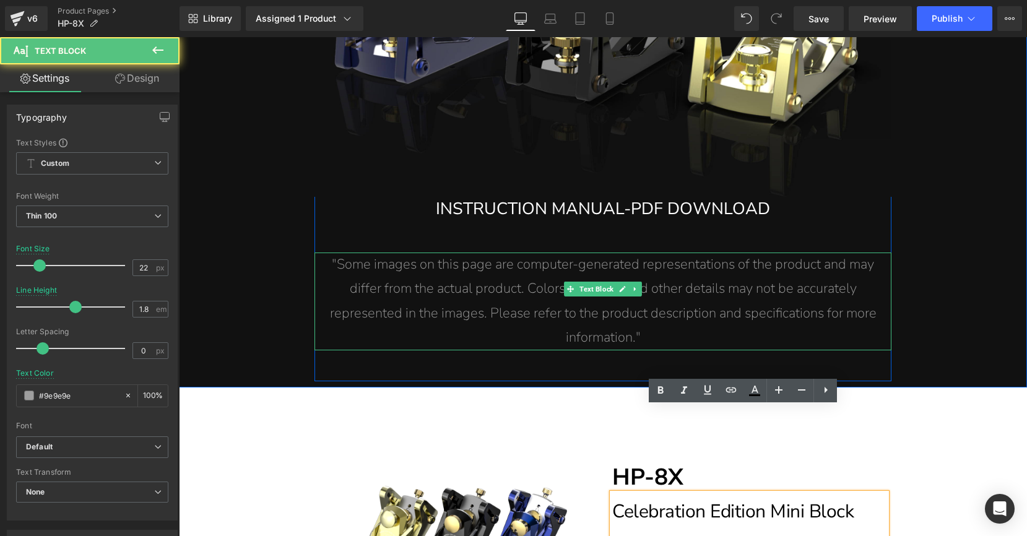
click at [694, 259] on span ""Some images on this page are computer-generated representations of the product…" at bounding box center [603, 301] width 547 height 92
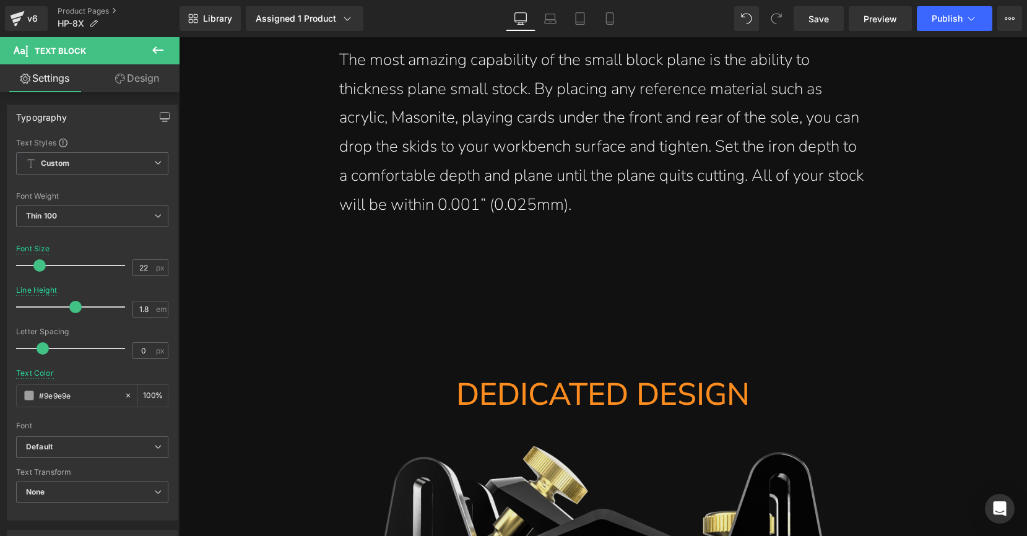
scroll to position [12425, 0]
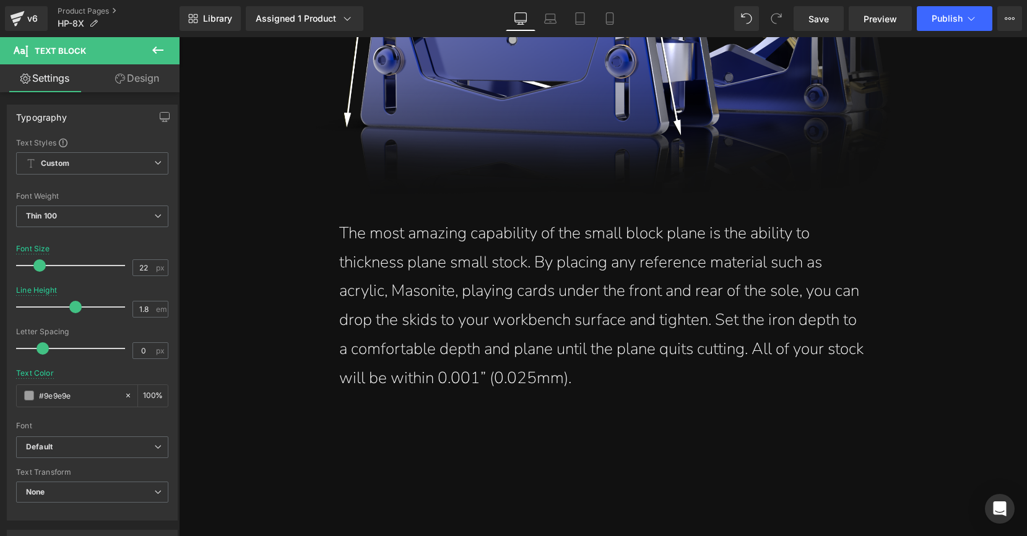
click at [628, 219] on p "The most amazing capability of the small block plane is the ability to thicknes…" at bounding box center [602, 306] width 527 height 174
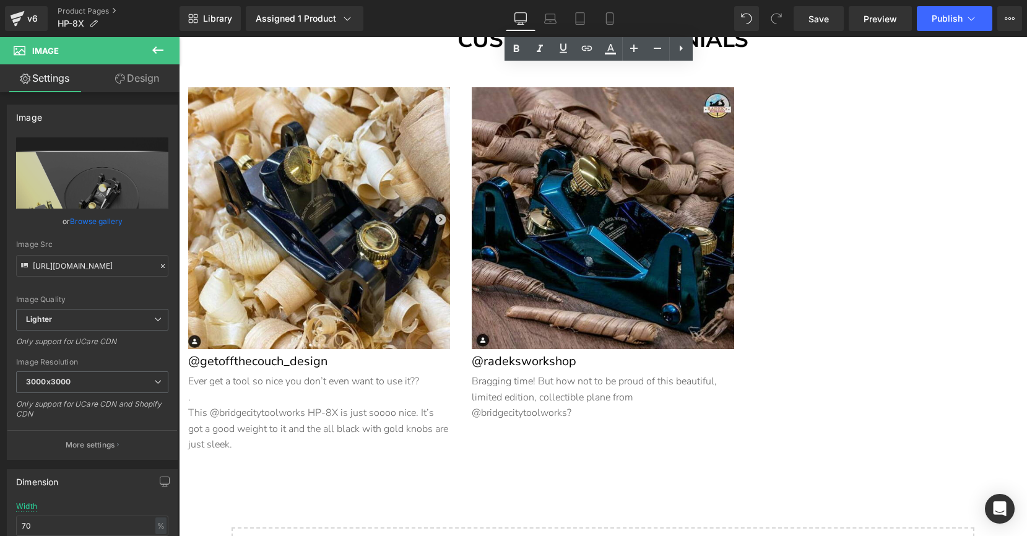
scroll to position [14702, 0]
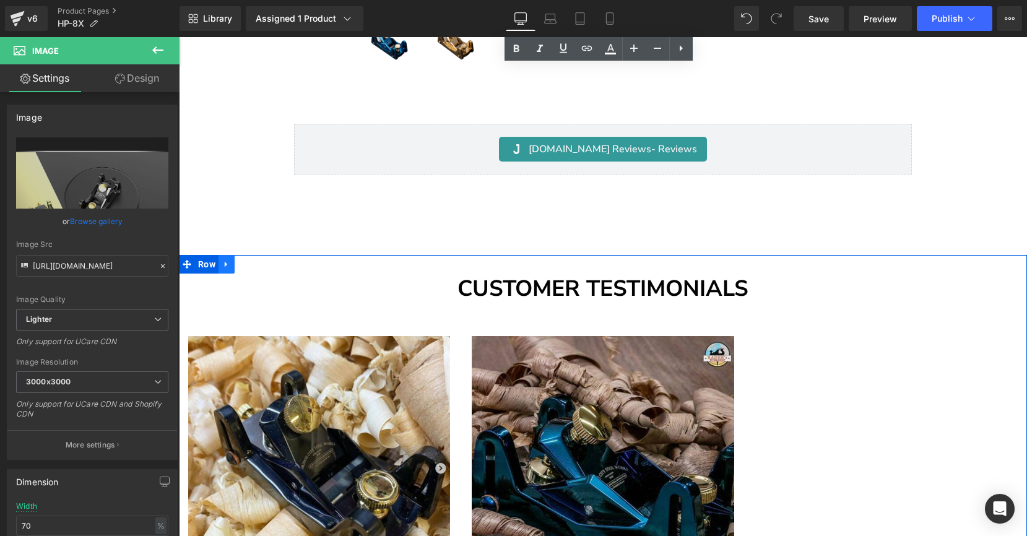
click at [225, 260] on icon at bounding box center [226, 264] width 9 height 9
click at [255, 260] on icon at bounding box center [258, 264] width 9 height 9
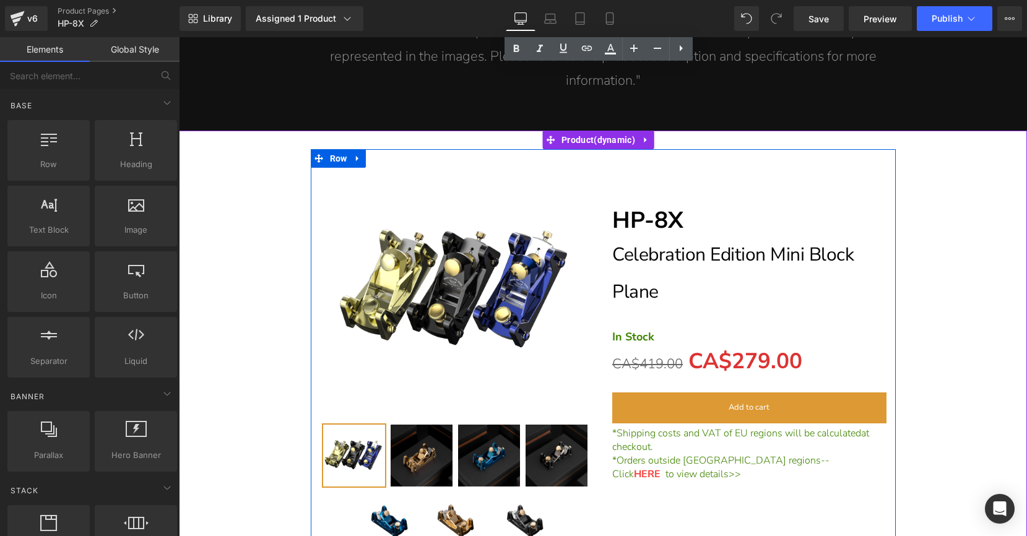
scroll to position [14142, 0]
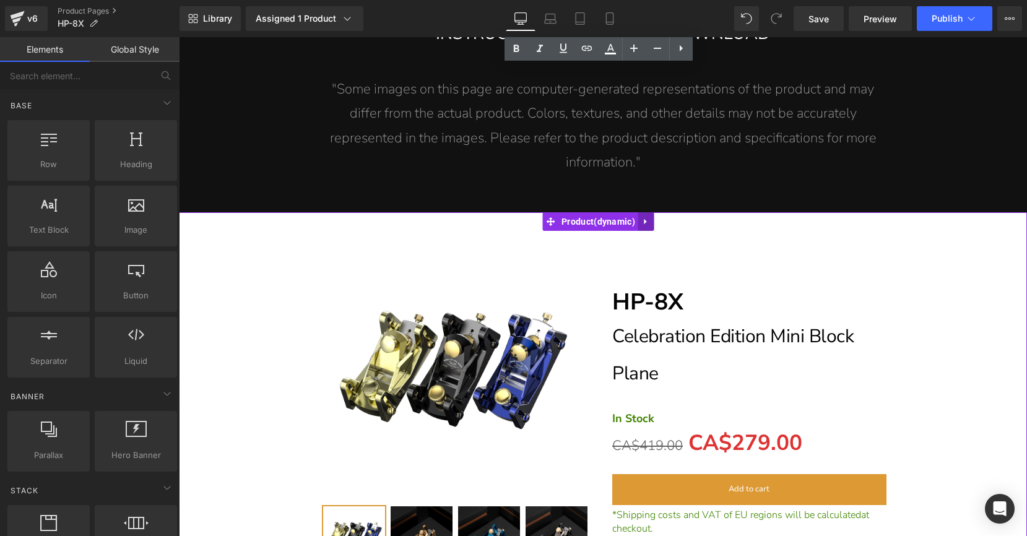
click at [647, 219] on icon at bounding box center [645, 222] width 2 height 6
click at [655, 217] on icon at bounding box center [654, 221] width 9 height 9
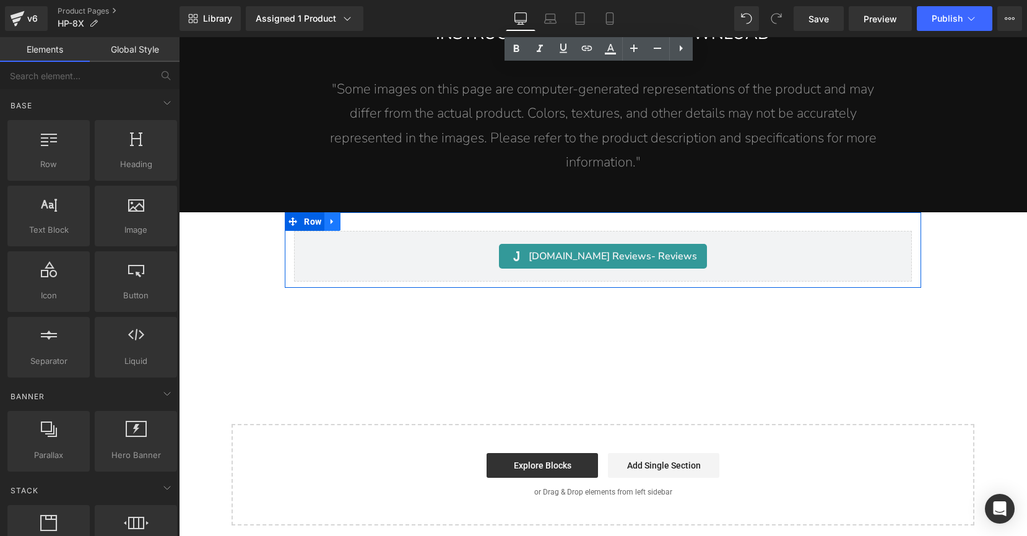
click at [335, 217] on icon at bounding box center [332, 221] width 9 height 9
click at [367, 217] on icon at bounding box center [364, 221] width 9 height 9
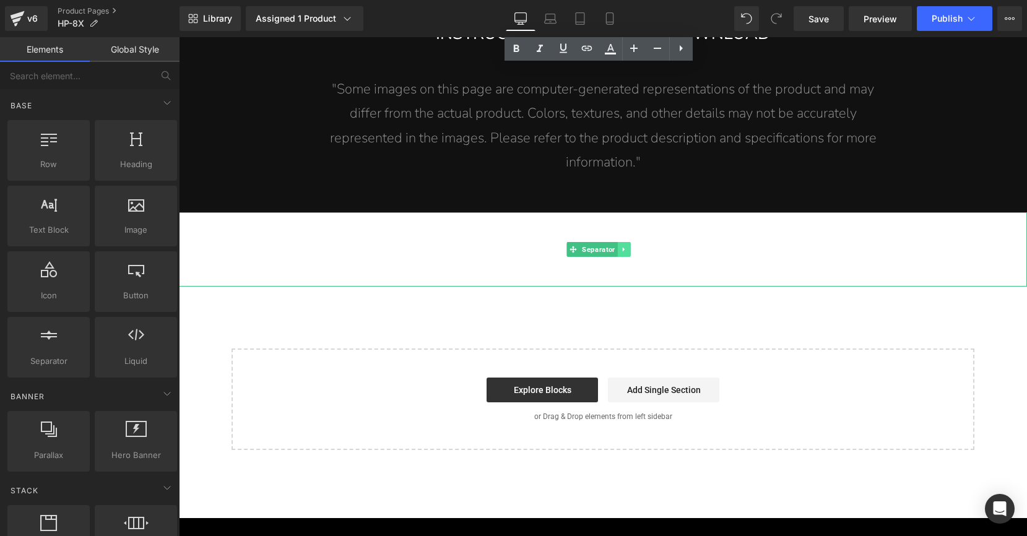
click at [623, 248] on icon at bounding box center [623, 250] width 2 height 4
click at [631, 246] on icon at bounding box center [629, 249] width 7 height 7
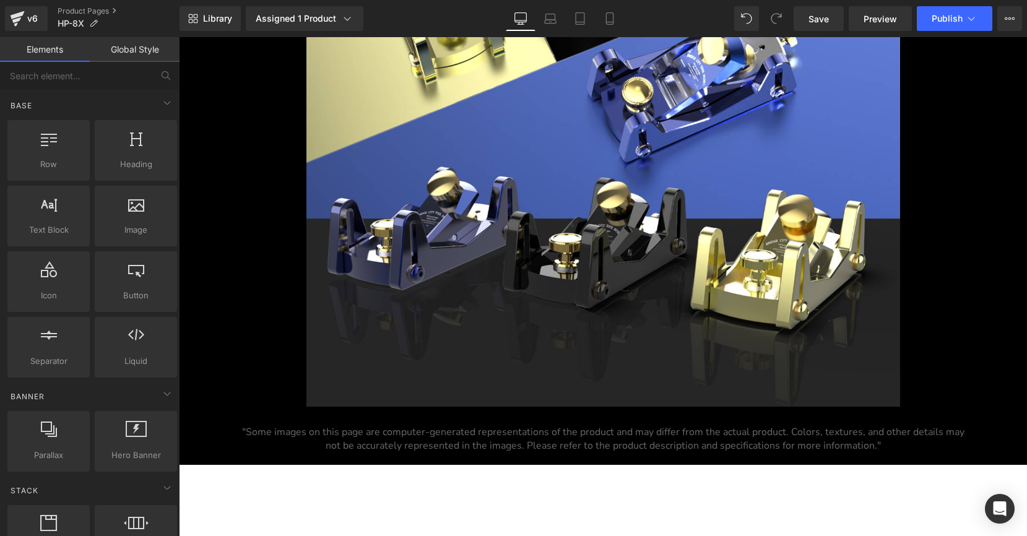
scroll to position [5544, 0]
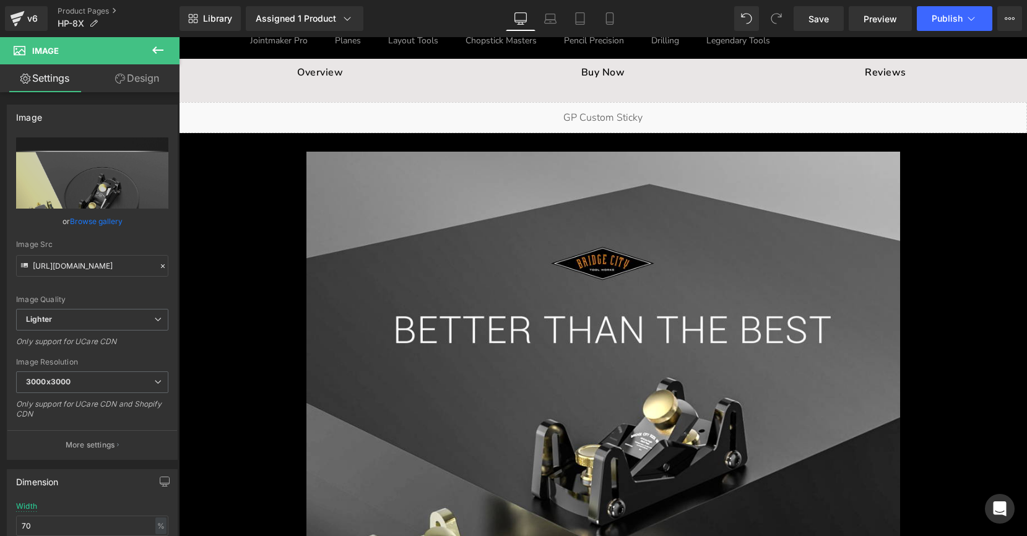
scroll to position [0, 0]
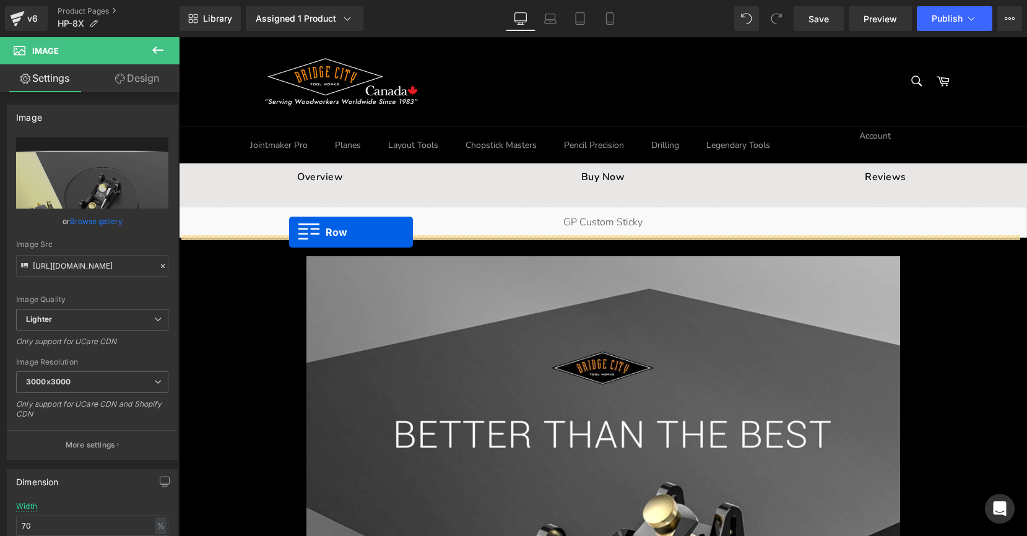
drag, startPoint x: 196, startPoint y: 235, endPoint x: 289, endPoint y: 232, distance: 93.5
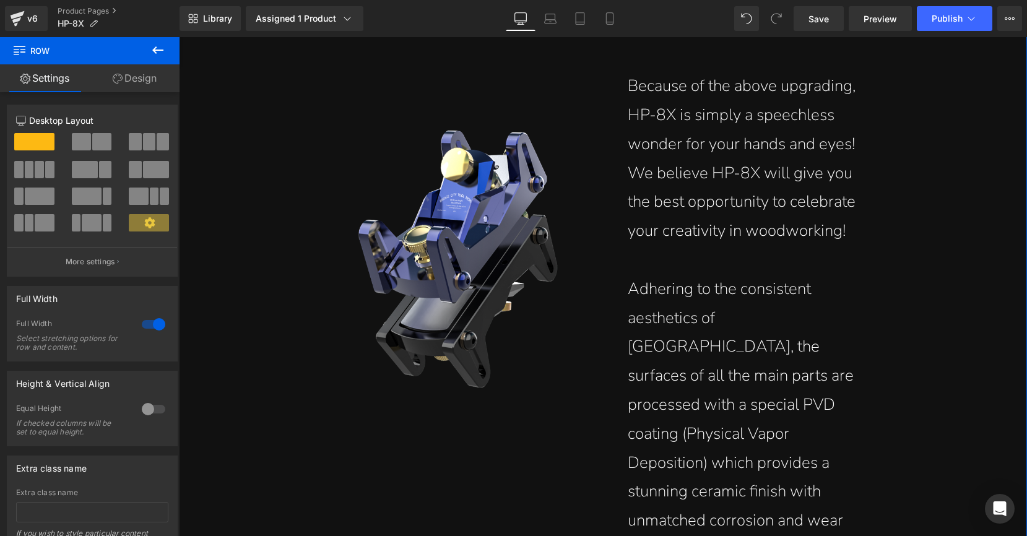
scroll to position [3414, 0]
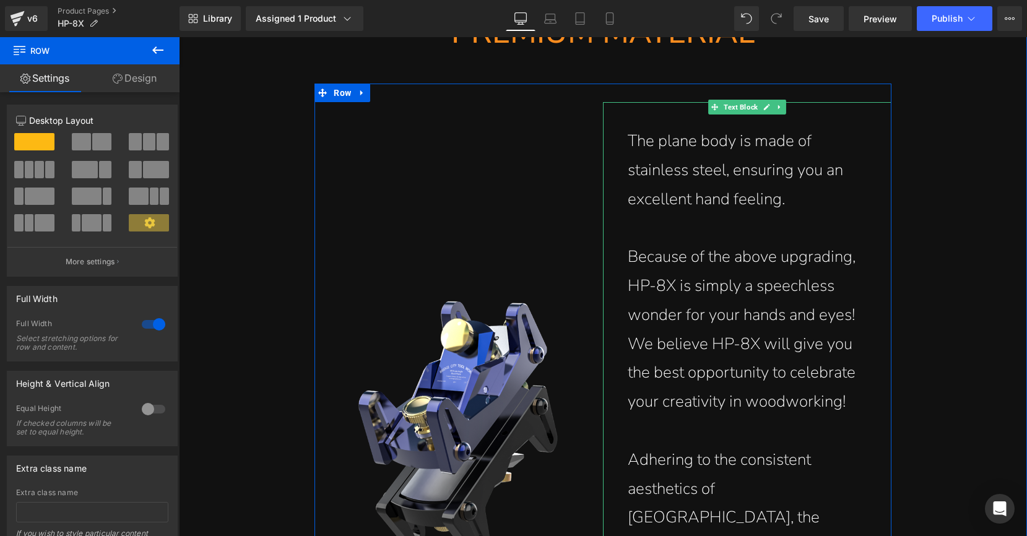
click at [724, 280] on p "Because of the above upgrading, HP-8X is simply a speechless wonder for your ha…" at bounding box center [747, 330] width 239 height 174
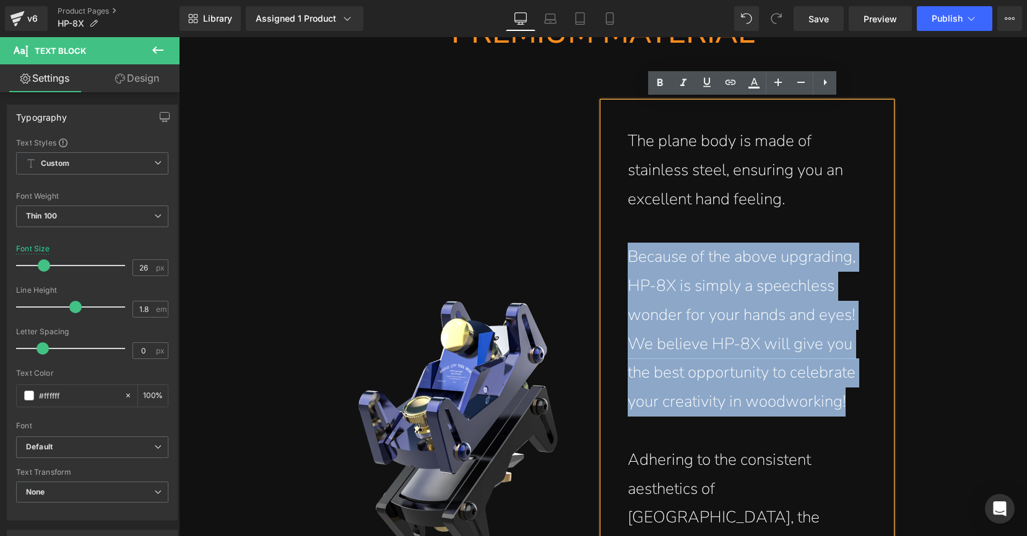
drag, startPoint x: 847, startPoint y: 401, endPoint x: 625, endPoint y: 257, distance: 265.5
click at [628, 257] on p "Because of the above upgrading, HP-8X is simply a speechless wonder for your ha…" at bounding box center [747, 330] width 239 height 174
paste div
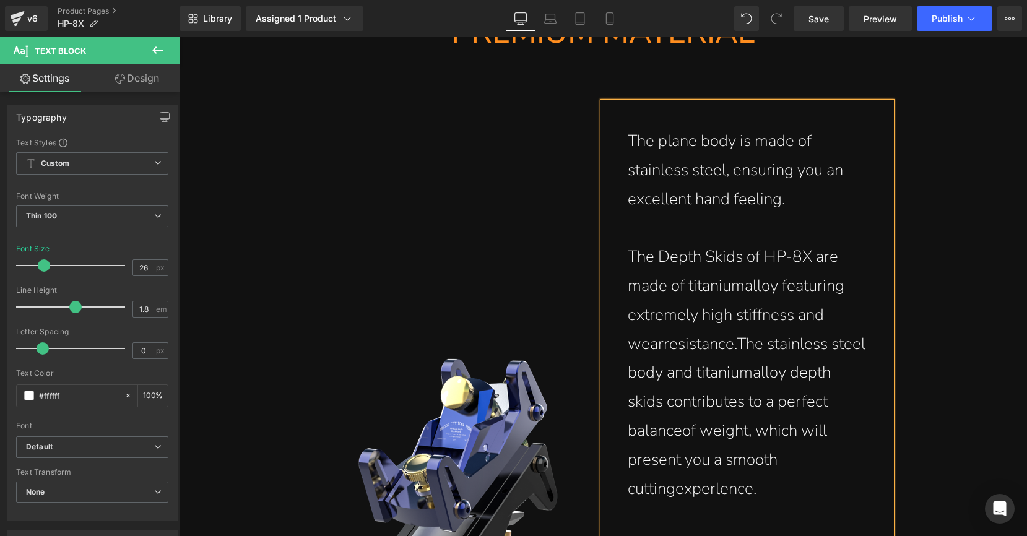
click at [727, 285] on p "The Depth Skids of HP-8X are made of titaniumalloy featuring extremely high sti…" at bounding box center [747, 373] width 239 height 261
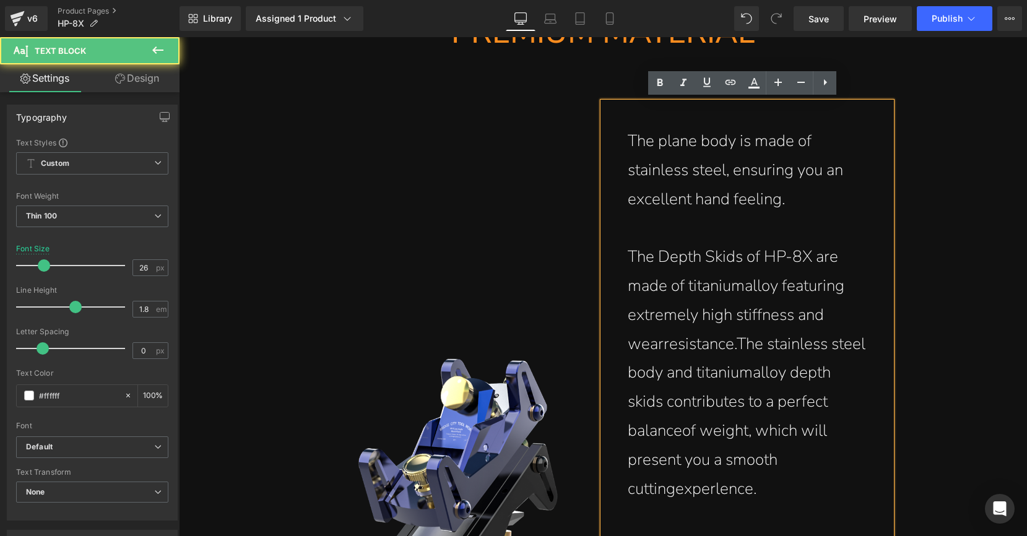
drag, startPoint x: 740, startPoint y: 285, endPoint x: 749, endPoint y: 290, distance: 10.0
click at [741, 285] on p "The Depth Skids of HP-8X are made of titaniumalloy featuring extremely high sti…" at bounding box center [747, 373] width 239 height 261
click at [659, 343] on p "The Depth Skids of HP-8X are made of titanium alloy featuring extremely high st…" at bounding box center [747, 373] width 239 height 261
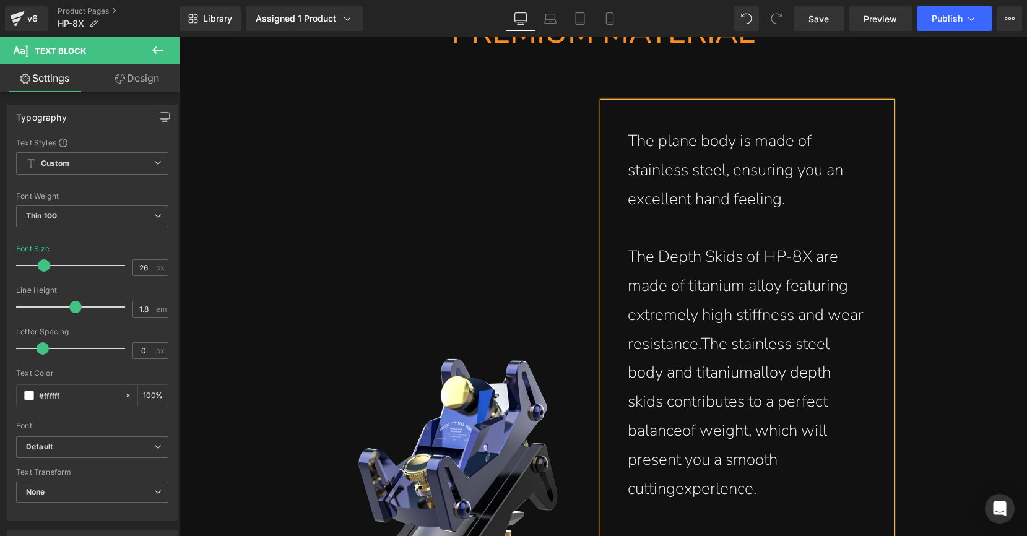
click at [698, 340] on p "The Depth Skids of HP-8X are made of titanium alloy featuring extremely high st…" at bounding box center [747, 373] width 239 height 261
click at [749, 370] on p "The Depth Skids of HP-8X are made of titanium alloy featuring extremely high st…" at bounding box center [747, 373] width 239 height 261
click at [678, 428] on p "The Depth Skids of HP-8X are made of titanium alloy featuring extremely high st…" at bounding box center [747, 373] width 239 height 261
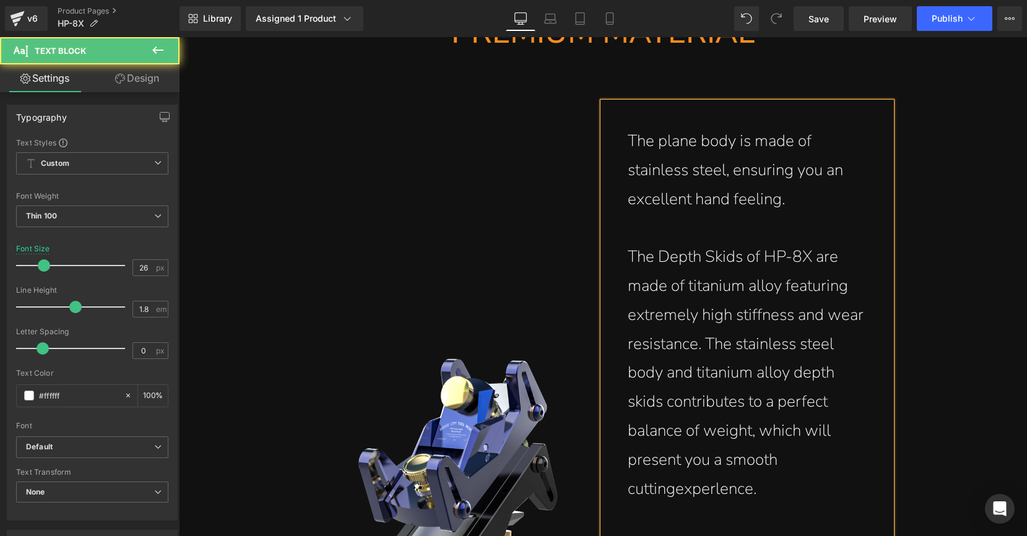
click at [631, 488] on p "The Depth Skids of HP-8X are made of titanium alloy featuring extremely high st…" at bounding box center [747, 373] width 239 height 261
click at [628, 487] on p "The Depth Skids of HP-8X are made of titanium alloy featuring extremely high st…" at bounding box center [747, 373] width 239 height 261
click at [672, 485] on p "The Depth Skids of HP-8X are made of titanium alloy featuring extremely high st…" at bounding box center [747, 373] width 239 height 261
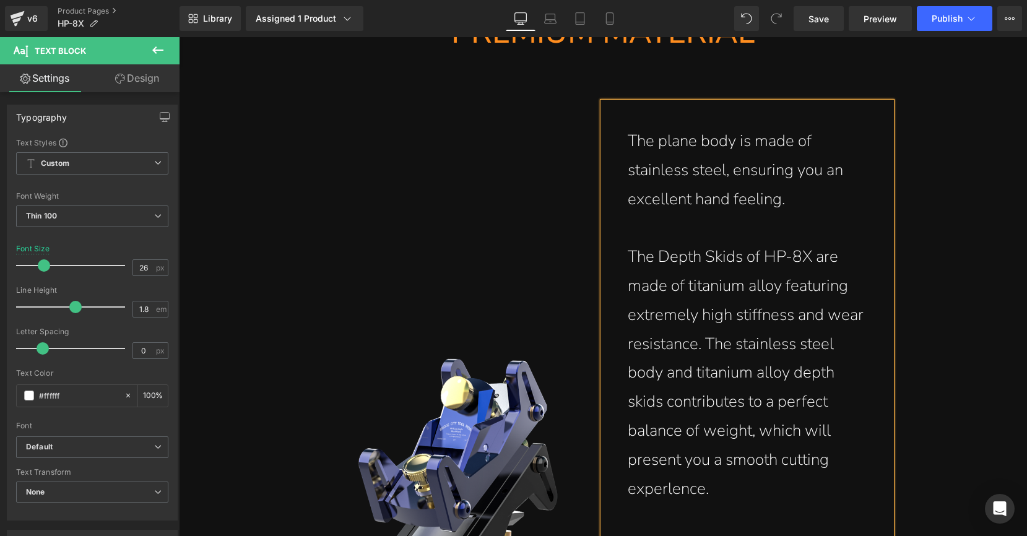
click at [729, 483] on p "The Depth Skids of HP-8X are made of titanium alloy featuring extremely high st…" at bounding box center [747, 373] width 239 height 261
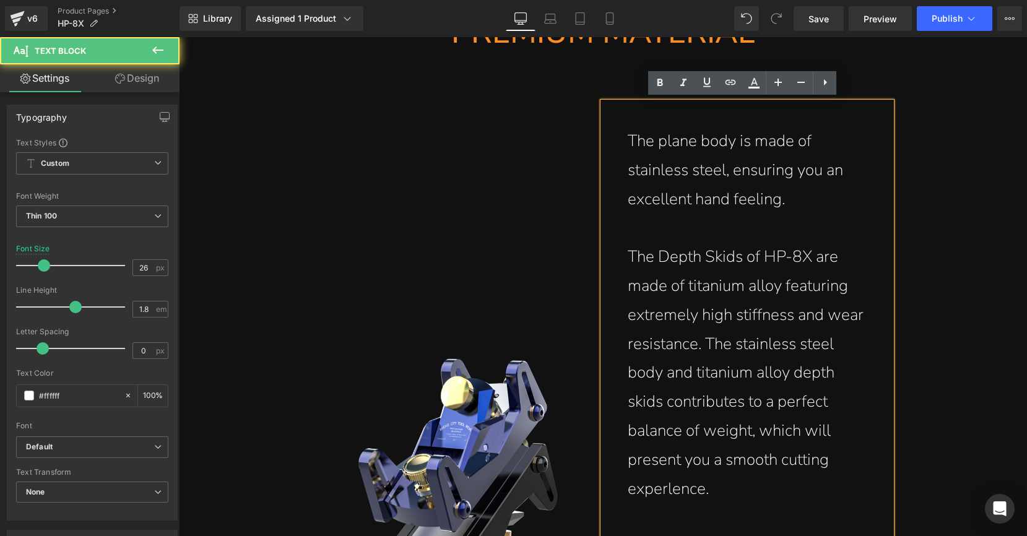
click at [641, 488] on p "The Depth Skids of HP-8X are made of titanium alloy featuring extremely high st…" at bounding box center [747, 373] width 239 height 261
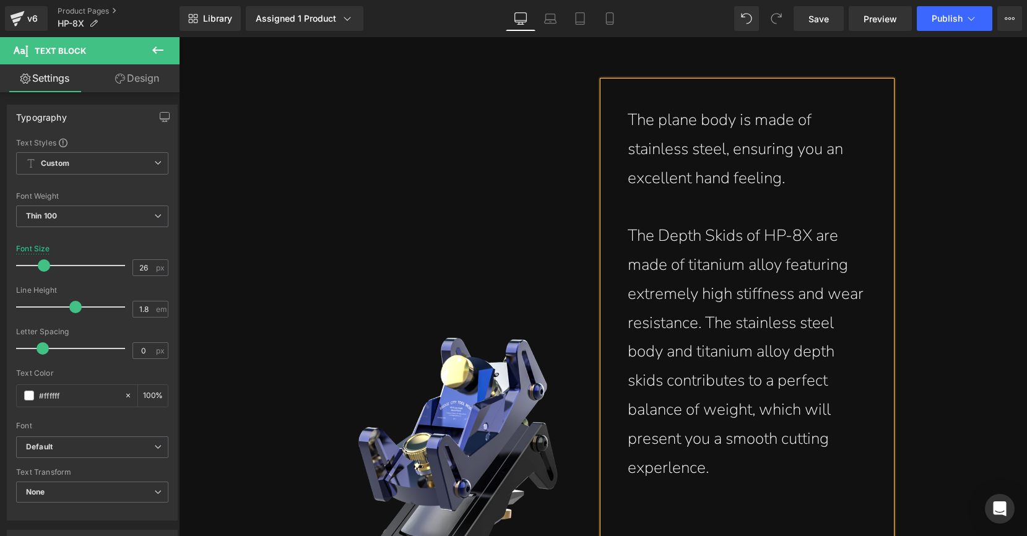
scroll to position [3445, 0]
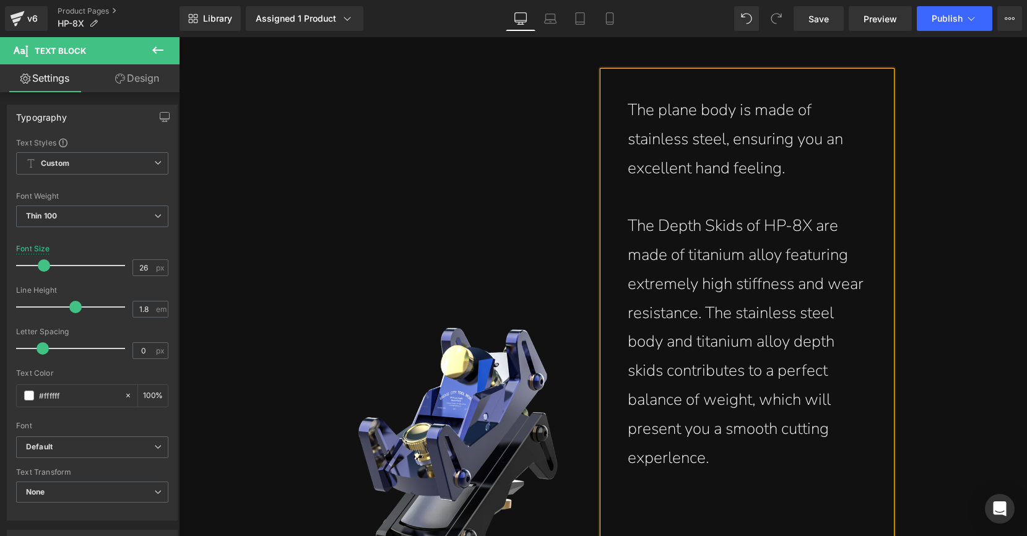
click at [667, 455] on p "The Depth Skids of HP-8X are made of titanium alloy featuring extremely high st…" at bounding box center [747, 342] width 239 height 261
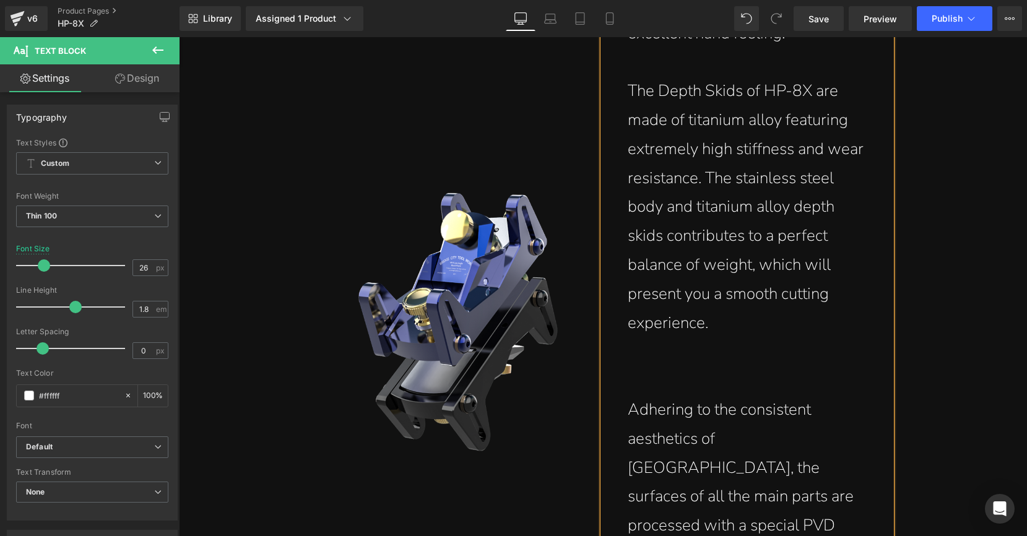
scroll to position [3533, 0]
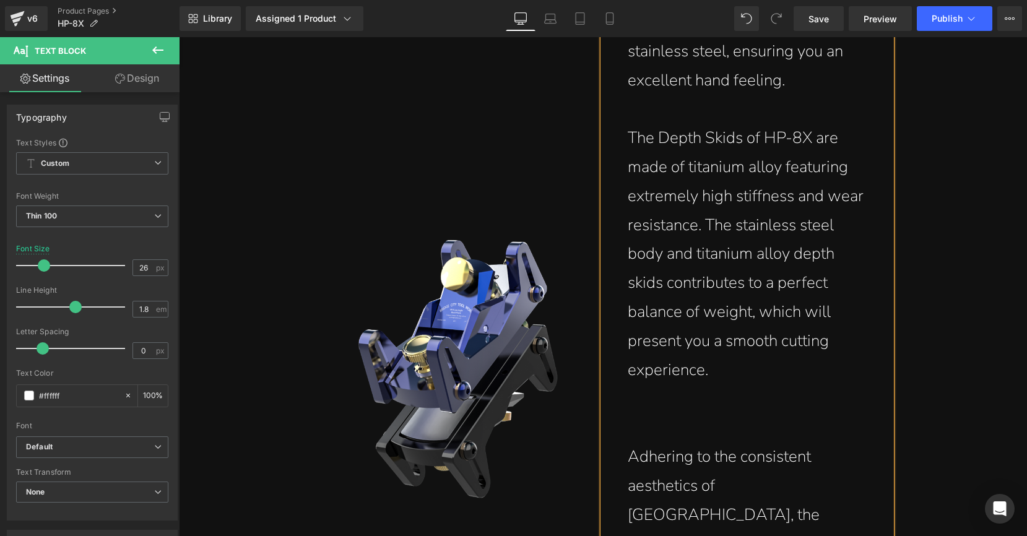
click at [689, 118] on p at bounding box center [747, 109] width 239 height 29
click at [667, 414] on p at bounding box center [747, 428] width 239 height 29
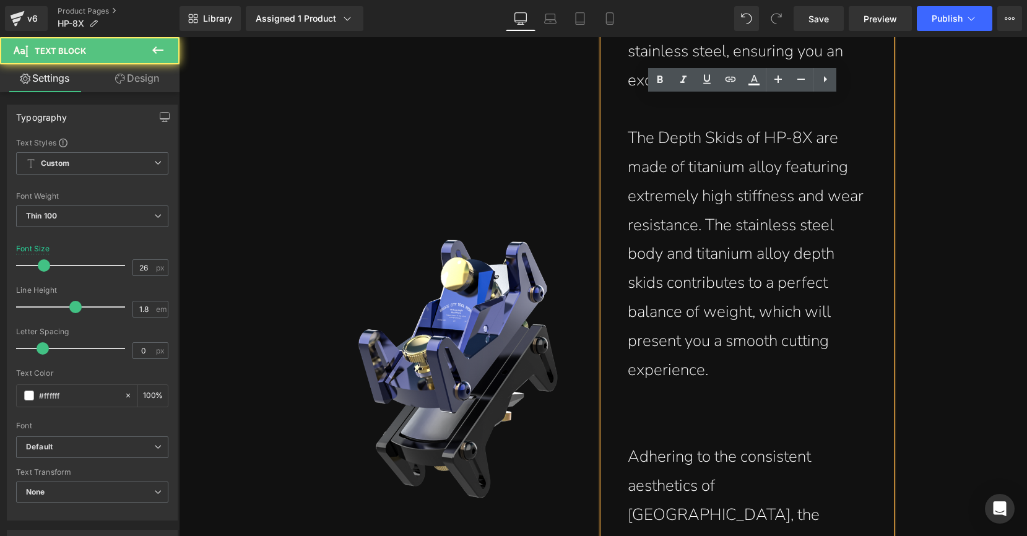
click at [628, 108] on p at bounding box center [747, 109] width 239 height 29
click at [628, 397] on p at bounding box center [747, 398] width 239 height 29
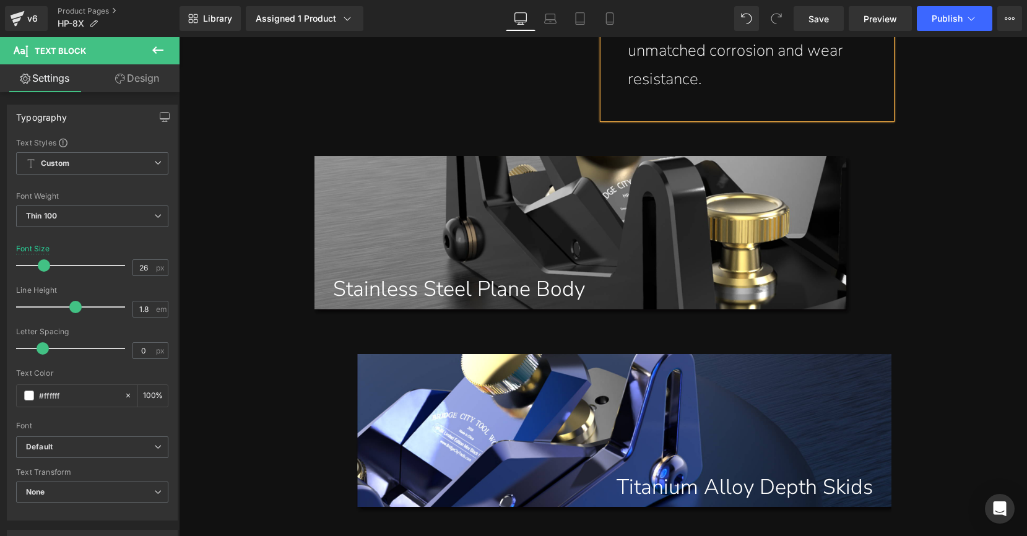
scroll to position [4185, 0]
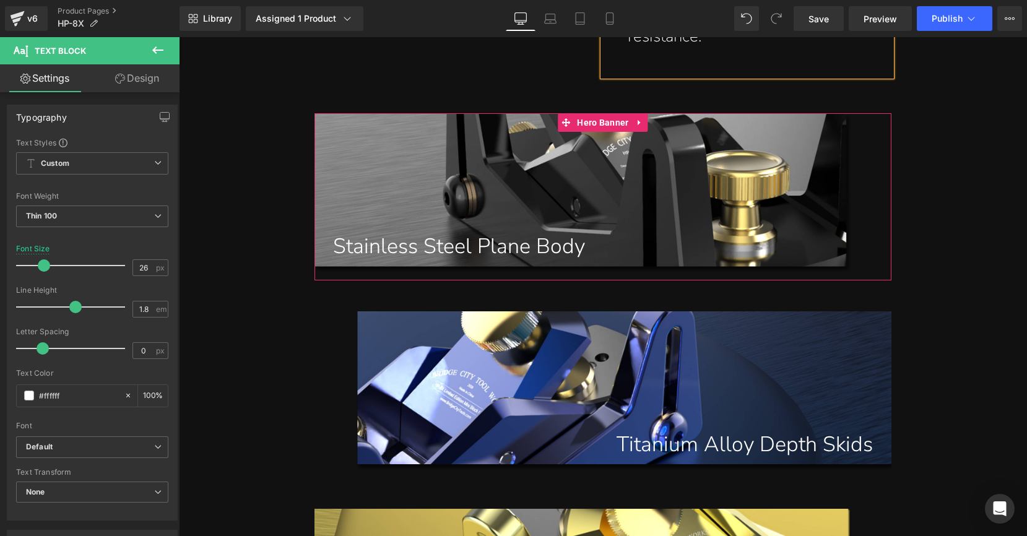
click at [446, 230] on h1 "Stainless Steel Plane Body" at bounding box center [612, 246] width 558 height 33
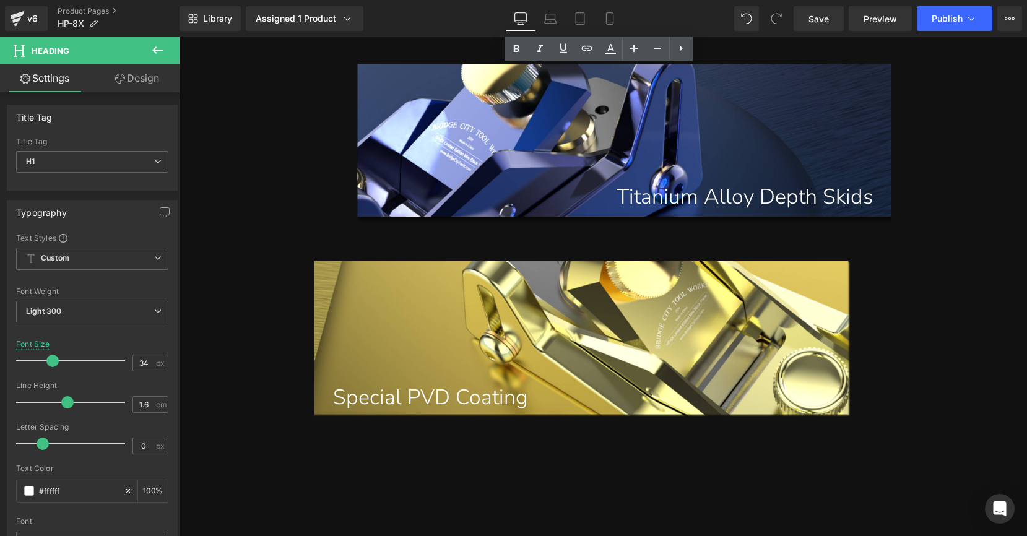
scroll to position [4489, 0]
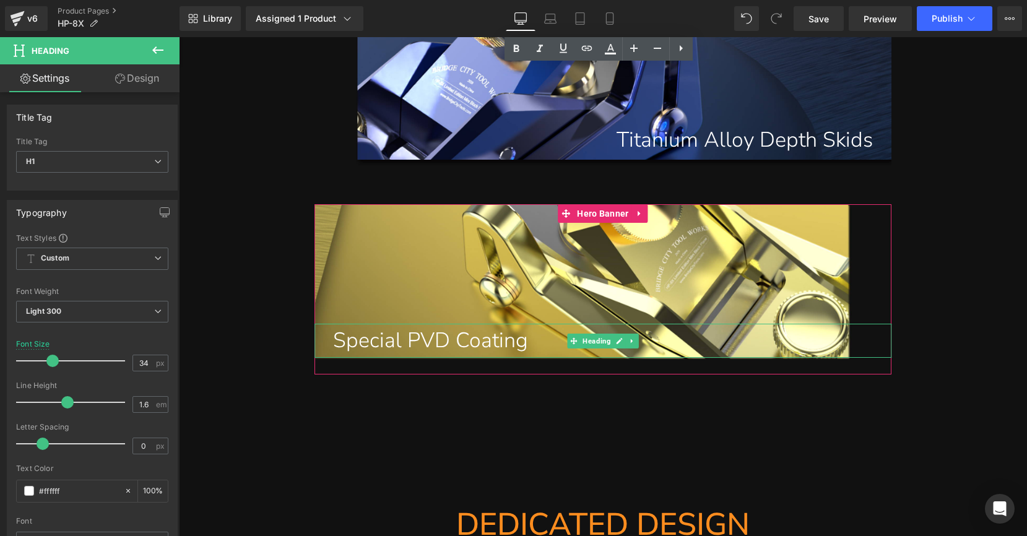
click at [456, 324] on h1 "Special PVD Coating" at bounding box center [612, 340] width 558 height 33
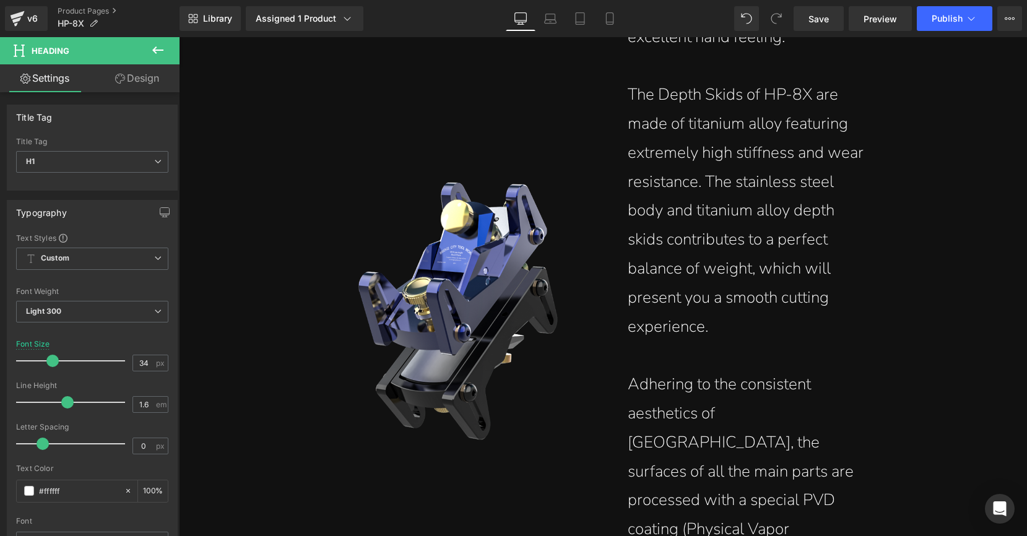
scroll to position [3574, 0]
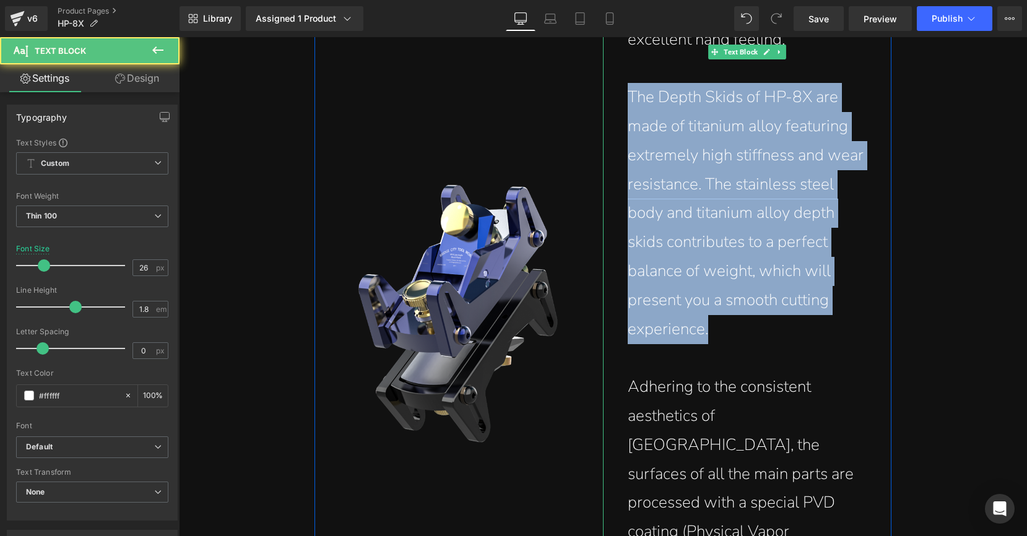
drag, startPoint x: 724, startPoint y: 327, endPoint x: 609, endPoint y: 98, distance: 256.4
click at [609, 98] on div "The plane body is made of stainless steel, ensuring you an excellent hand feeli…" at bounding box center [747, 314] width 288 height 745
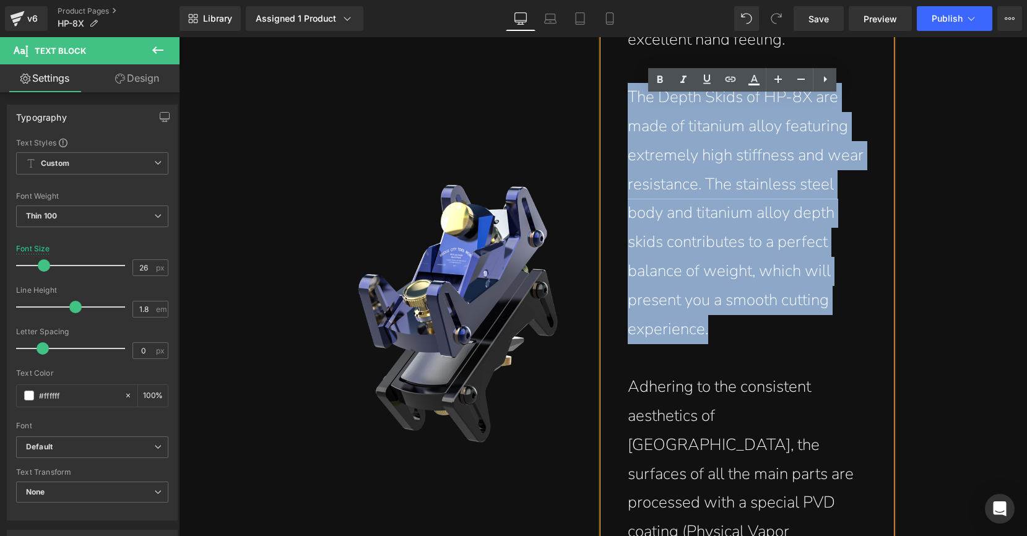
copy p "The Depth Skids of HP-8X are made of titanium alloy featuring extremely high st…"
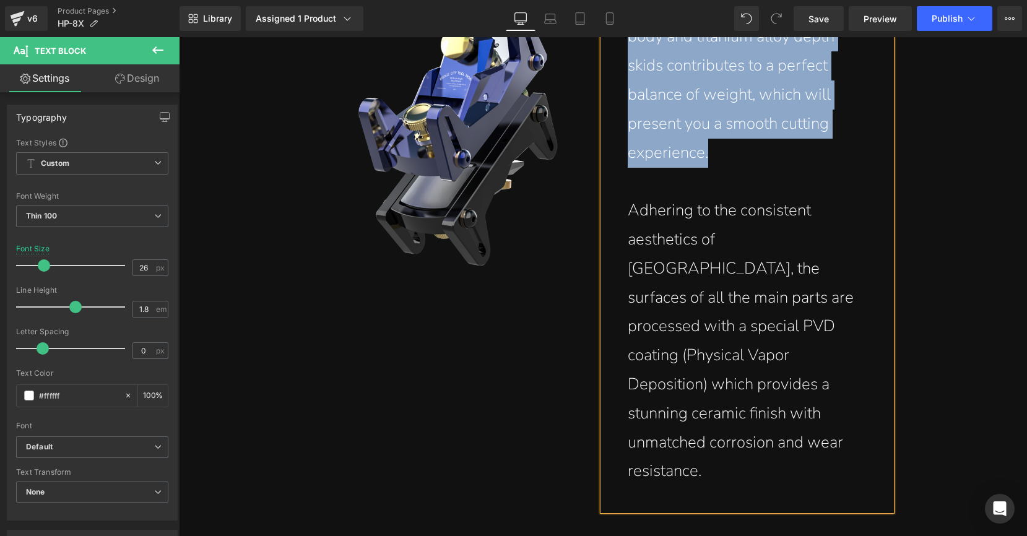
scroll to position [4006, 0]
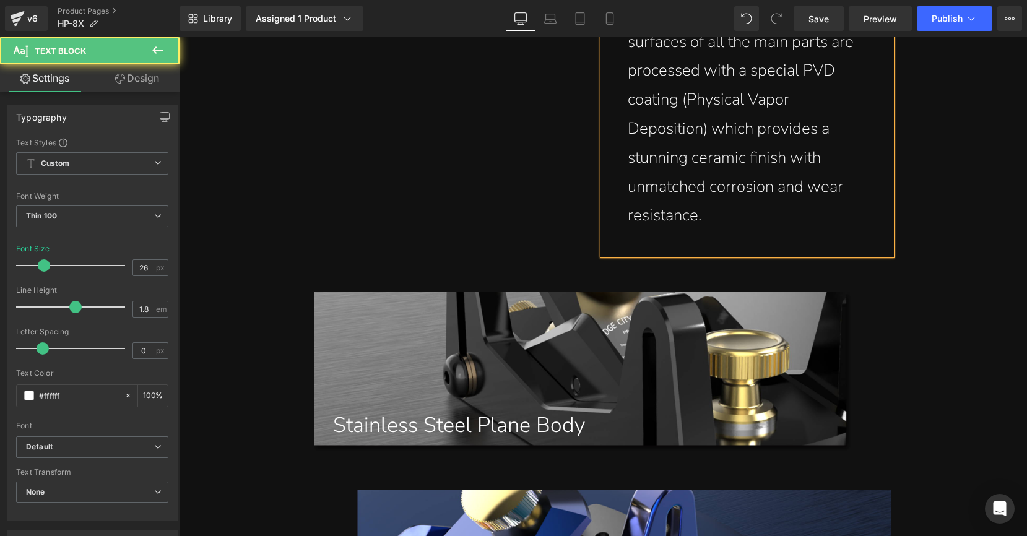
click at [631, 124] on p "Adhering to the consistent aesthetics of [GEOGRAPHIC_DATA], the surfaces of all…" at bounding box center [747, 86] width 239 height 290
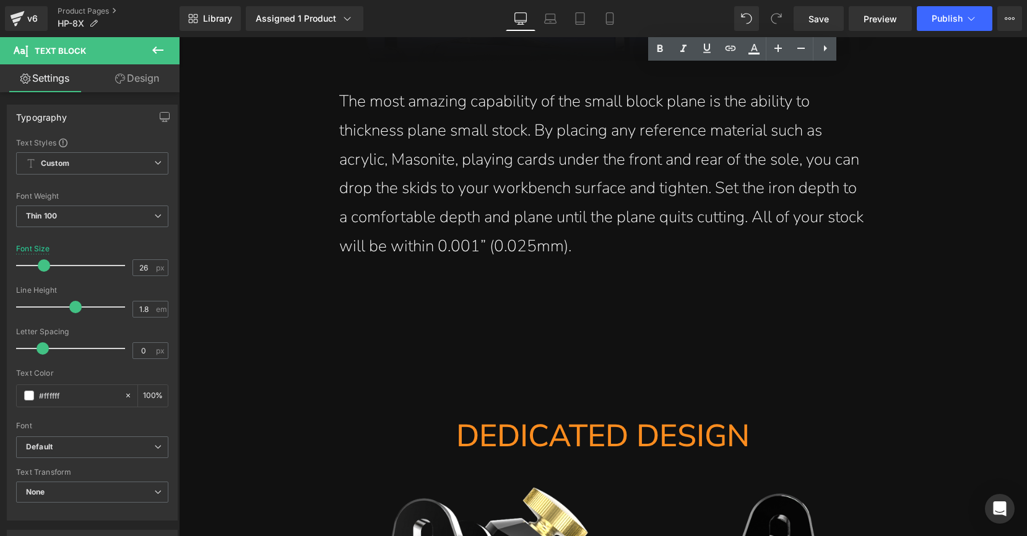
scroll to position [5775, 0]
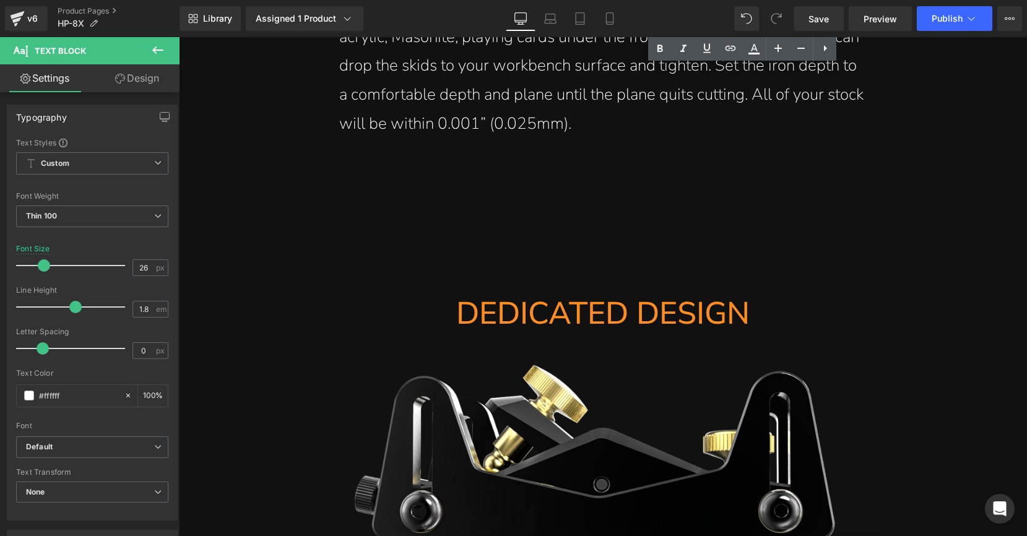
click at [490, 293] on h1 "DEDICATED DESIGN" at bounding box center [602, 313] width 577 height 40
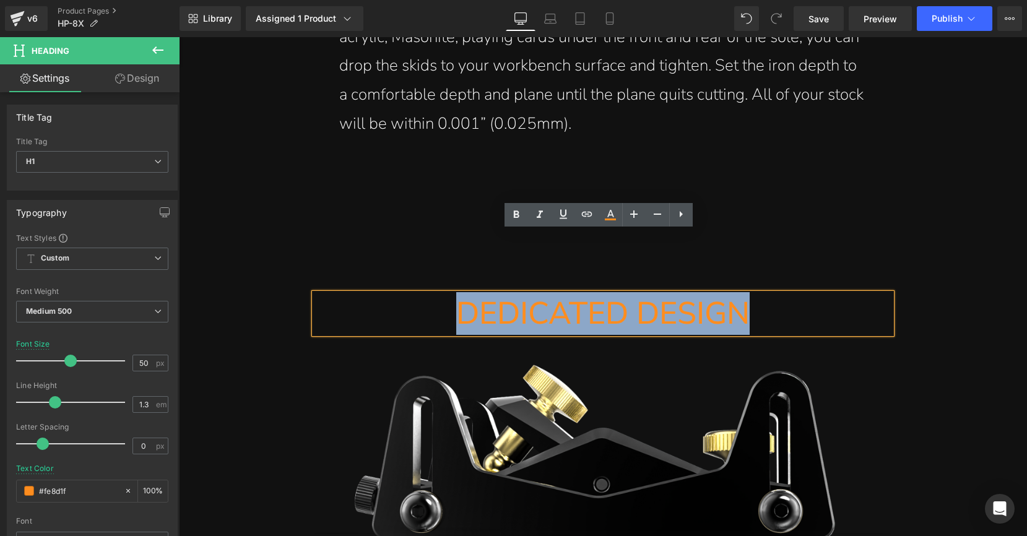
drag, startPoint x: 453, startPoint y: 248, endPoint x: 753, endPoint y: 253, distance: 299.7
click at [753, 293] on h1 "DEDICATED DESIGN" at bounding box center [602, 313] width 577 height 40
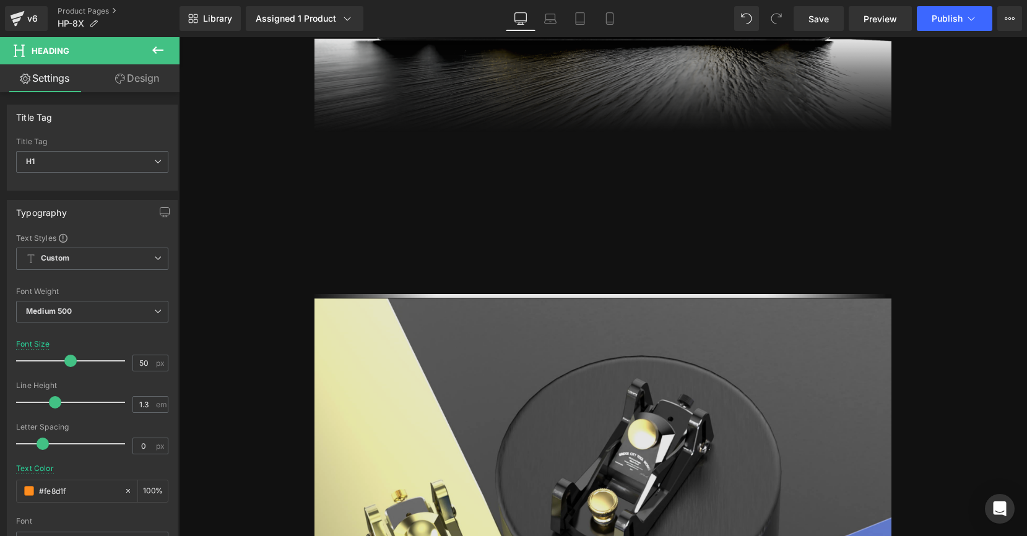
scroll to position [6017, 0]
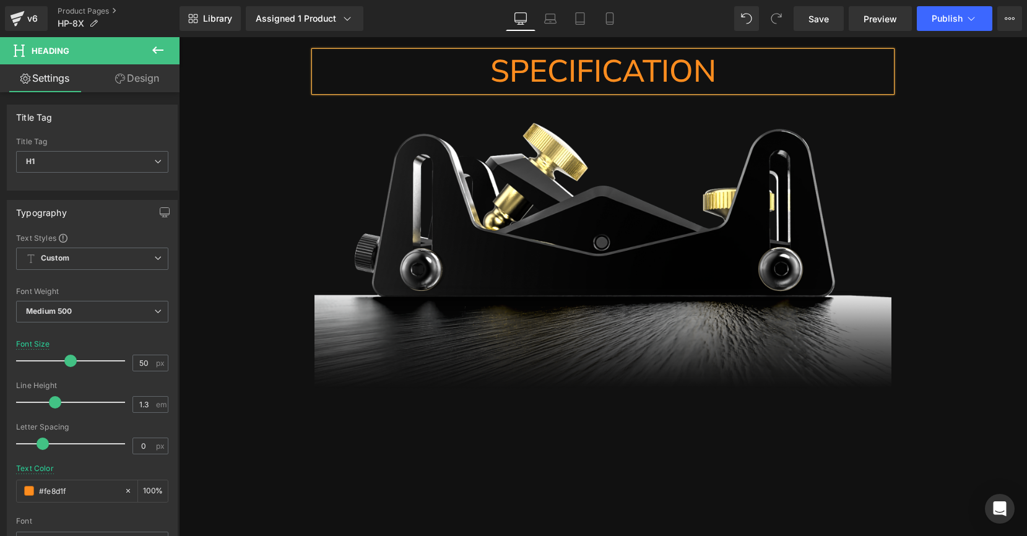
click at [648, 452] on p "Maximum thickness planing capacity: 23mm (29/32")" at bounding box center [602, 466] width 527 height 29
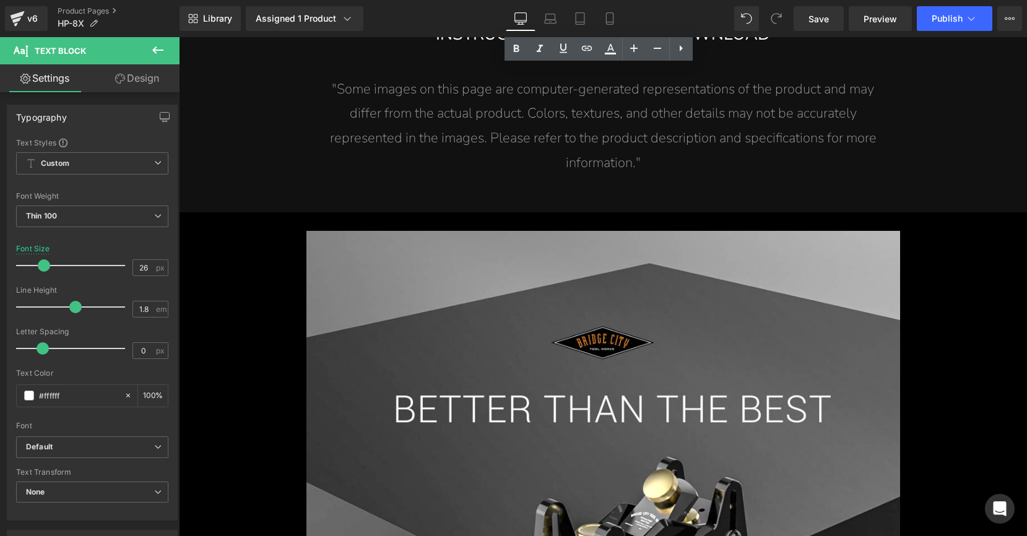
scroll to position [7079, 0]
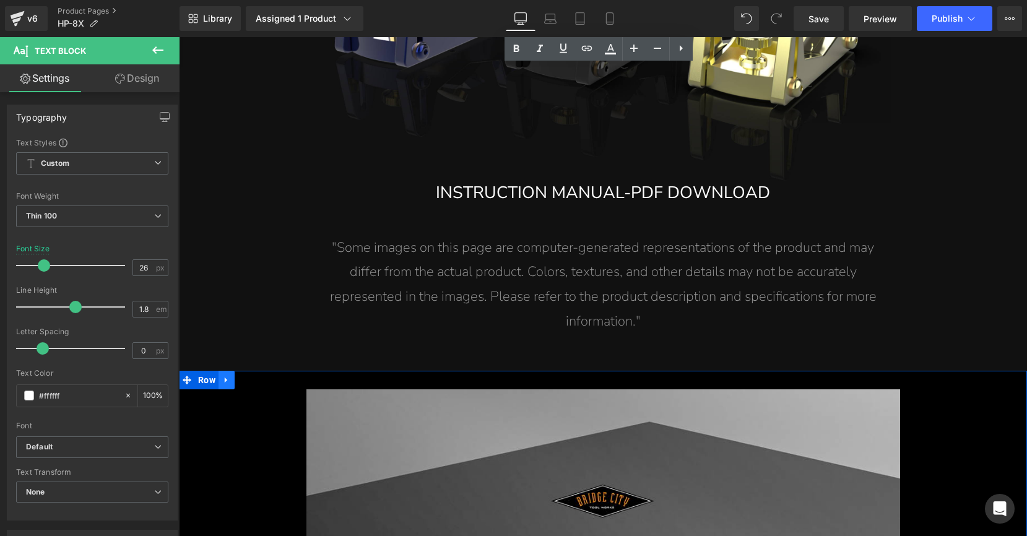
click at [225, 378] on icon at bounding box center [226, 381] width 2 height 6
click at [254, 376] on icon at bounding box center [258, 380] width 9 height 9
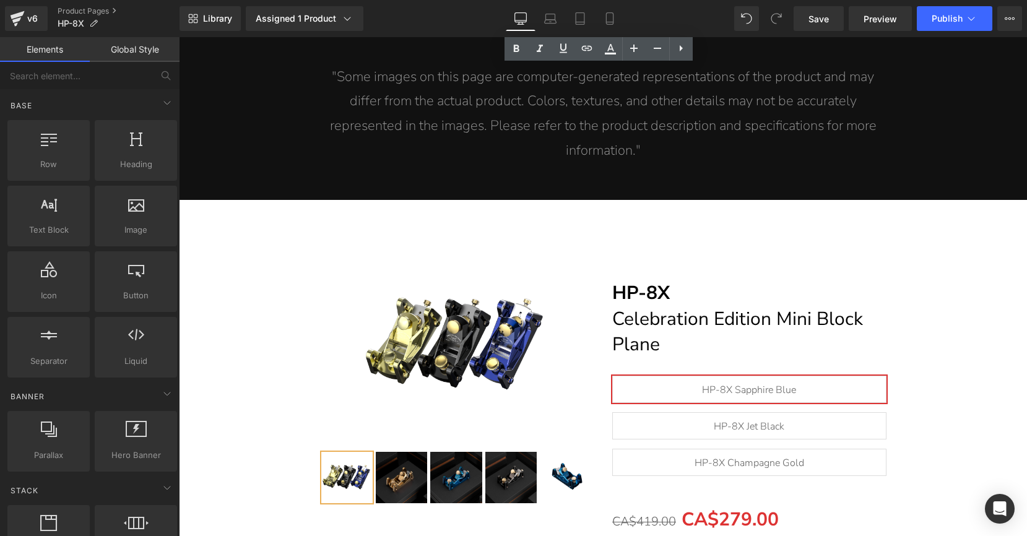
scroll to position [6984, 0]
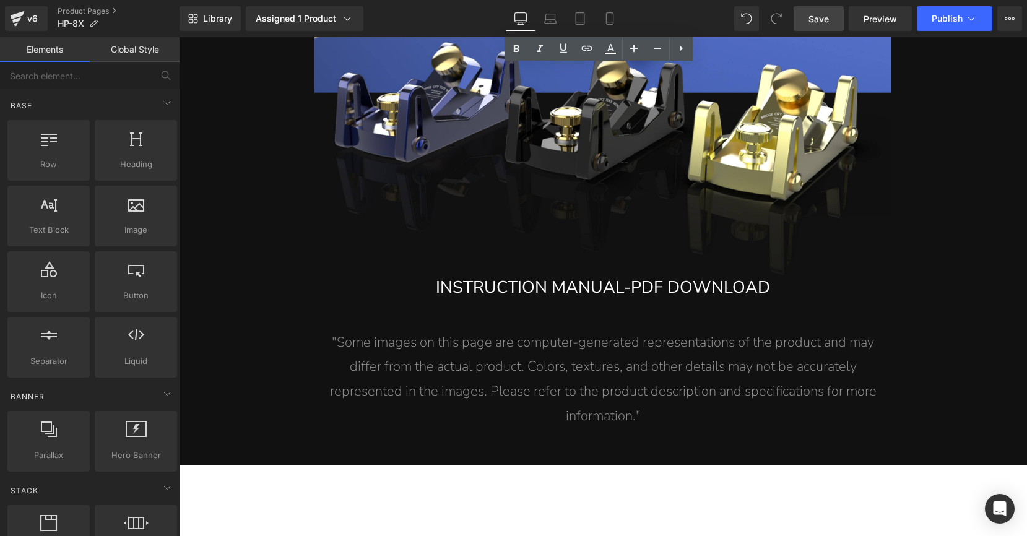
click at [815, 16] on span "Save" at bounding box center [818, 18] width 20 height 13
click at [866, 25] on link "Preview" at bounding box center [880, 18] width 63 height 25
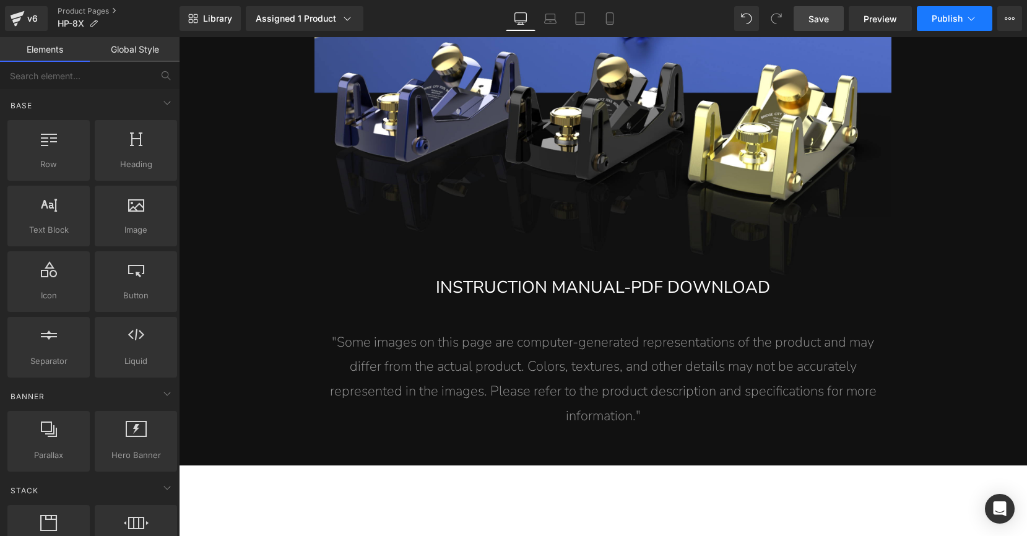
click at [942, 24] on span "Publish" at bounding box center [947, 19] width 31 height 10
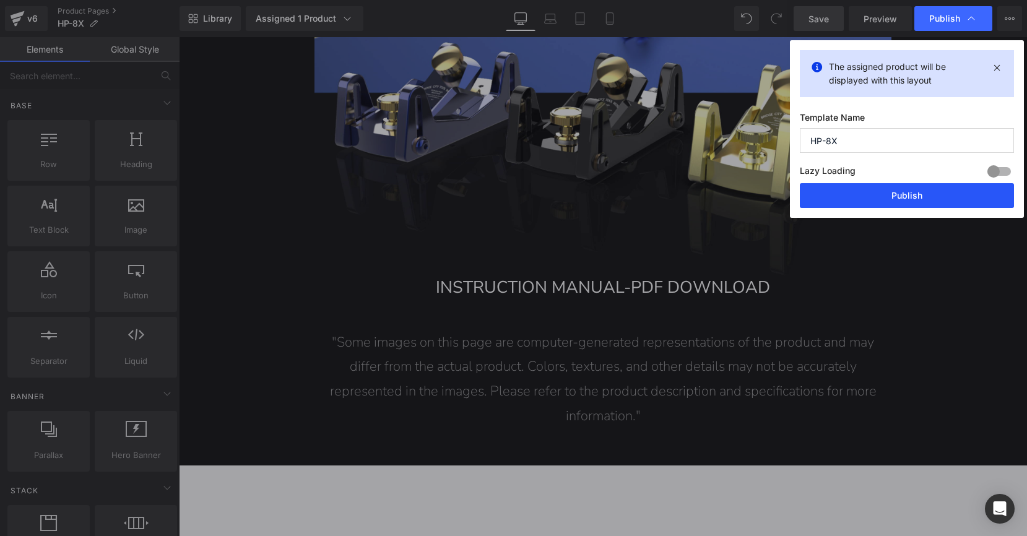
click at [862, 197] on button "Publish" at bounding box center [907, 195] width 214 height 25
